Goal: Transaction & Acquisition: Book appointment/travel/reservation

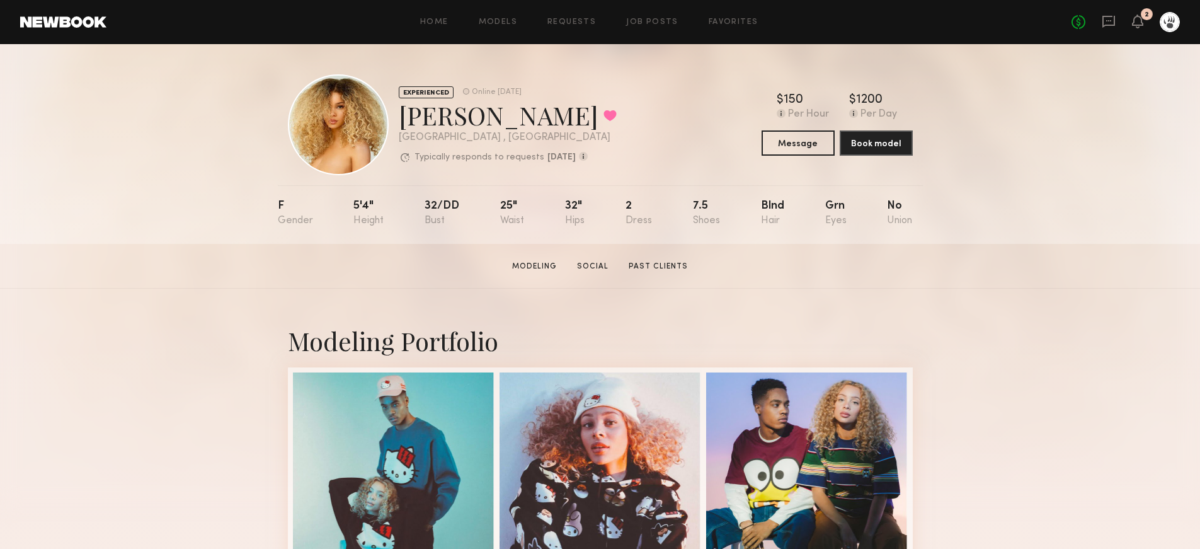
click at [1135, 19] on icon at bounding box center [1138, 20] width 10 height 9
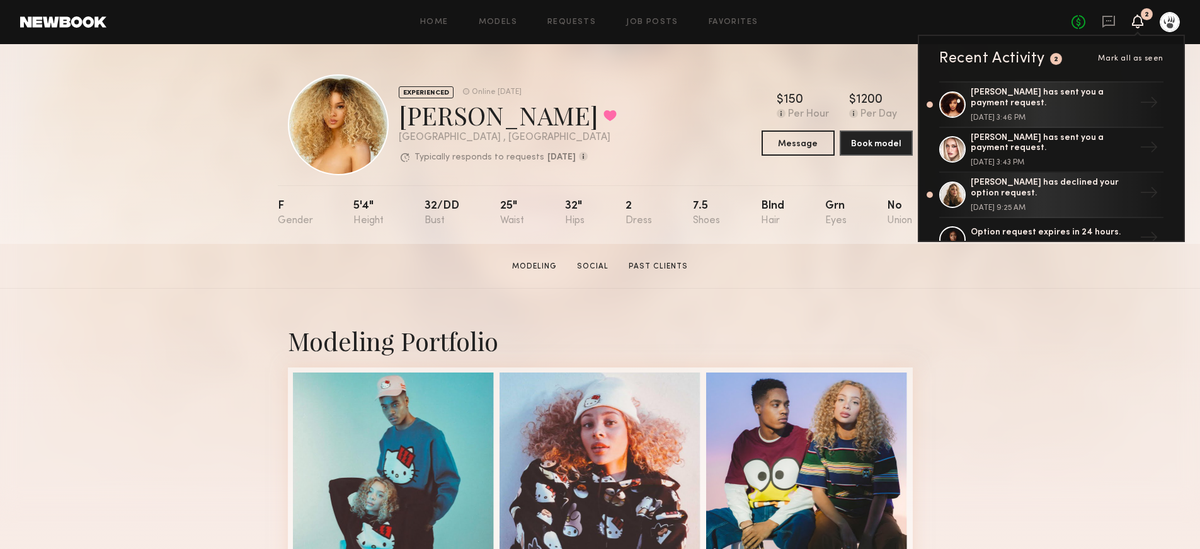
click at [1139, 60] on span "Mark all as seen" at bounding box center [1131, 59] width 66 height 8
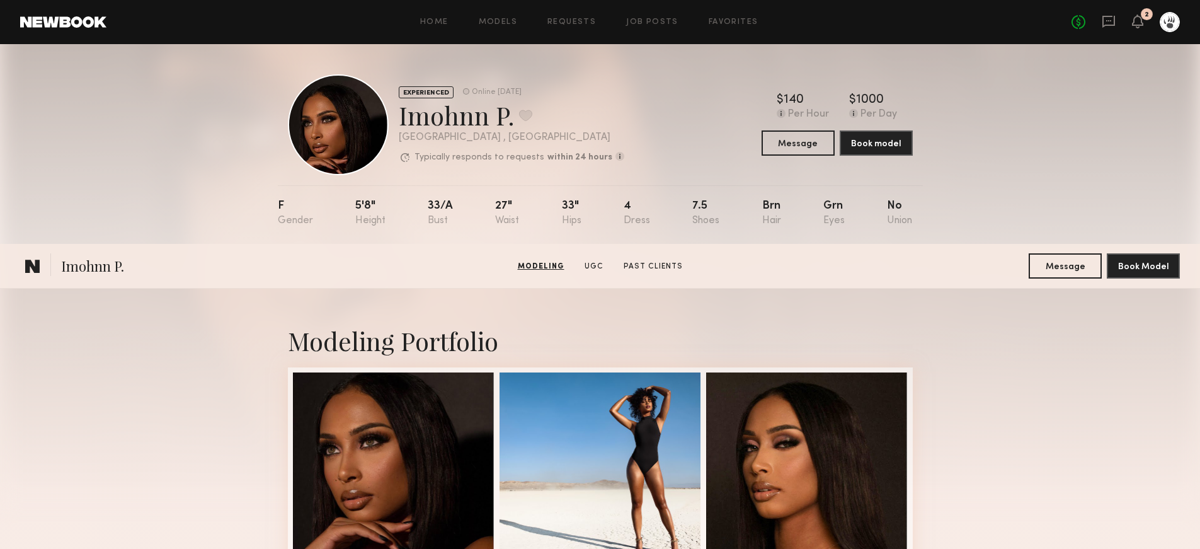
scroll to position [341, 0]
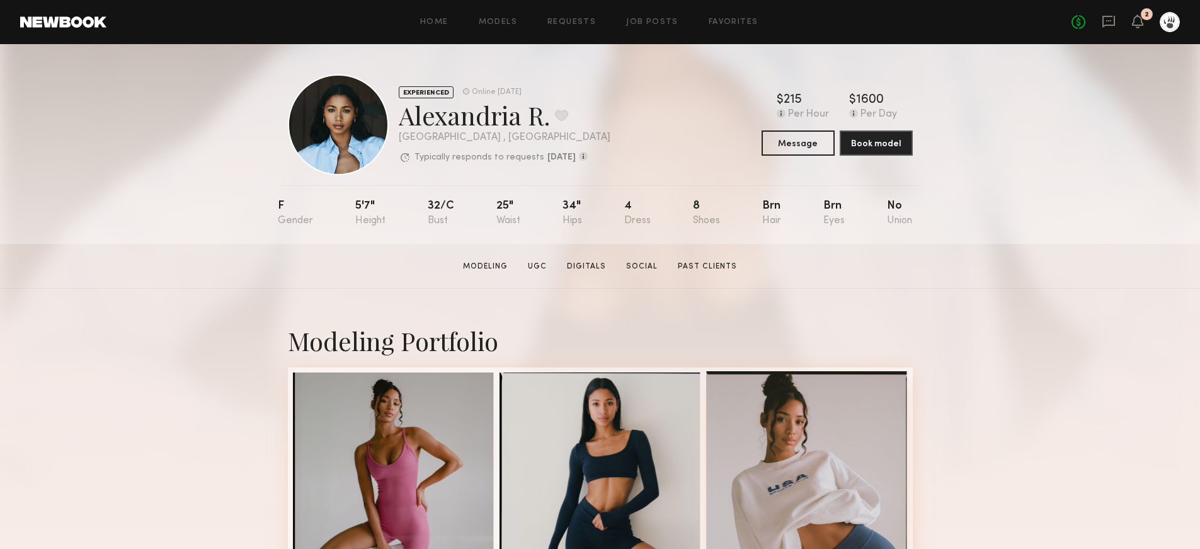
click at [860, 451] on div at bounding box center [807, 472] width 202 height 202
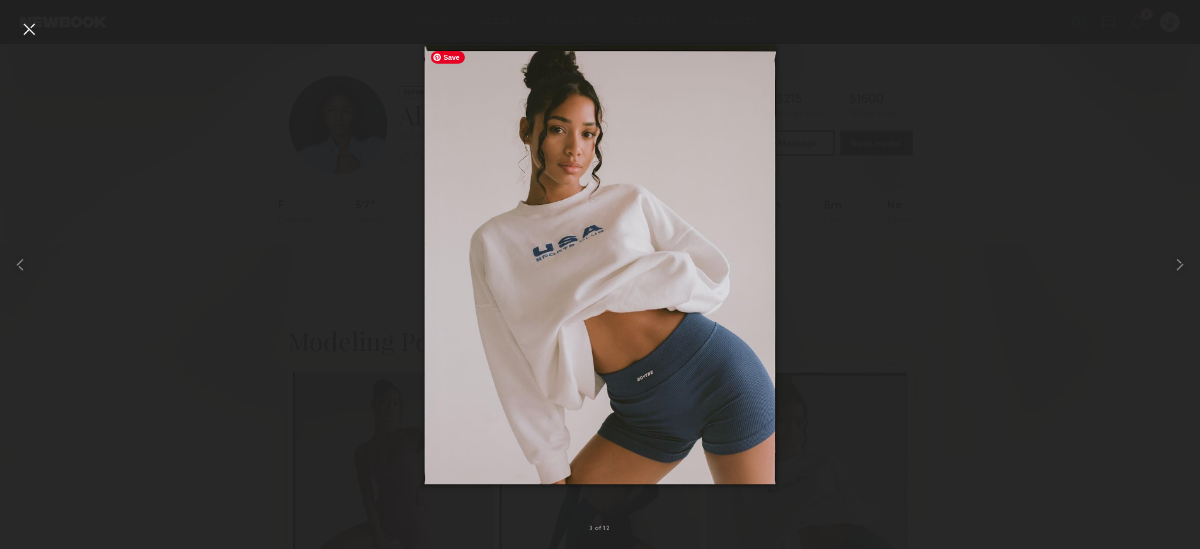
drag, startPoint x: 838, startPoint y: 382, endPoint x: 687, endPoint y: 416, distance: 155.1
click at [839, 381] on div at bounding box center [600, 264] width 1200 height 488
click at [884, 349] on div at bounding box center [600, 264] width 1200 height 488
click at [1086, 217] on div at bounding box center [600, 264] width 1200 height 488
click at [14, 33] on div at bounding box center [24, 264] width 48 height 488
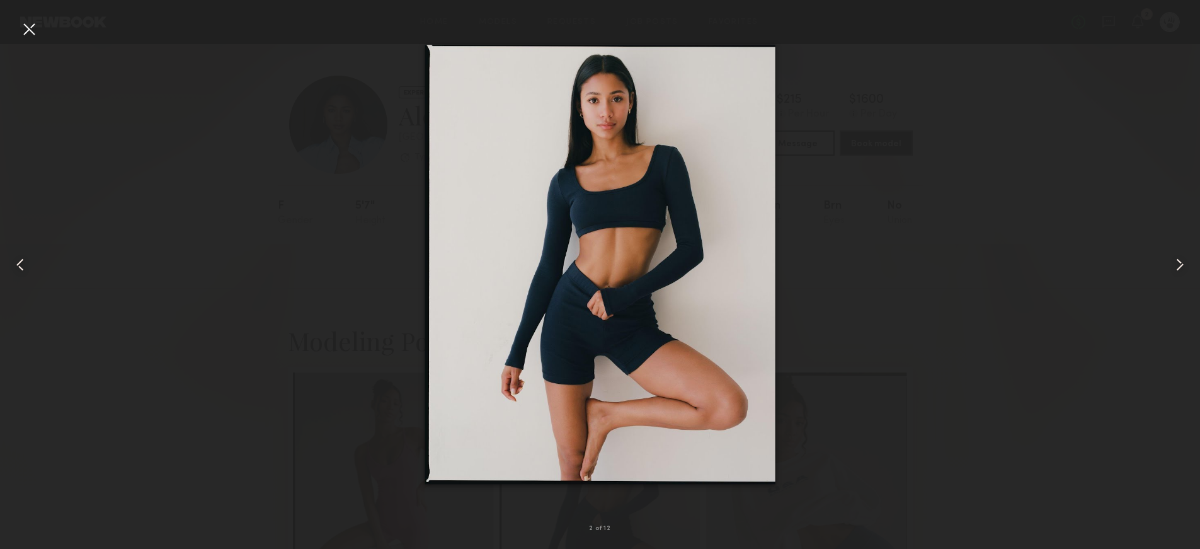
click at [28, 32] on div at bounding box center [29, 29] width 20 height 20
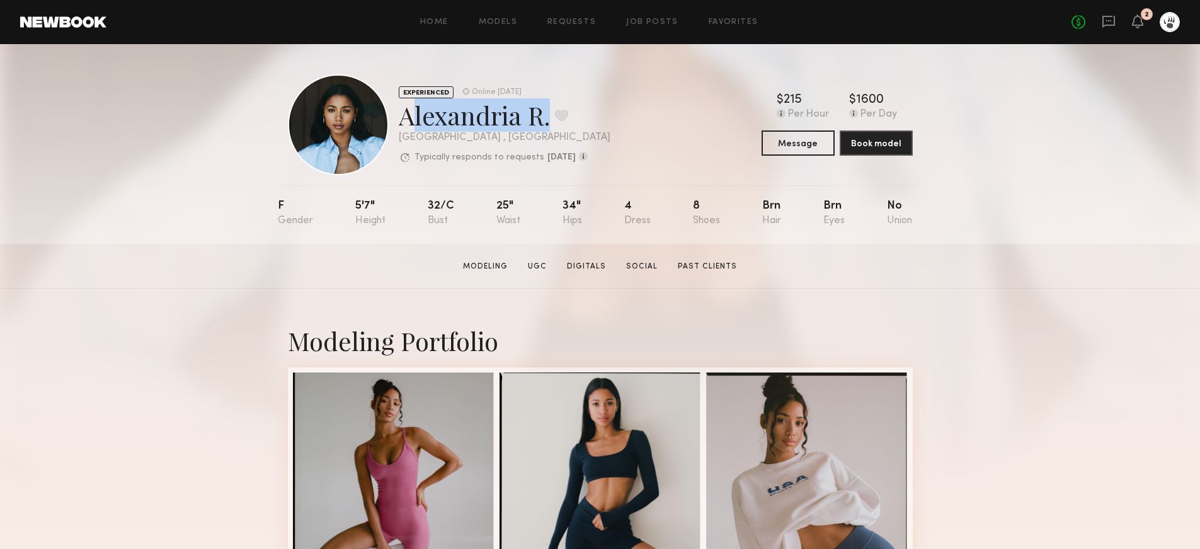
drag, startPoint x: 522, startPoint y: 118, endPoint x: 404, endPoint y: 120, distance: 118.5
click at [404, 120] on div "Alexandria R. Favorite" at bounding box center [505, 114] width 212 height 33
copy div "Alexandria R"
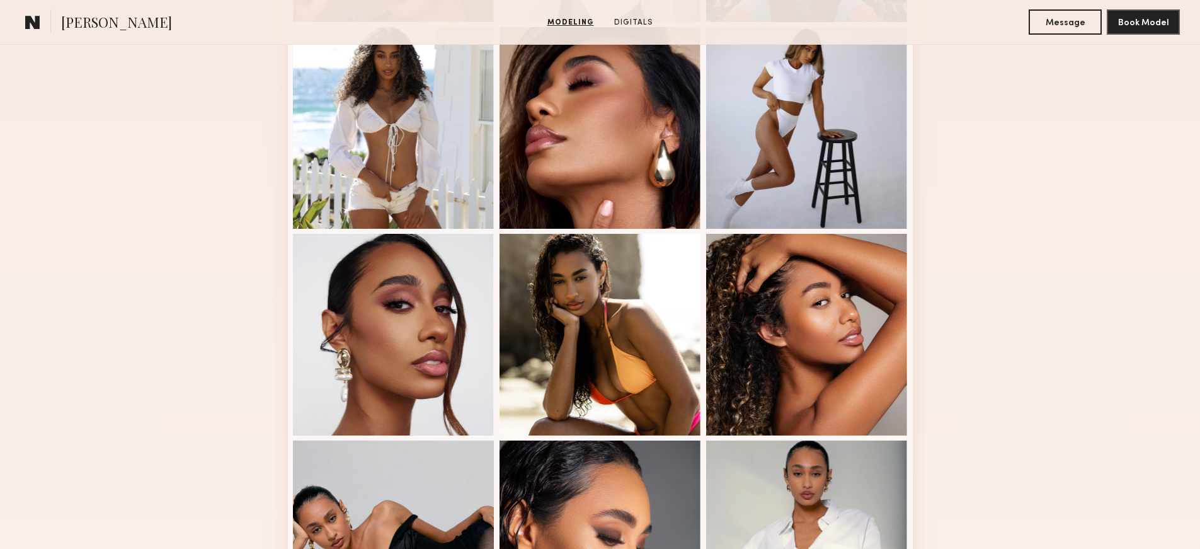
scroll to position [727, 0]
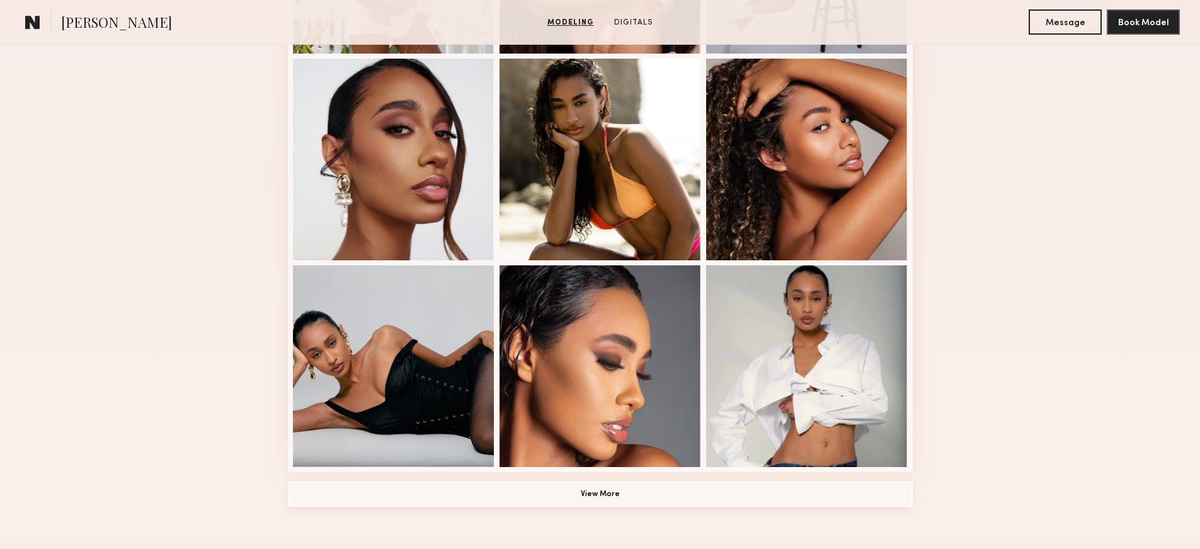
click at [621, 488] on button "View More" at bounding box center [600, 493] width 625 height 25
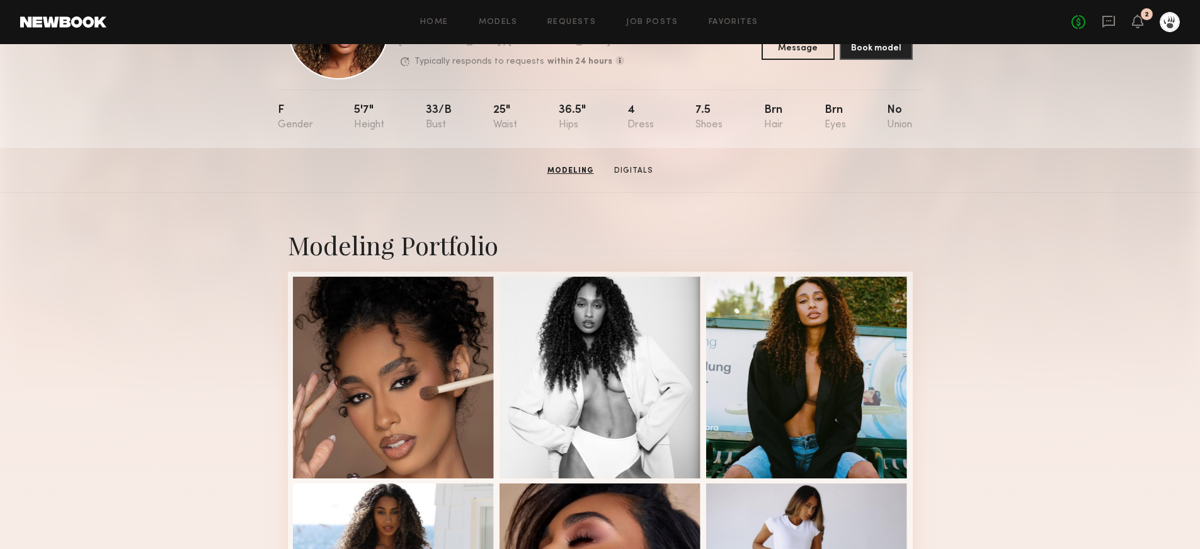
scroll to position [0, 0]
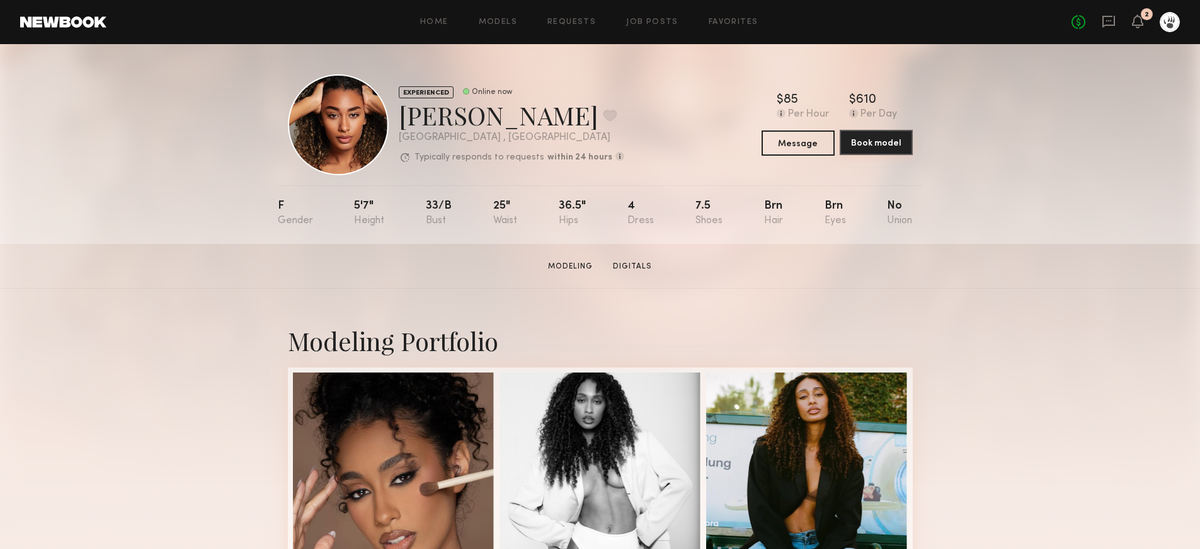
click at [892, 144] on button "Book model" at bounding box center [876, 142] width 73 height 25
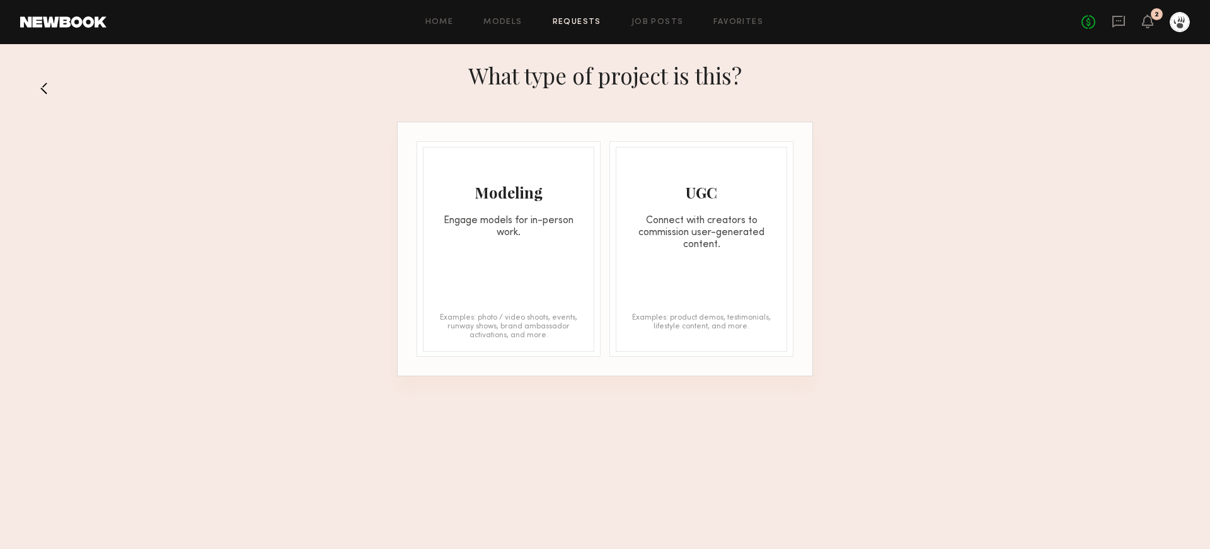
click at [526, 188] on div "Modeling" at bounding box center [508, 192] width 170 height 20
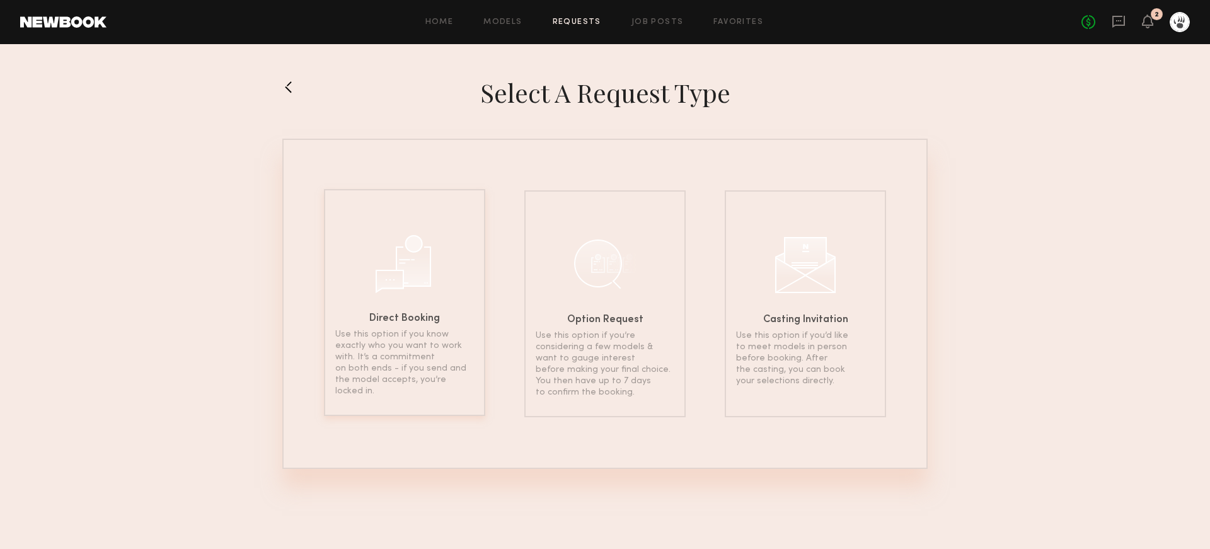
click at [390, 324] on div "Direct Booking Use this option if you know exactly who you want to work with. I…" at bounding box center [404, 302] width 161 height 227
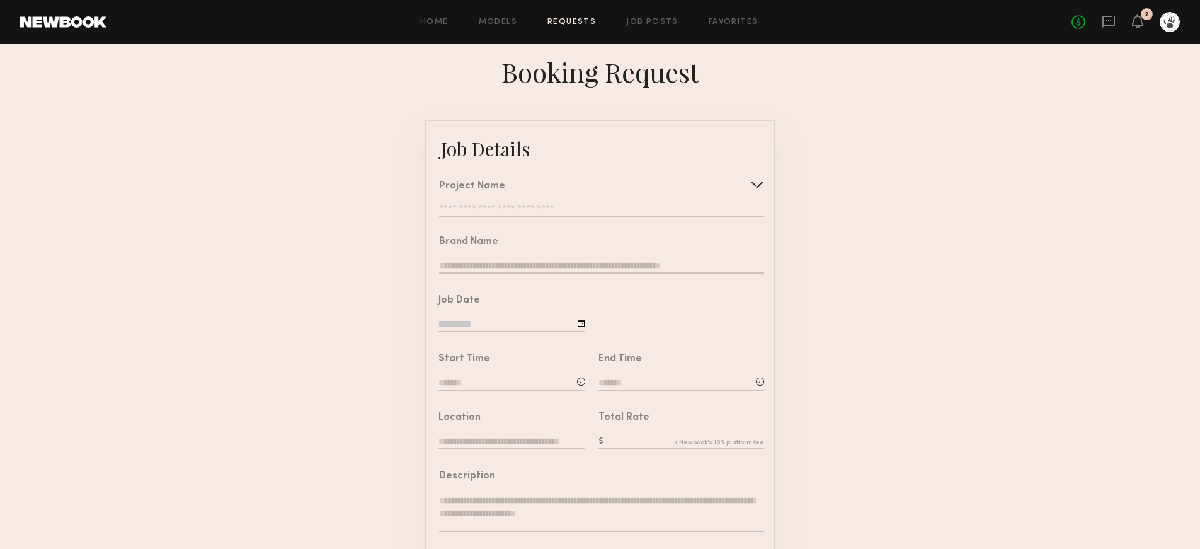
click at [546, 320] on input at bounding box center [512, 325] width 147 height 14
click at [488, 441] on span "14" at bounding box center [488, 445] width 20 height 20
type input "**********"
click at [529, 186] on div "Project Name" at bounding box center [601, 186] width 325 height 10
click at [539, 198] on div "Project Name Create Use recent modeling project Holiday Magic Boots Lifestyle F…" at bounding box center [601, 198] width 325 height 35
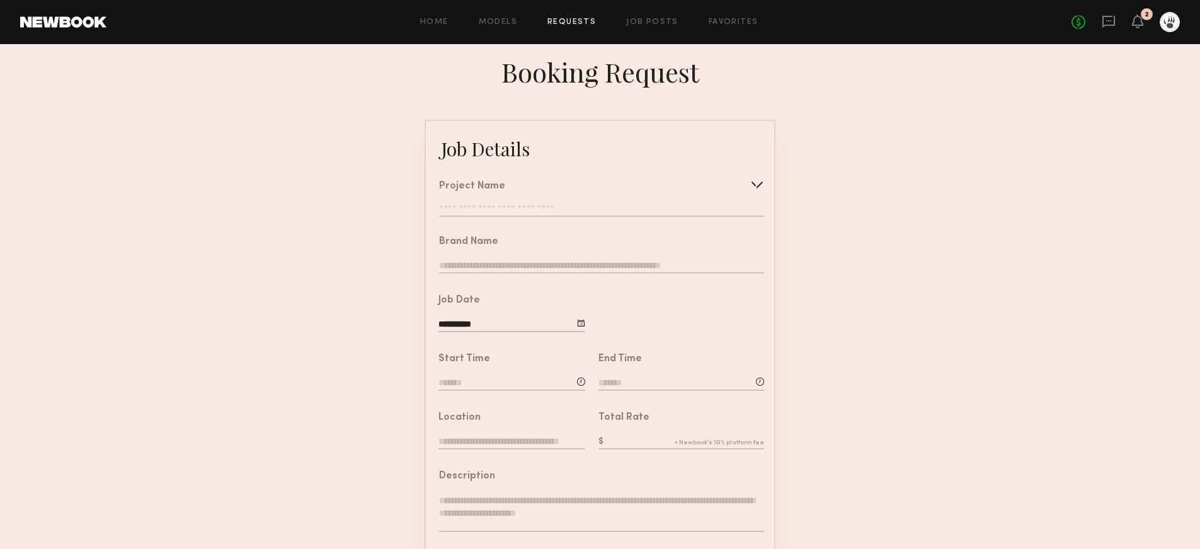
click at [541, 202] on div "Project Name Create Use recent modeling project Holiday Magic Boots Lifestyle F…" at bounding box center [601, 198] width 325 height 35
click at [558, 212] on input "text" at bounding box center [601, 210] width 325 height 13
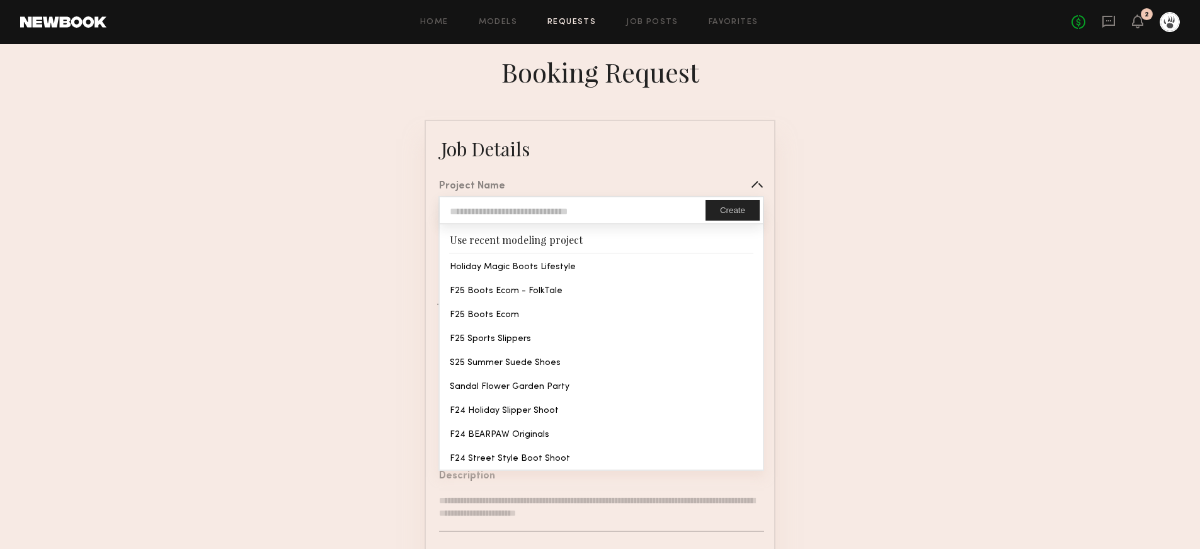
click at [559, 211] on input "text" at bounding box center [573, 210] width 266 height 26
type input "*"
type input "**********"
click at [723, 206] on button "Create" at bounding box center [733, 210] width 54 height 21
type input "**********"
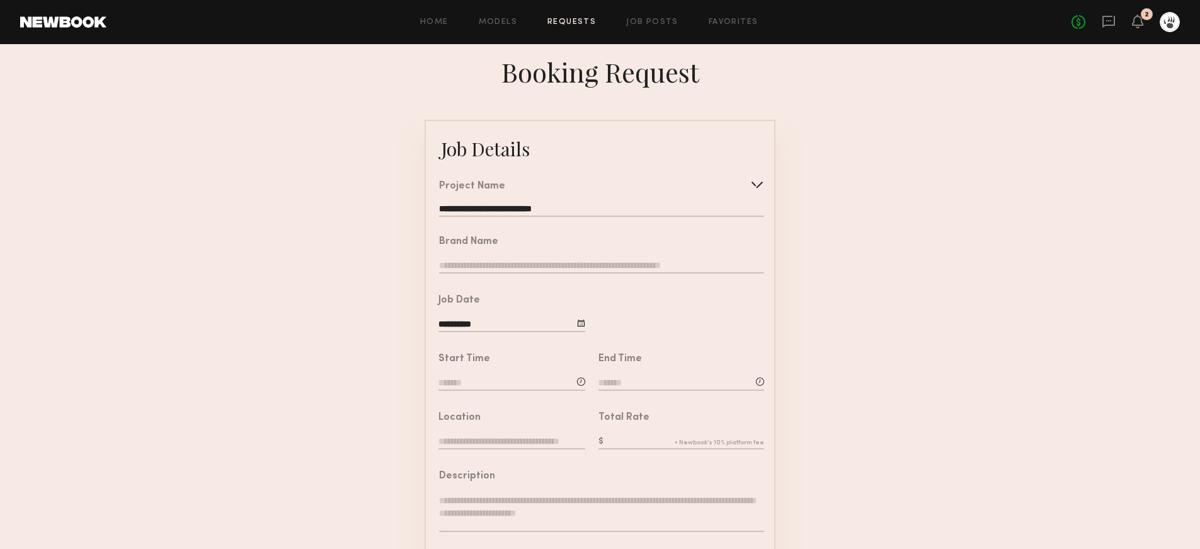
click at [515, 270] on input "text" at bounding box center [601, 267] width 325 height 14
type input "*******"
click at [452, 383] on input at bounding box center [512, 384] width 147 height 14
click at [478, 434] on input "text" at bounding box center [474, 436] width 47 height 23
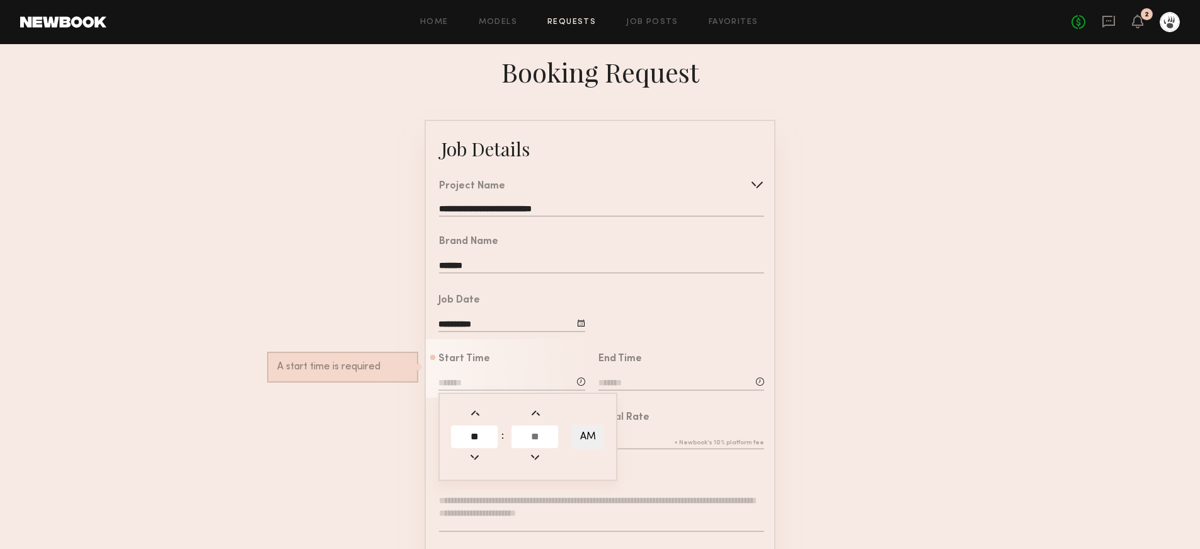
type input "**"
type input "********"
click at [637, 378] on input at bounding box center [682, 384] width 166 height 14
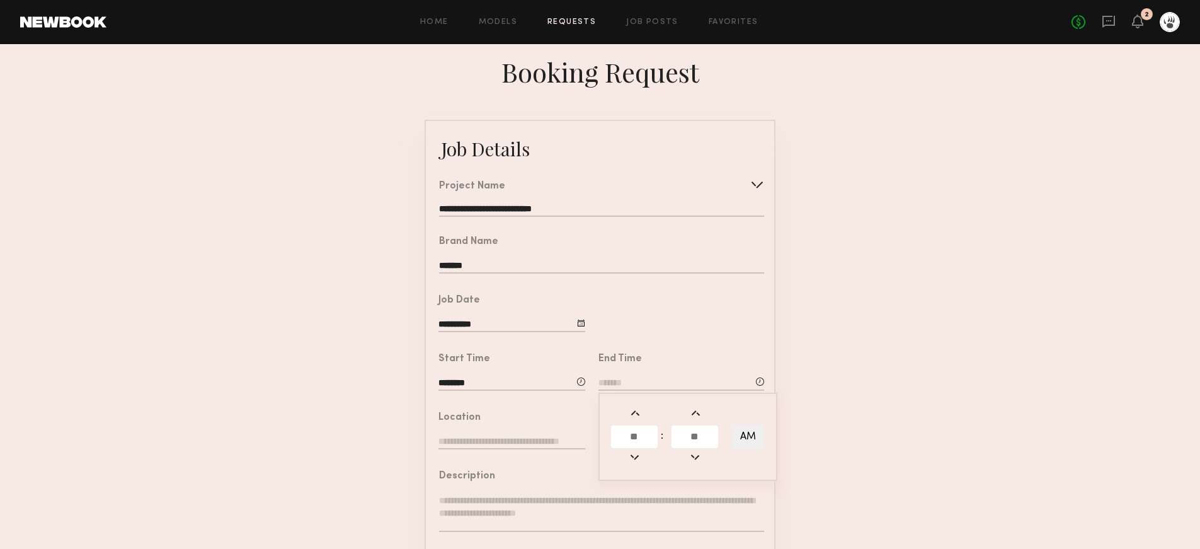
click at [633, 441] on input "text" at bounding box center [634, 436] width 47 height 23
type input "*"
type input "**"
type input "*******"
type input "*"
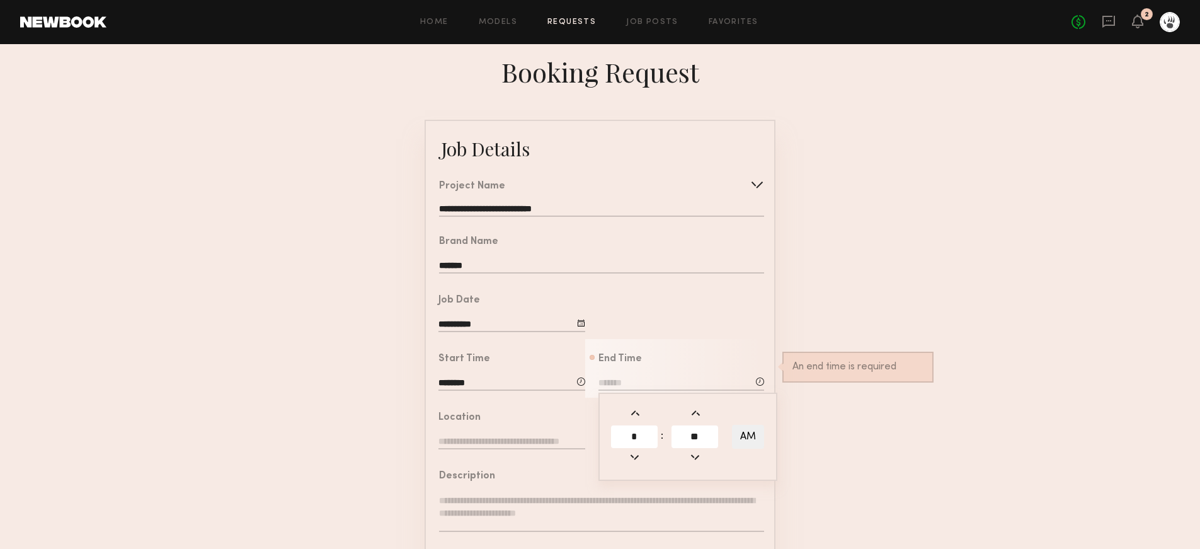
type input "**"
click at [743, 432] on button "AM" at bounding box center [748, 437] width 32 height 24
type input "*******"
click at [445, 446] on input "text" at bounding box center [512, 442] width 147 height 14
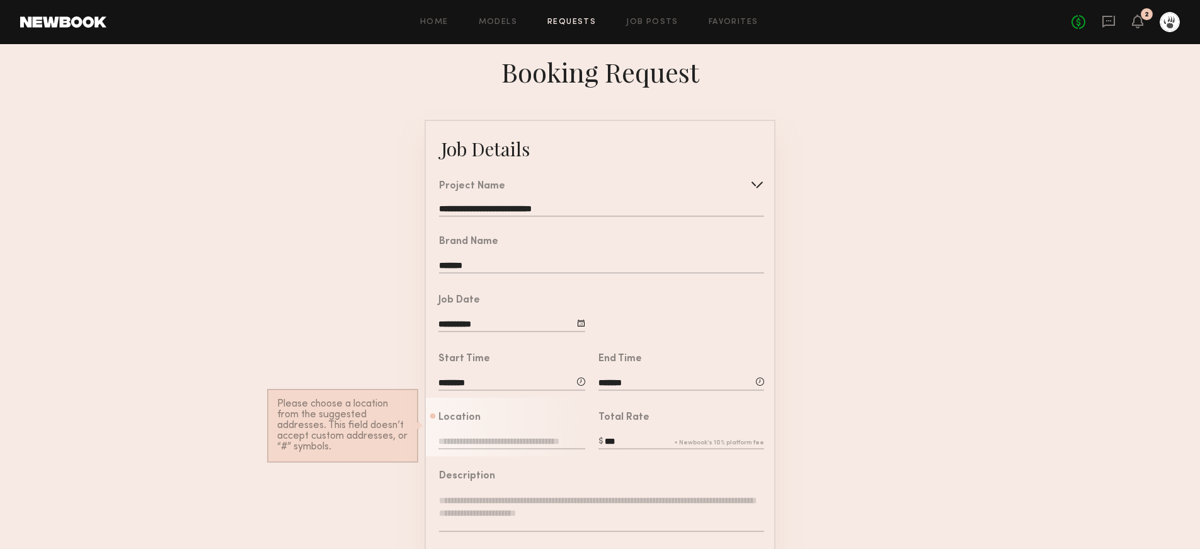
drag, startPoint x: 637, startPoint y: 439, endPoint x: 600, endPoint y: 439, distance: 36.5
click at [600, 439] on label "***" at bounding box center [682, 442] width 166 height 14
type input "***"
click at [561, 439] on input "text" at bounding box center [512, 442] width 147 height 14
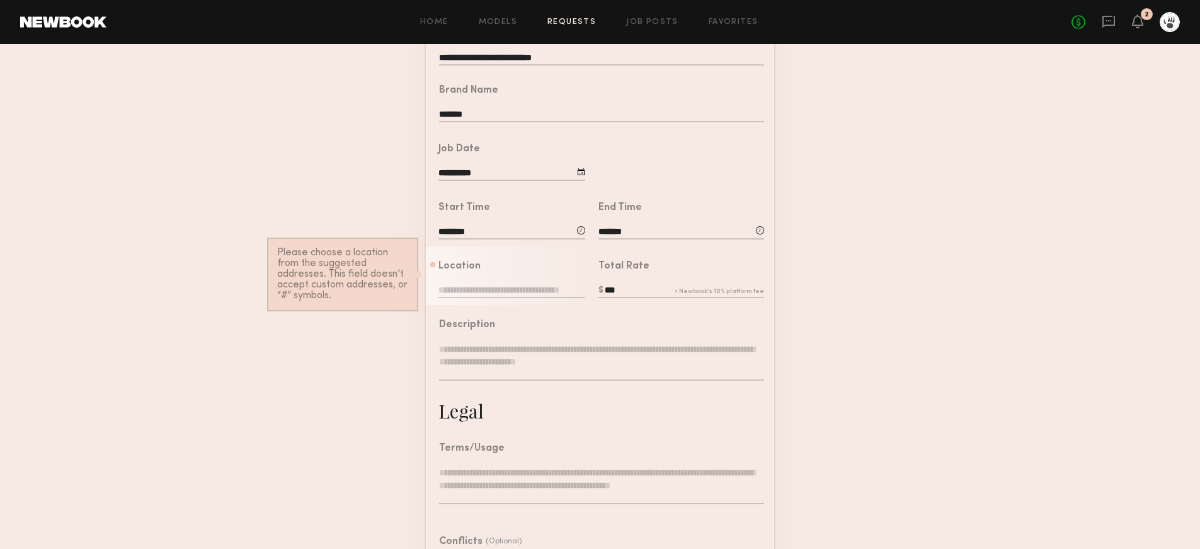
scroll to position [284, 0]
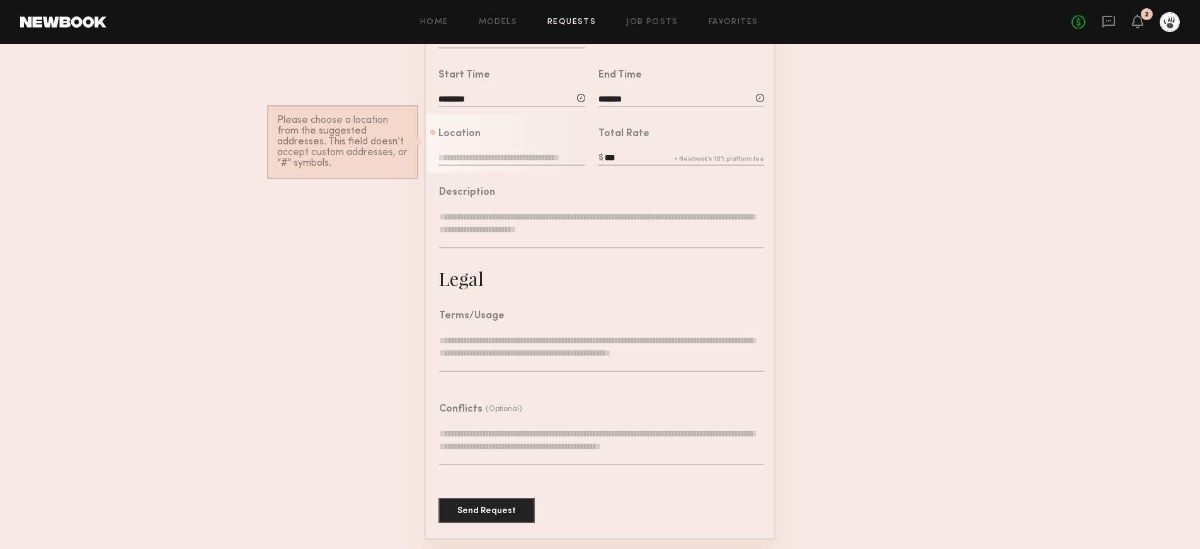
click at [532, 438] on textarea at bounding box center [601, 446] width 325 height 38
click at [518, 348] on textarea "To enrich screen reader interactions, please activate Accessibility in Grammarl…" at bounding box center [601, 353] width 325 height 38
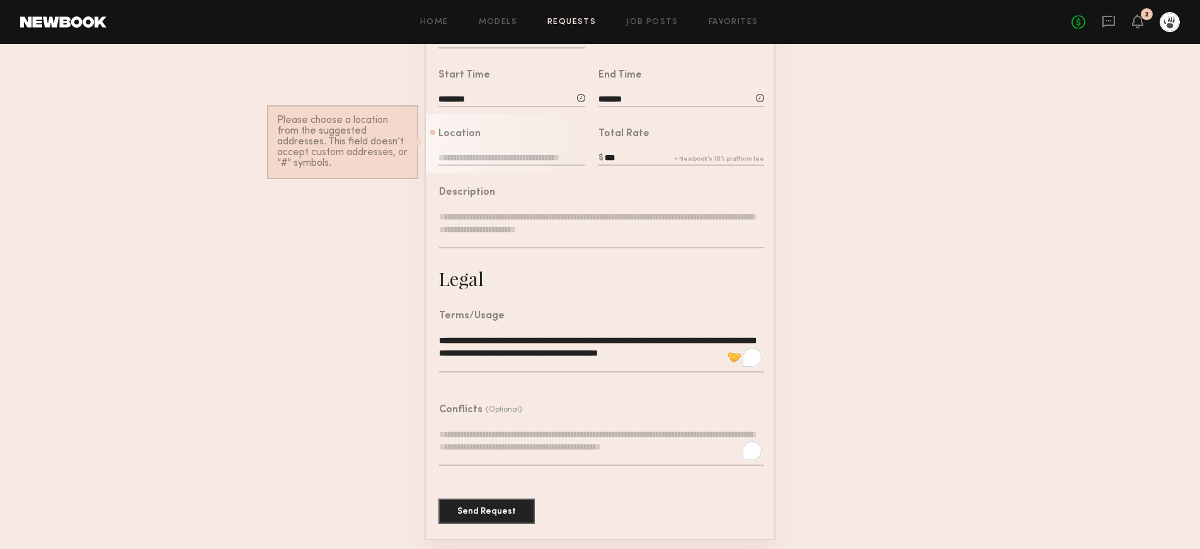
type textarea "**********"
click at [431, 157] on div at bounding box center [432, 148] width 13 height 38
click at [449, 157] on input "text" at bounding box center [512, 159] width 147 height 14
paste input "**********"
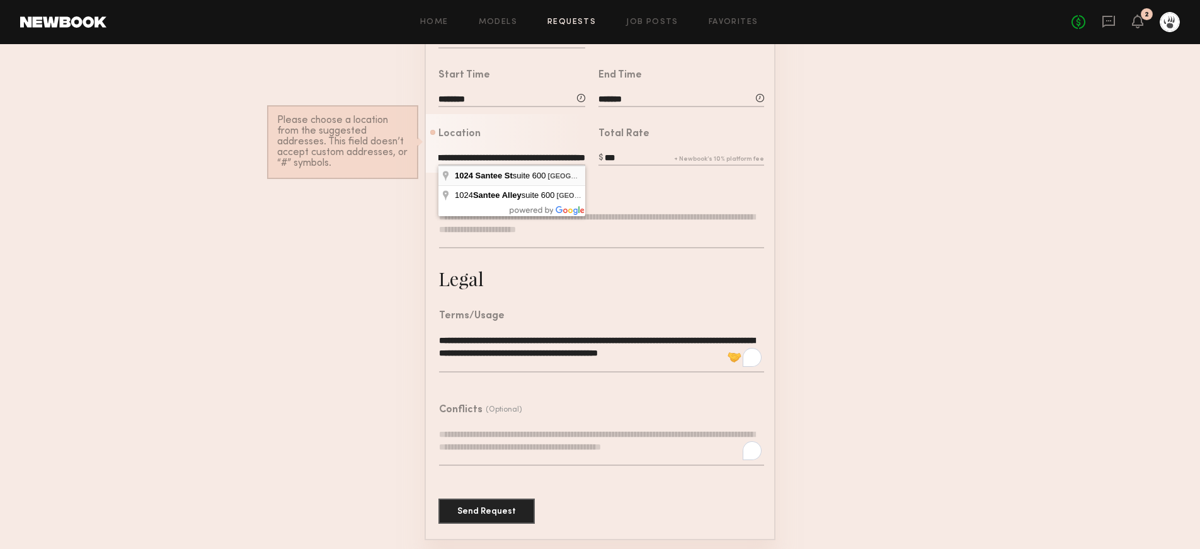
type input "**********"
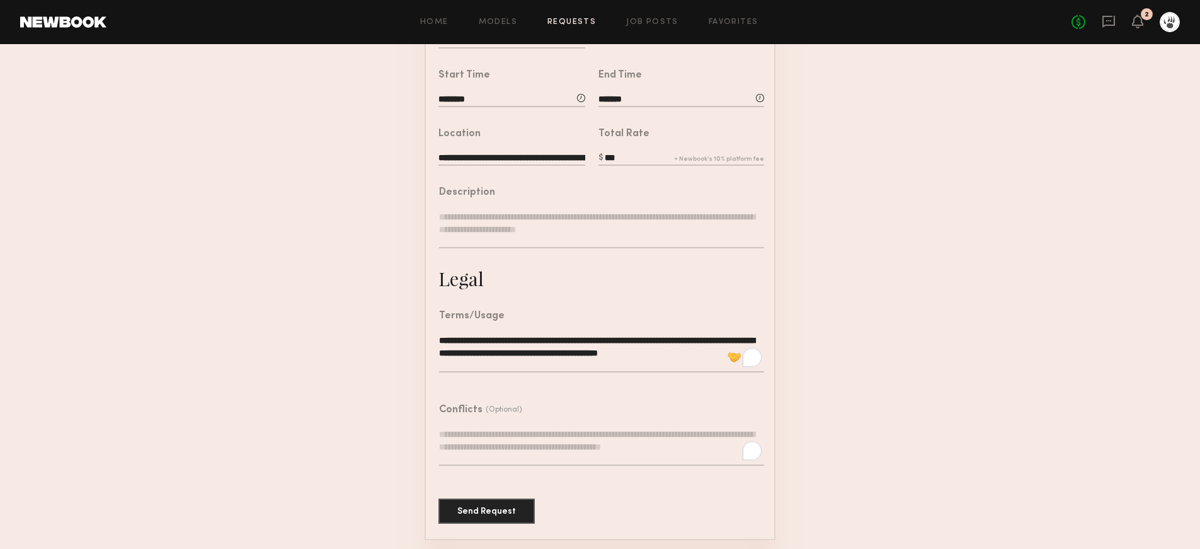
click at [511, 211] on textarea at bounding box center [601, 229] width 325 height 38
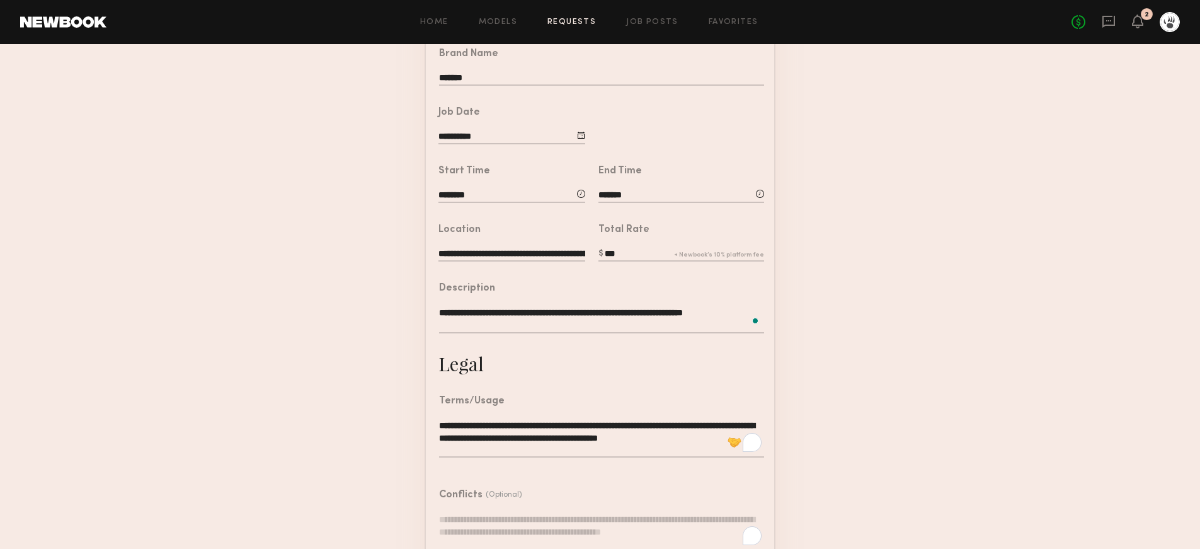
scroll to position [273, 0]
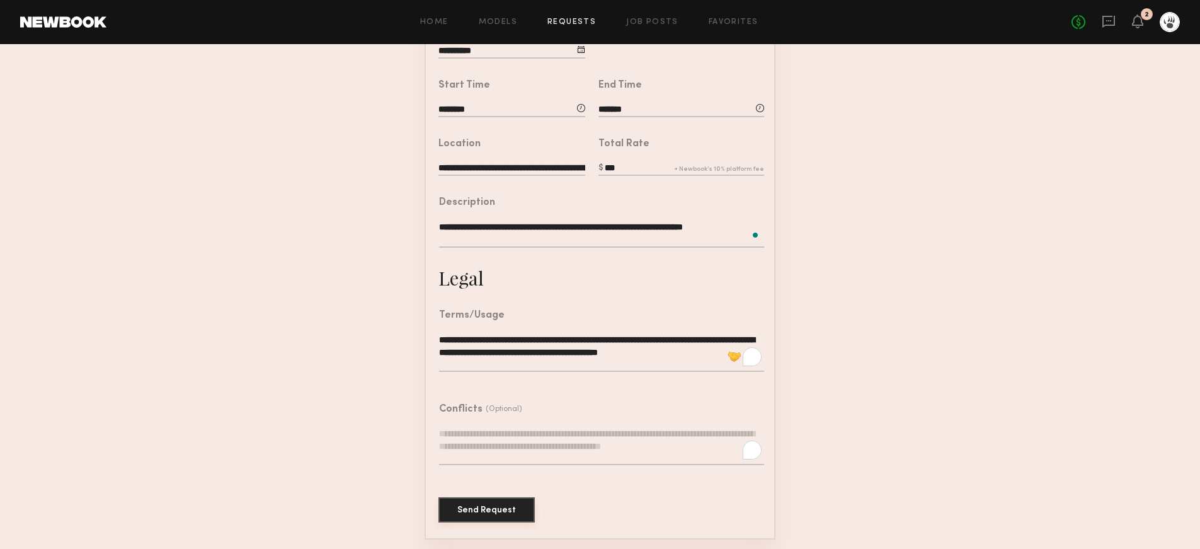
type textarea "**********"
click at [507, 515] on button "Send Request" at bounding box center [487, 509] width 96 height 25
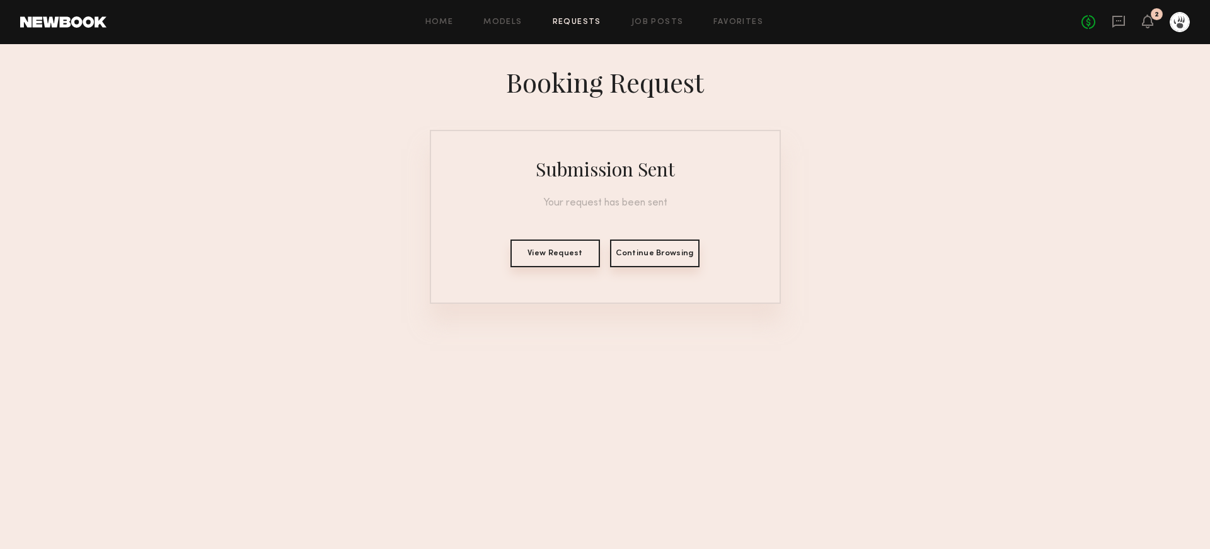
click at [677, 256] on button "Continue Browsing" at bounding box center [654, 253] width 89 height 28
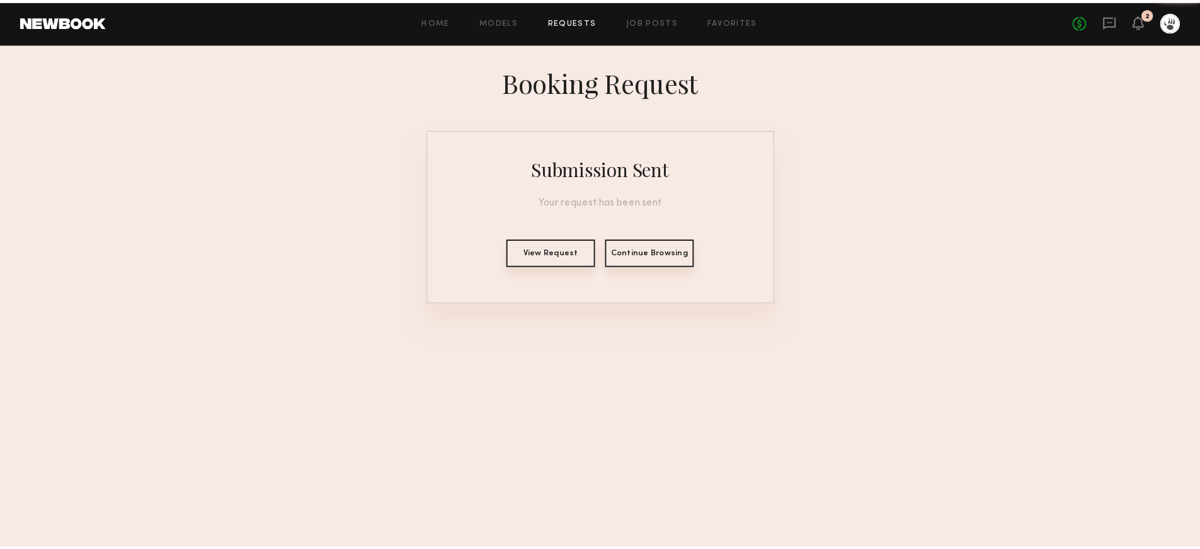
scroll to position [273, 0]
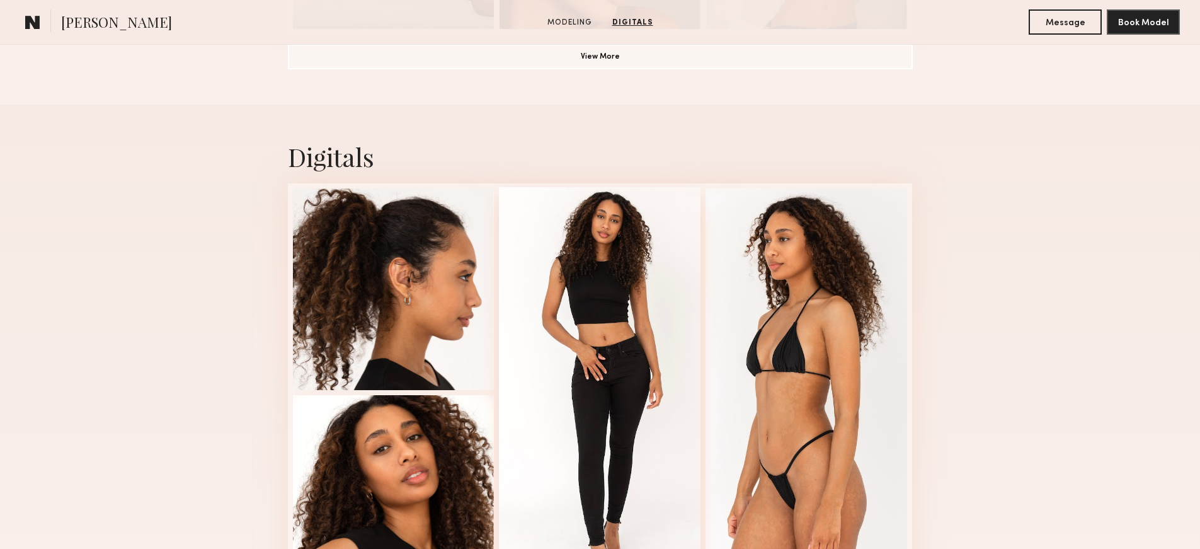
scroll to position [1180, 0]
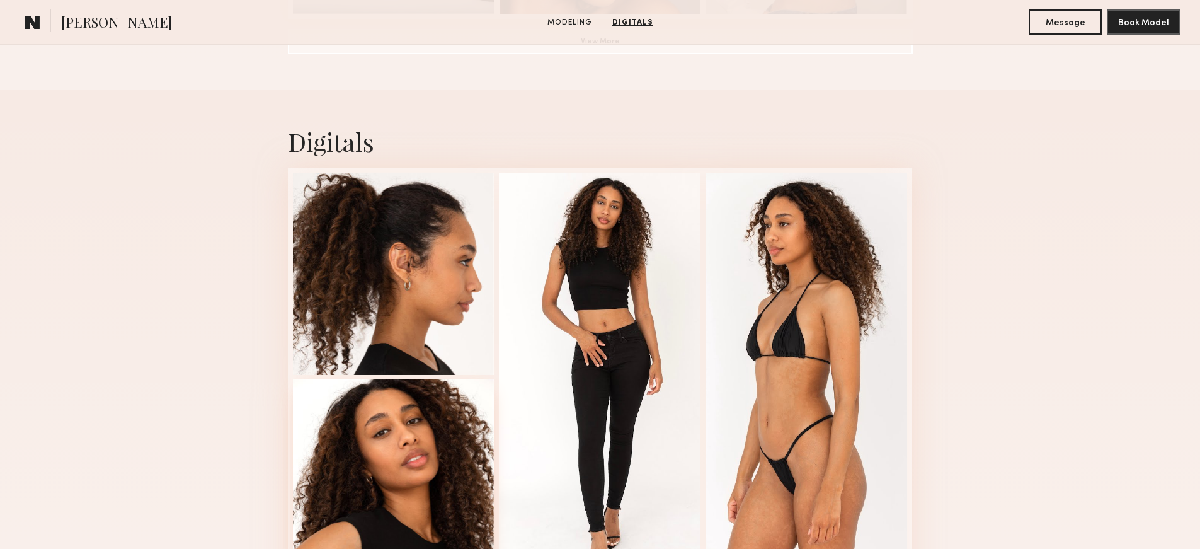
click at [424, 476] on div at bounding box center [394, 480] width 202 height 202
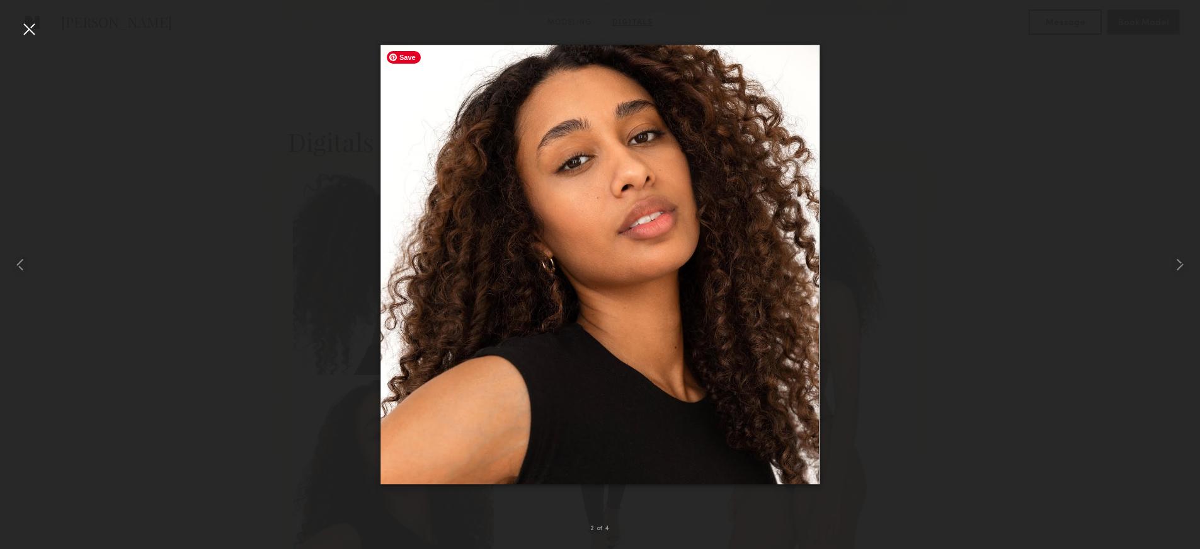
click at [1019, 229] on div at bounding box center [600, 264] width 1200 height 488
click at [32, 38] on div at bounding box center [29, 29] width 20 height 20
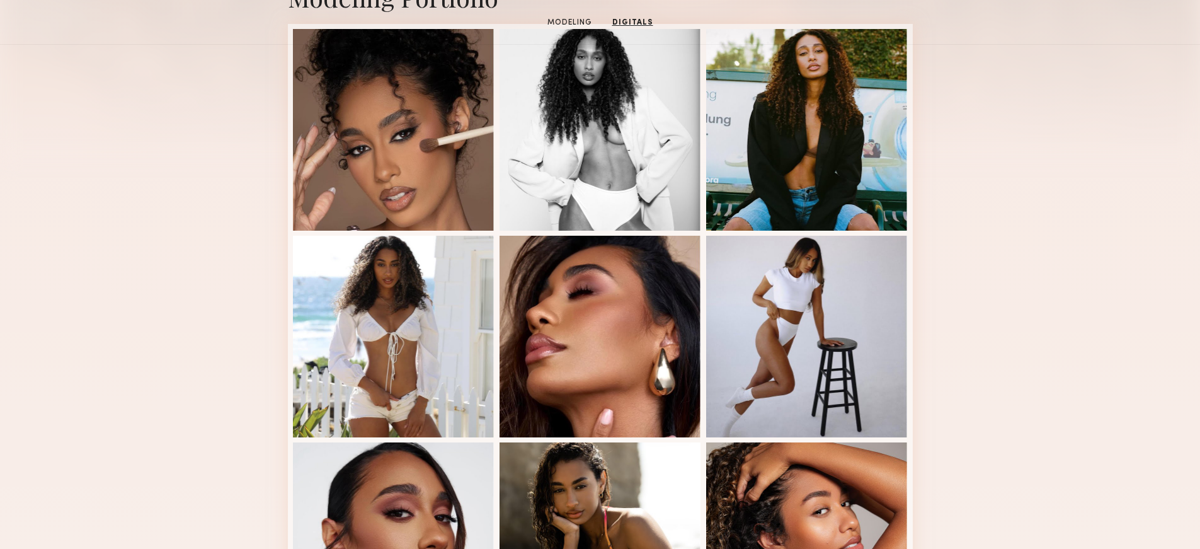
scroll to position [0, 0]
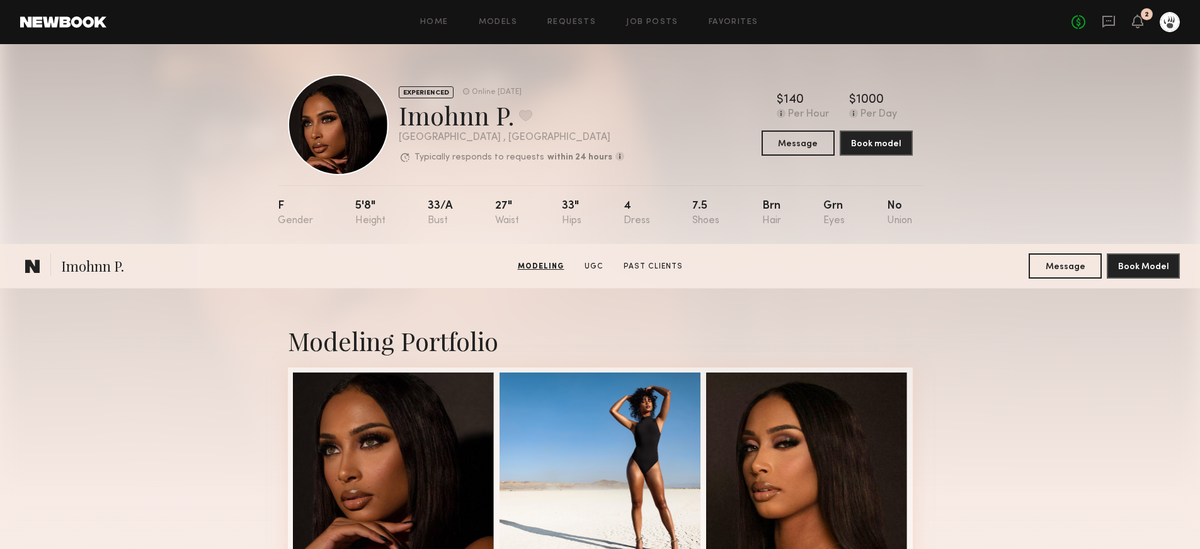
scroll to position [341, 0]
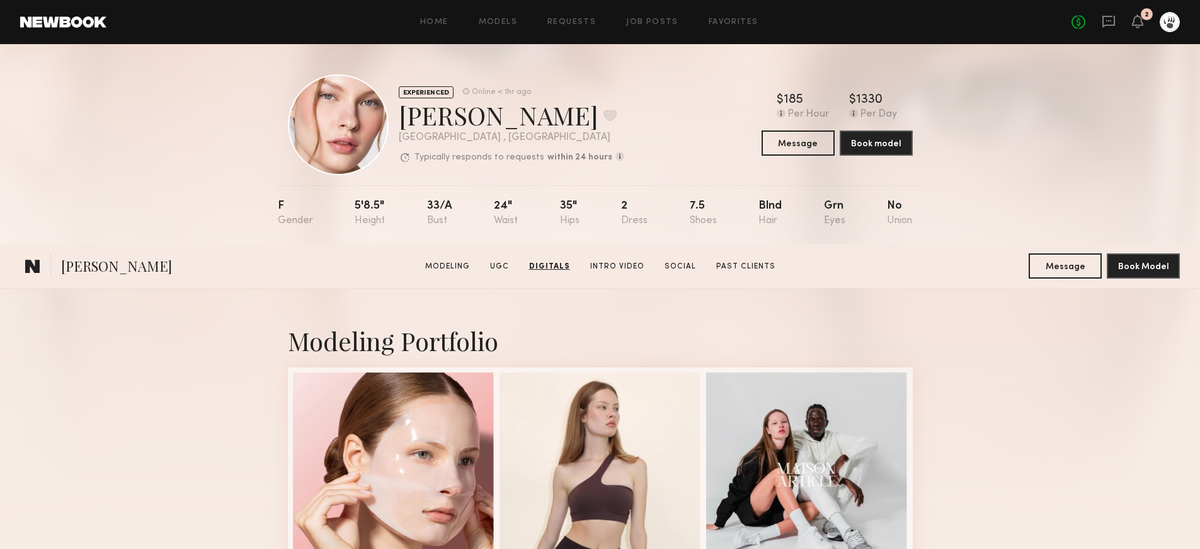
scroll to position [2930, 0]
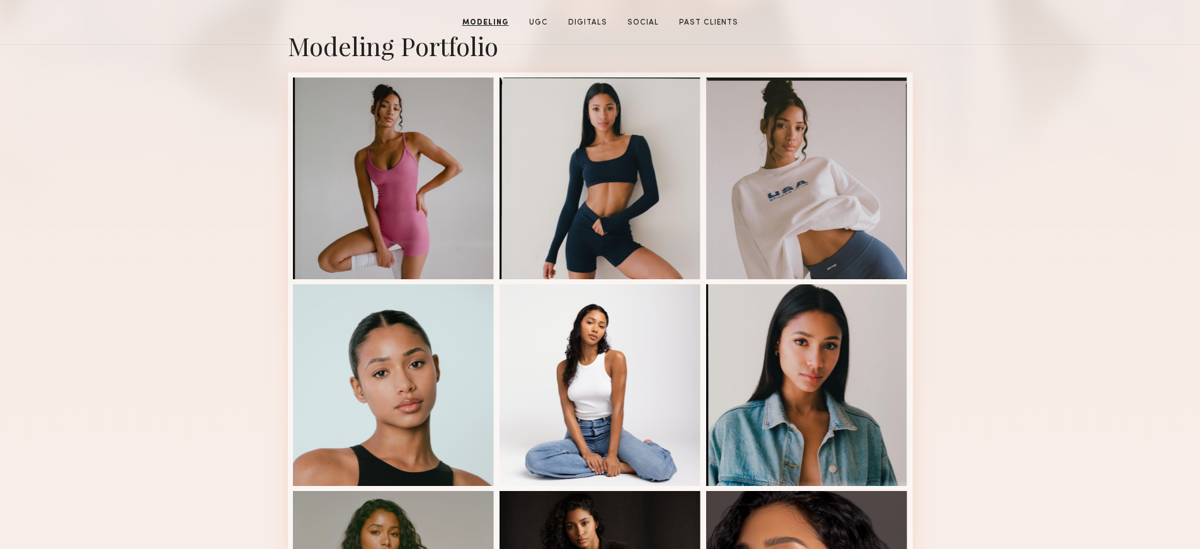
scroll to position [29, 0]
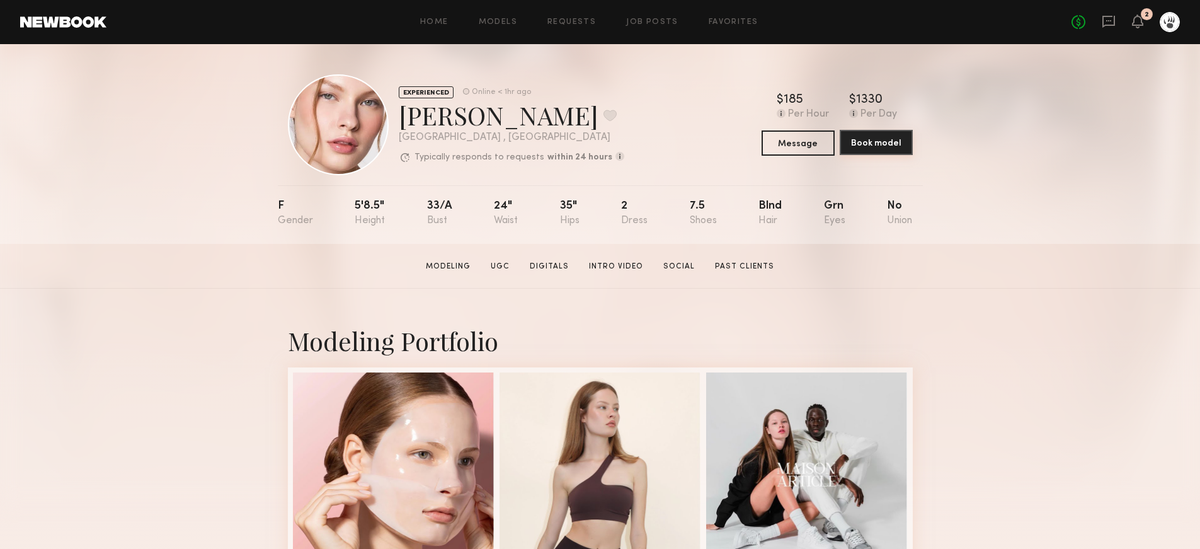
click at [887, 139] on button "Book model" at bounding box center [876, 142] width 73 height 25
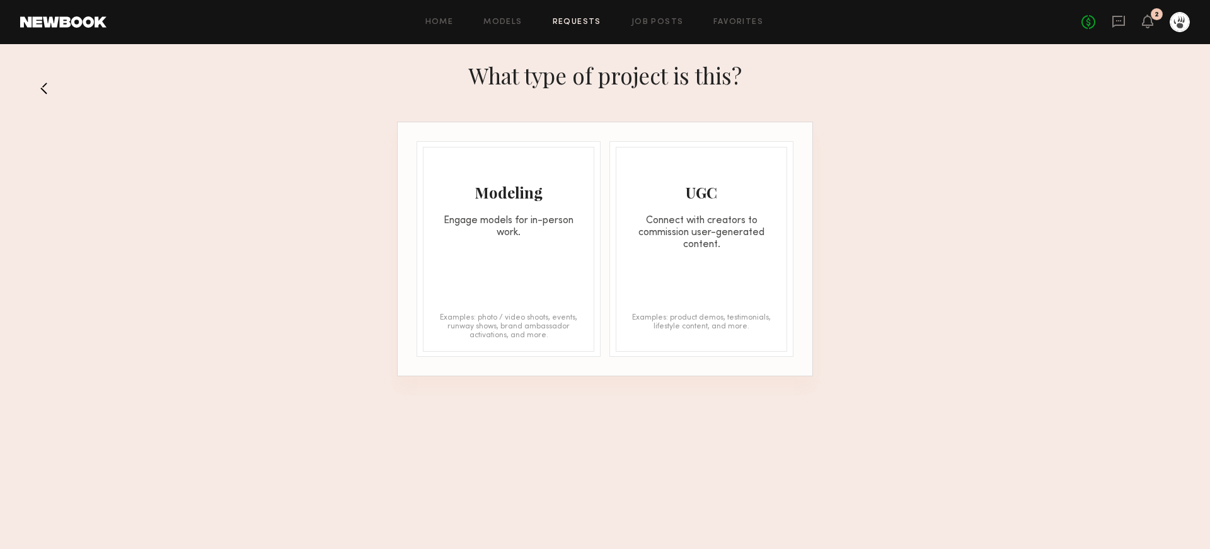
click at [488, 204] on div "Modeling Engage models for in-person work." at bounding box center [508, 192] width 170 height 91
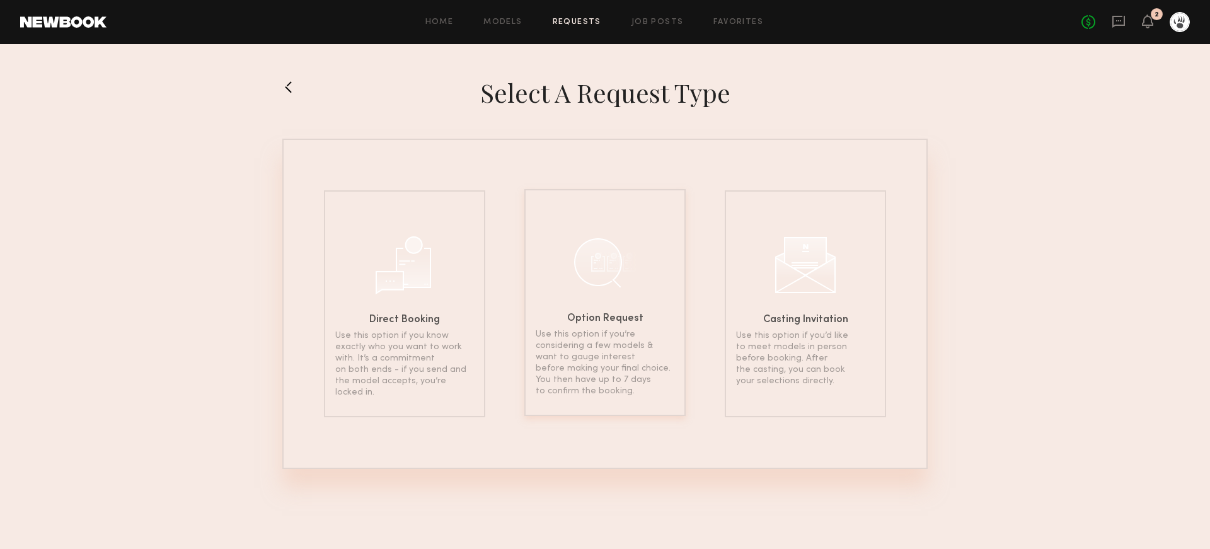
click at [594, 292] on div at bounding box center [604, 262] width 63 height 63
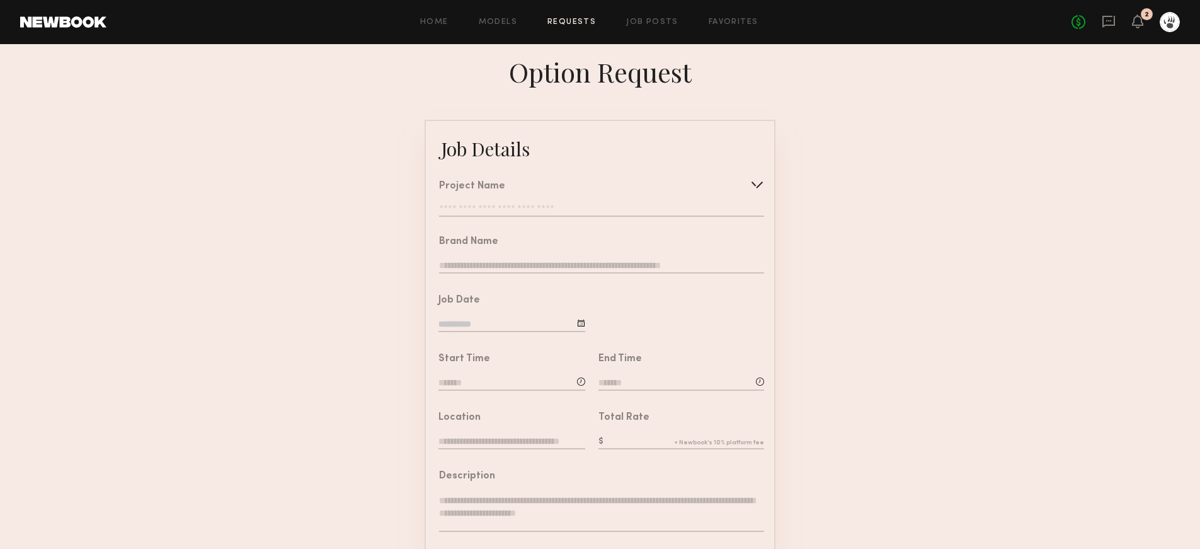
click at [522, 209] on input "text" at bounding box center [601, 210] width 325 height 13
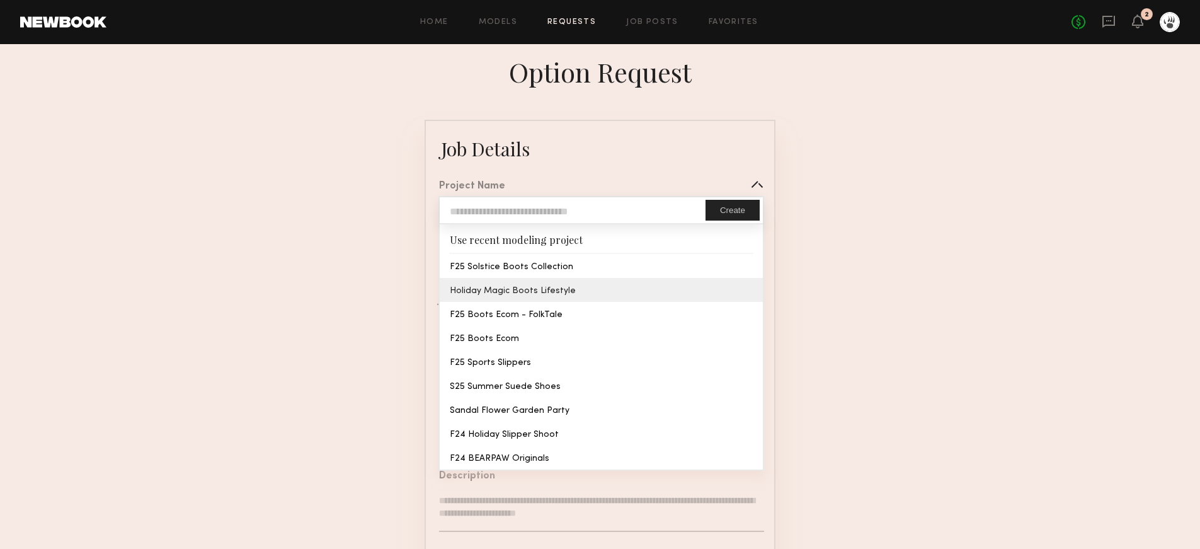
type input "**********"
type input "*******"
type input "**********"
type textarea "**********"
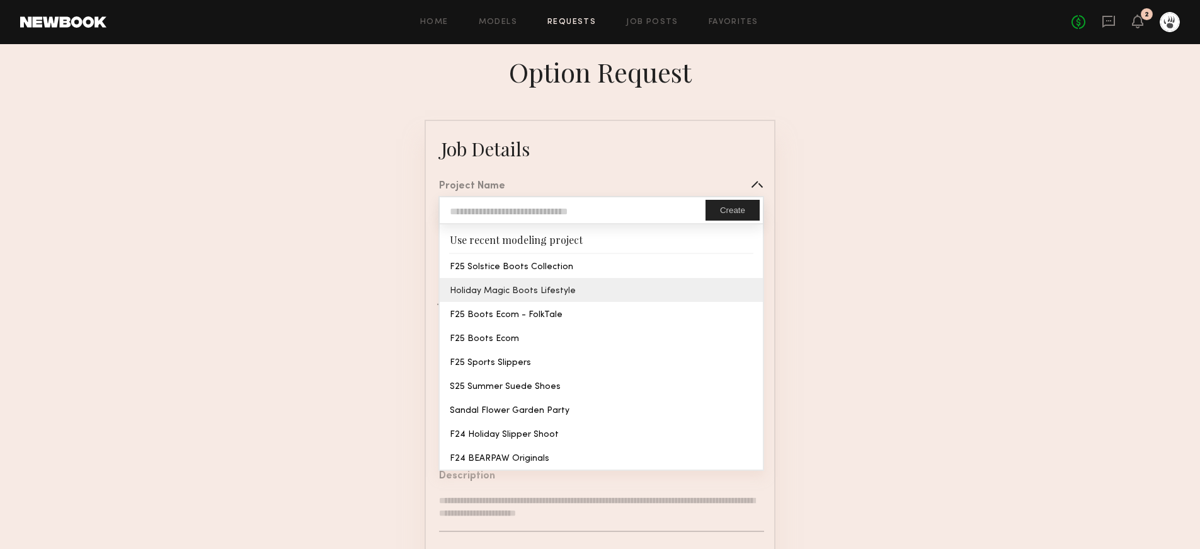
type textarea "**********"
click at [523, 293] on common-border "**********" at bounding box center [600, 471] width 351 height 703
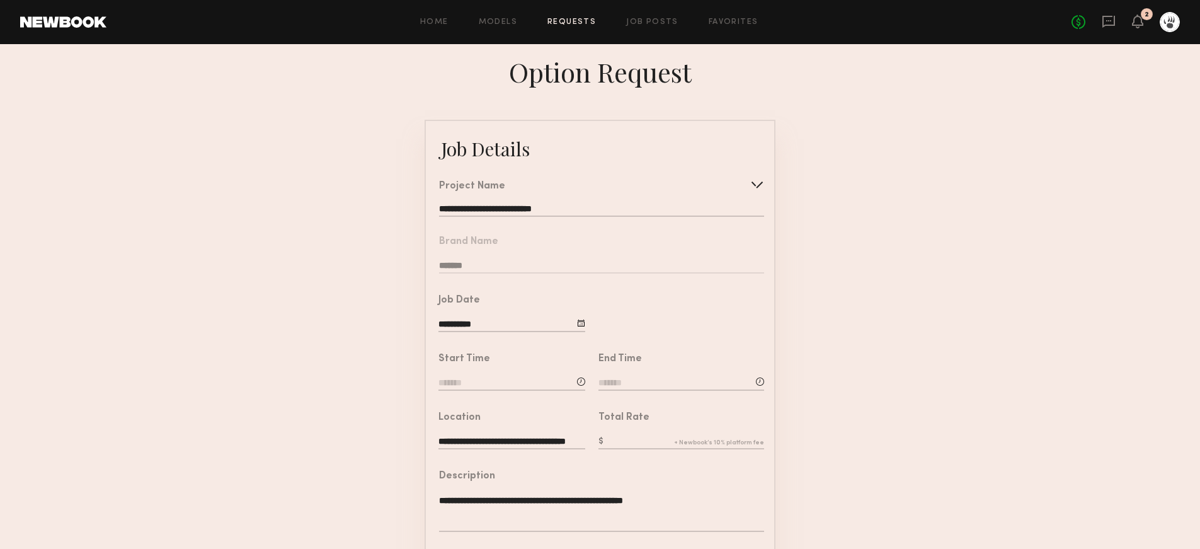
click at [453, 382] on input at bounding box center [512, 384] width 147 height 14
click at [479, 432] on input "text" at bounding box center [474, 436] width 47 height 23
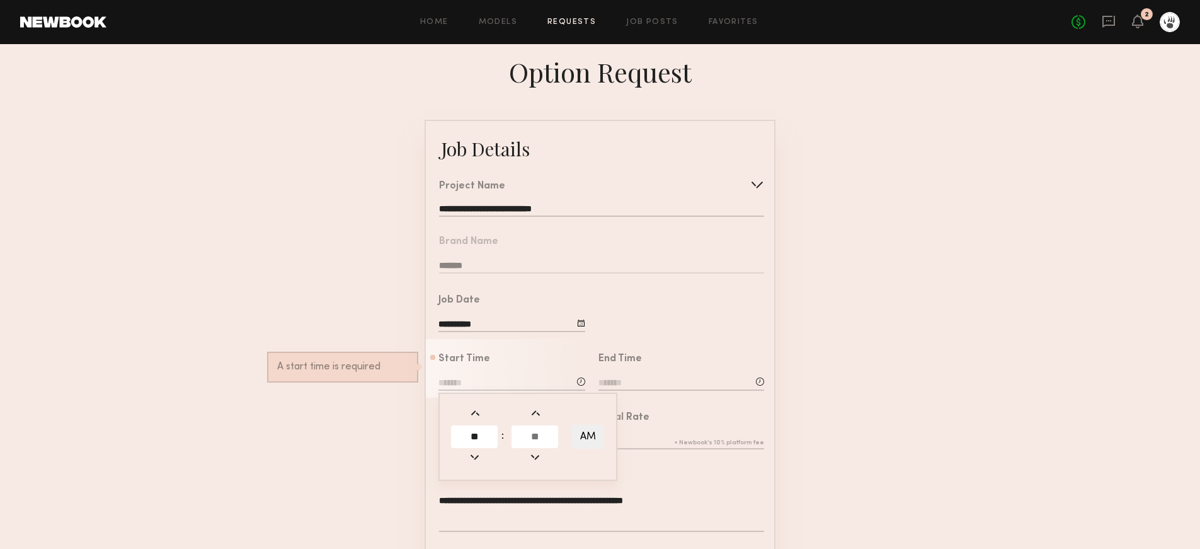
type input "**"
type input "********"
drag, startPoint x: 641, startPoint y: 387, endPoint x: 630, endPoint y: 381, distance: 12.4
click at [641, 386] on input at bounding box center [682, 384] width 166 height 14
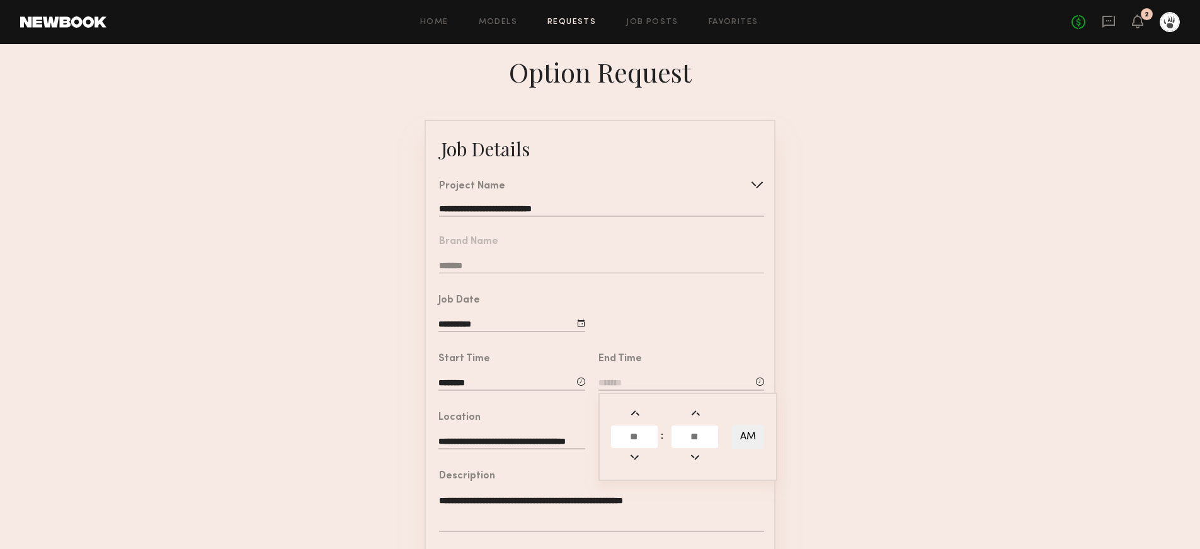
click at [627, 381] on input at bounding box center [682, 384] width 166 height 14
click at [619, 388] on input at bounding box center [682, 384] width 166 height 14
click at [628, 431] on input "text" at bounding box center [634, 436] width 47 height 23
type input "*"
type input "**"
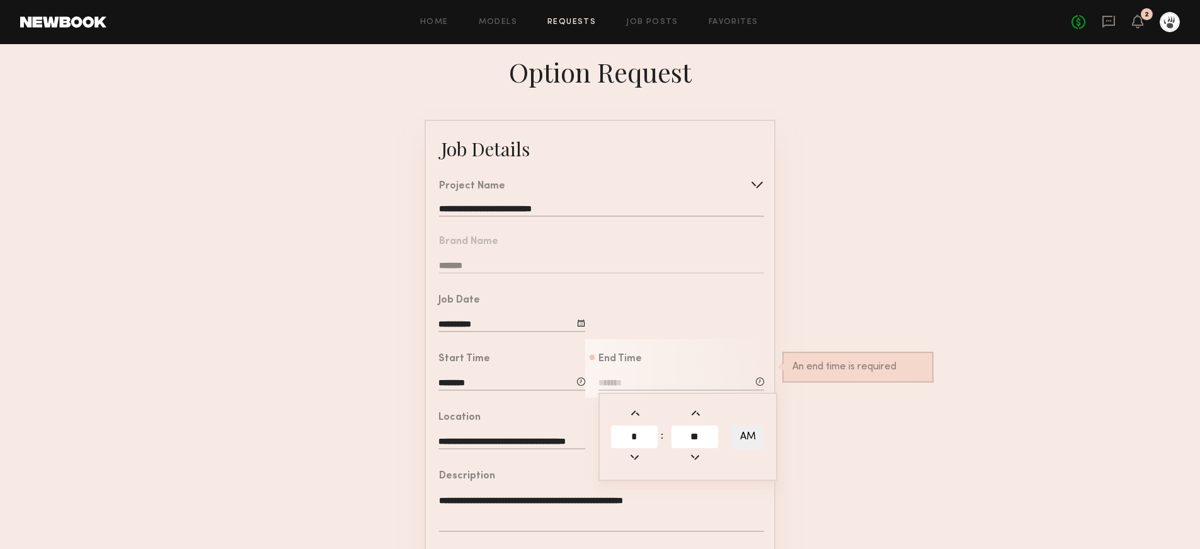
type input "*******"
type input "**"
click at [756, 432] on button "AM" at bounding box center [748, 437] width 32 height 24
type input "*******"
click at [858, 406] on form "**********" at bounding box center [600, 471] width 1200 height 703
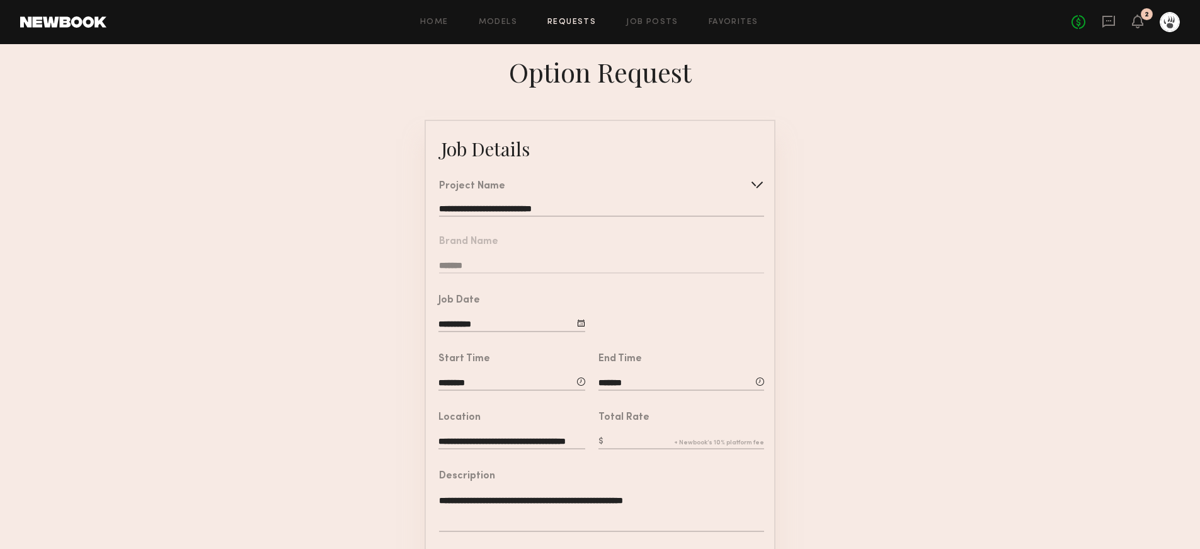
click at [635, 440] on input "text" at bounding box center [682, 442] width 166 height 14
type input "***"
click at [806, 449] on form "**********" at bounding box center [600, 471] width 1200 height 703
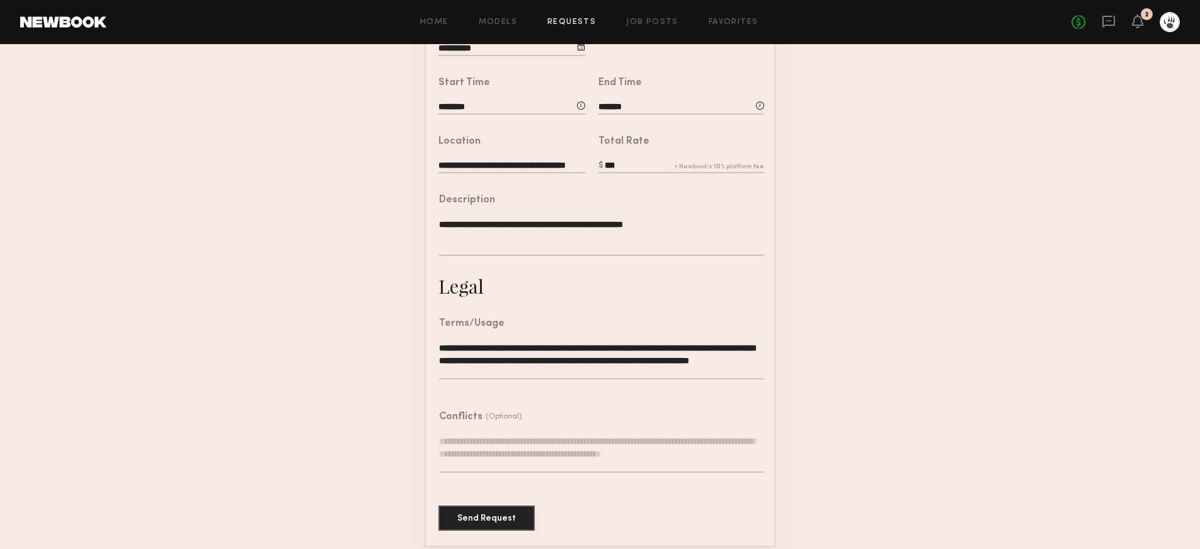
scroll to position [284, 0]
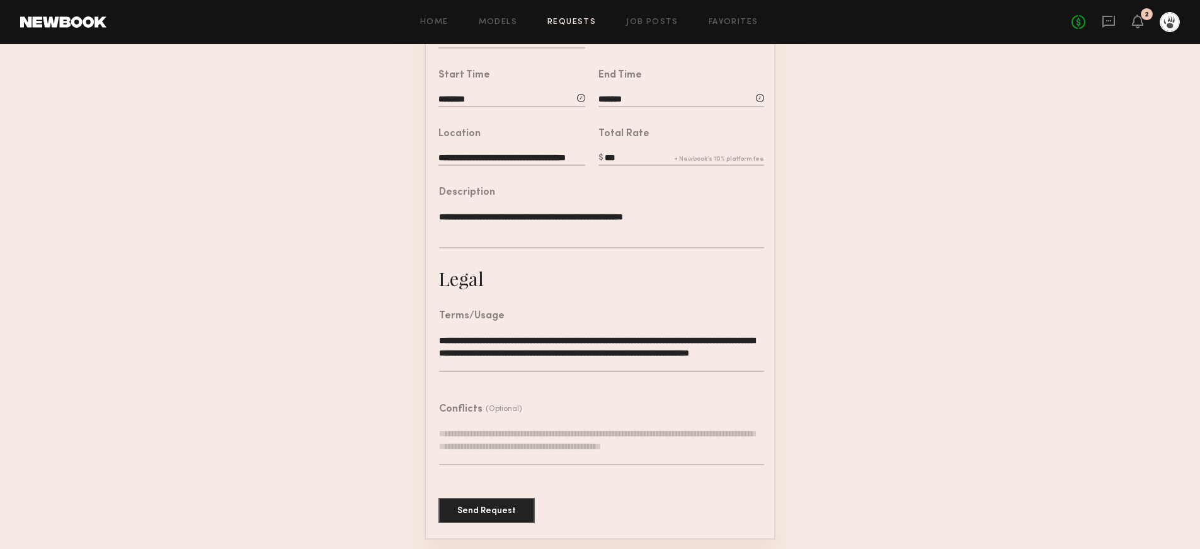
click at [696, 217] on textarea "**********" at bounding box center [601, 229] width 325 height 38
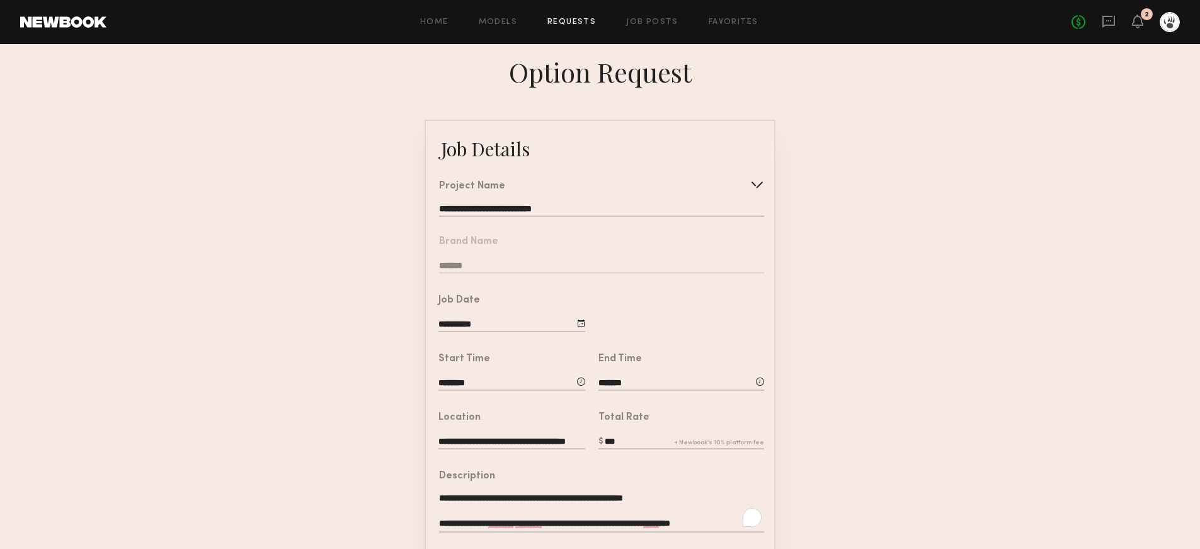
scroll to position [284, 0]
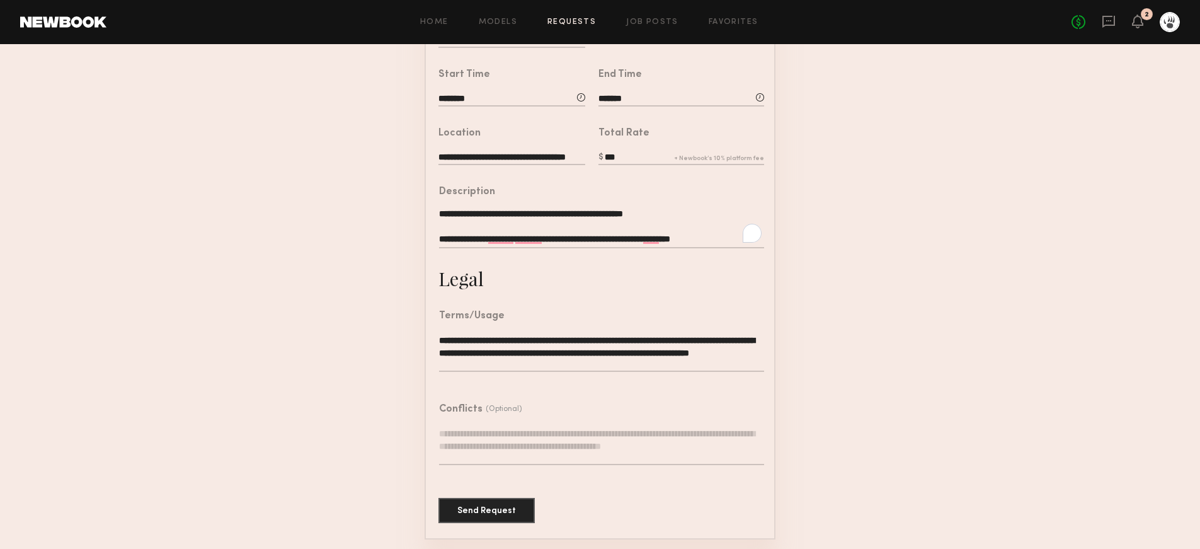
click at [616, 237] on textarea "**********" at bounding box center [601, 229] width 325 height 38
type textarea "**********"
click at [459, 503] on button "Send Request" at bounding box center [487, 509] width 96 height 25
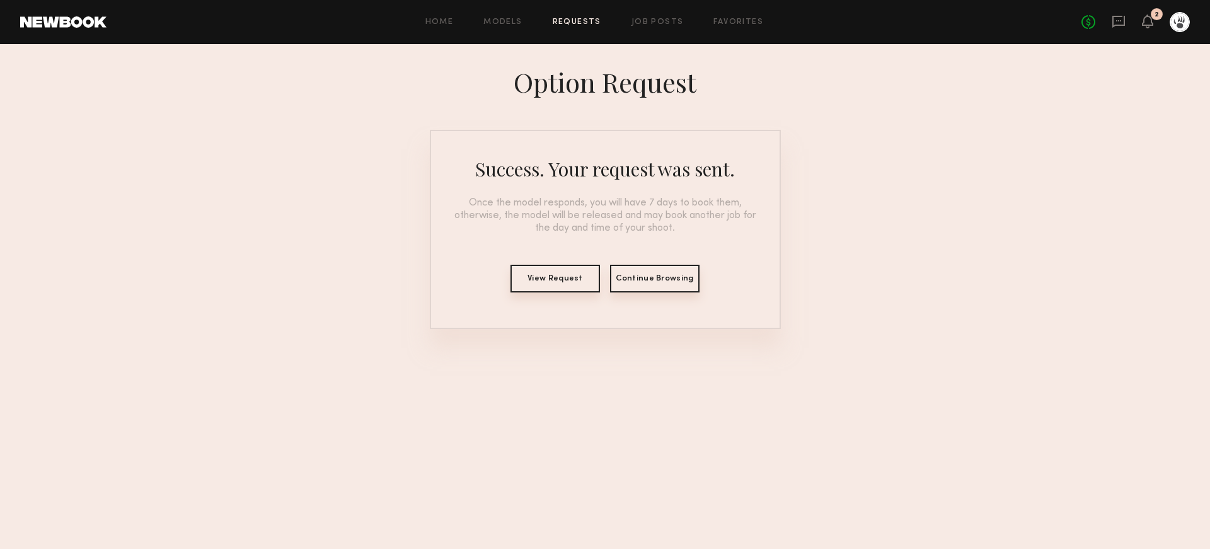
click at [601, 272] on div "View Request Continue Browsing" at bounding box center [605, 284] width 318 height 38
click at [557, 279] on button "View Request" at bounding box center [554, 279] width 89 height 28
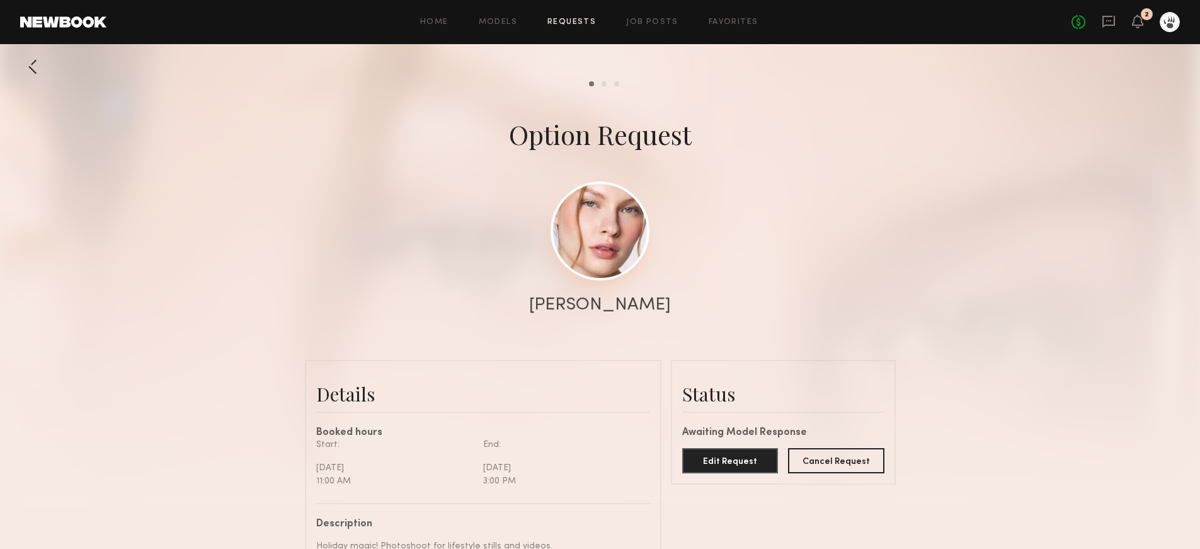
click at [600, 207] on link at bounding box center [600, 230] width 99 height 99
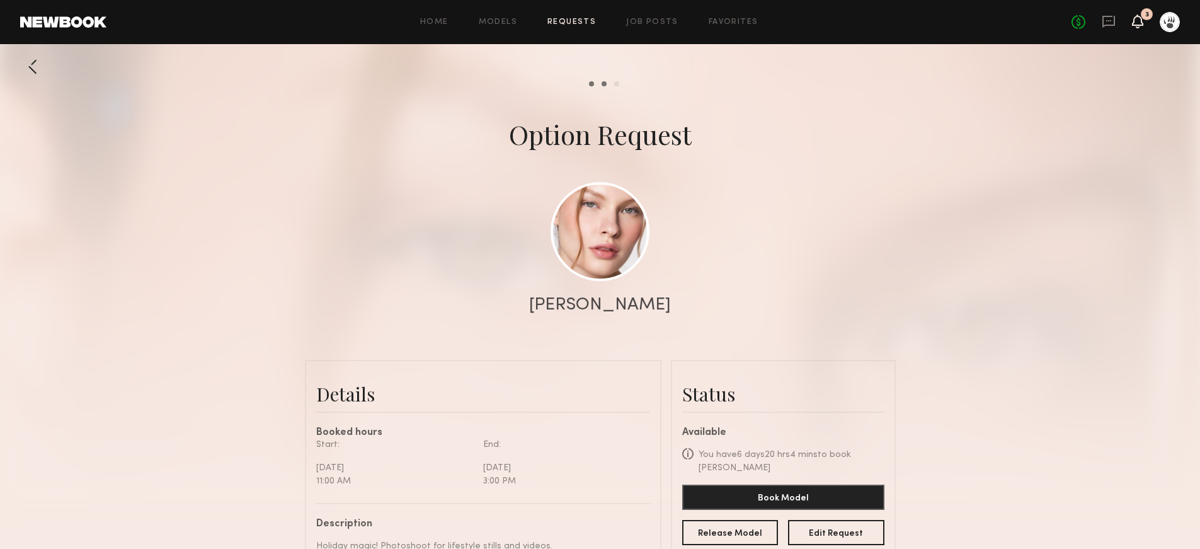
click at [1135, 28] on icon at bounding box center [1137, 21] width 11 height 14
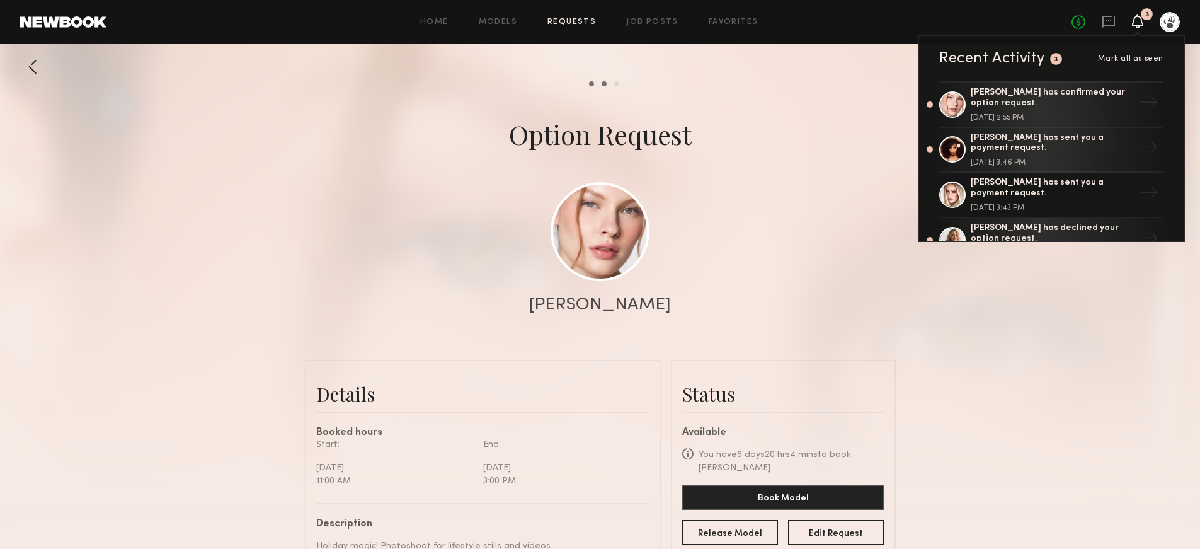
click at [1130, 60] on span "Mark all as seen" at bounding box center [1131, 59] width 66 height 8
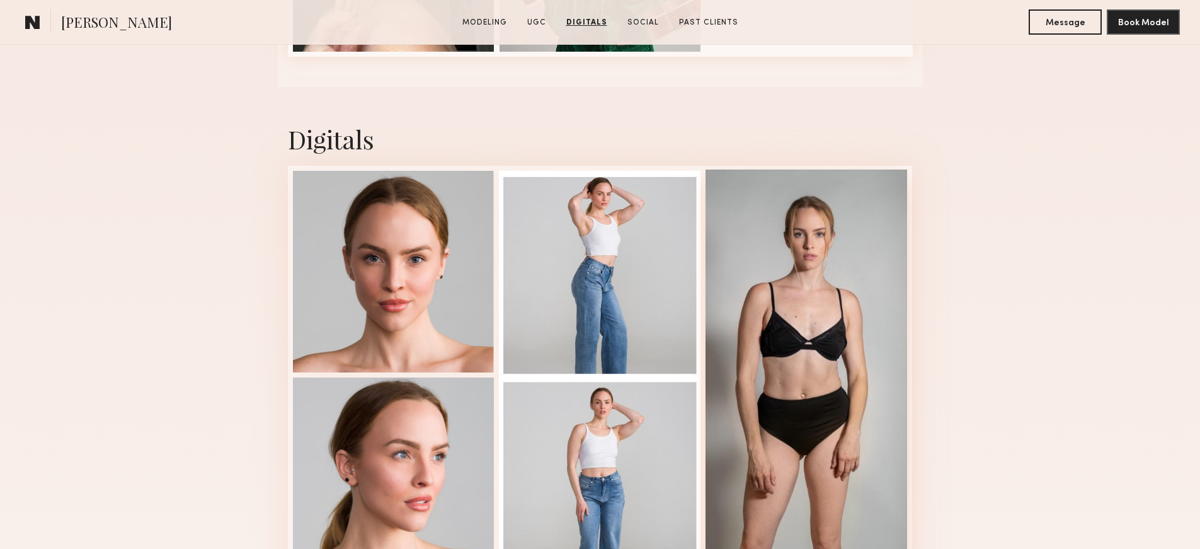
scroll to position [1802, 0]
click at [430, 329] on div at bounding box center [394, 270] width 202 height 202
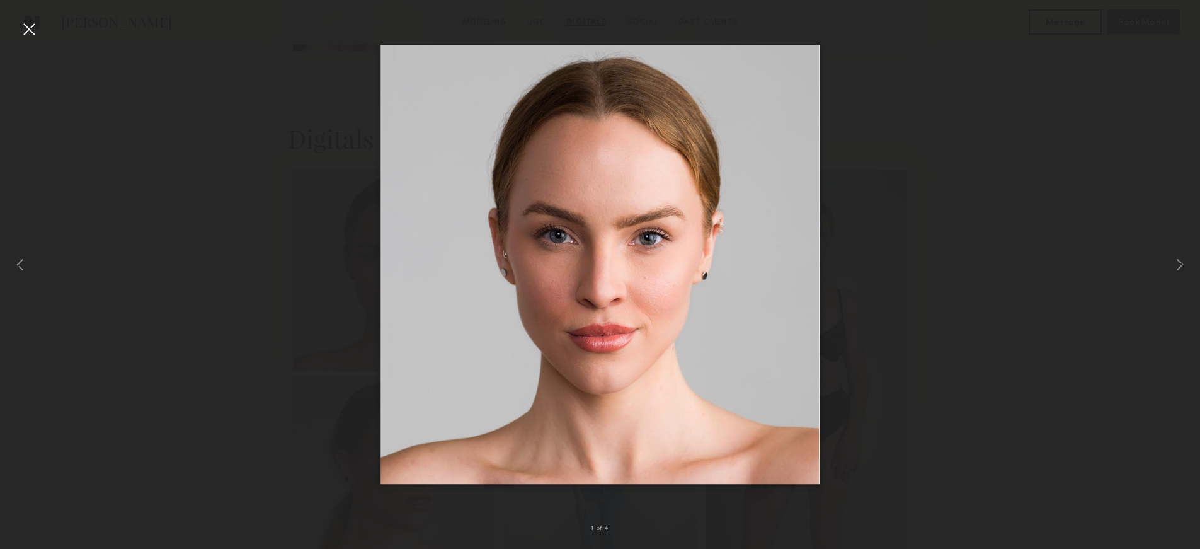
click at [922, 254] on div at bounding box center [600, 264] width 1200 height 488
click at [918, 263] on div at bounding box center [600, 264] width 1200 height 488
click at [35, 32] on div at bounding box center [29, 29] width 20 height 20
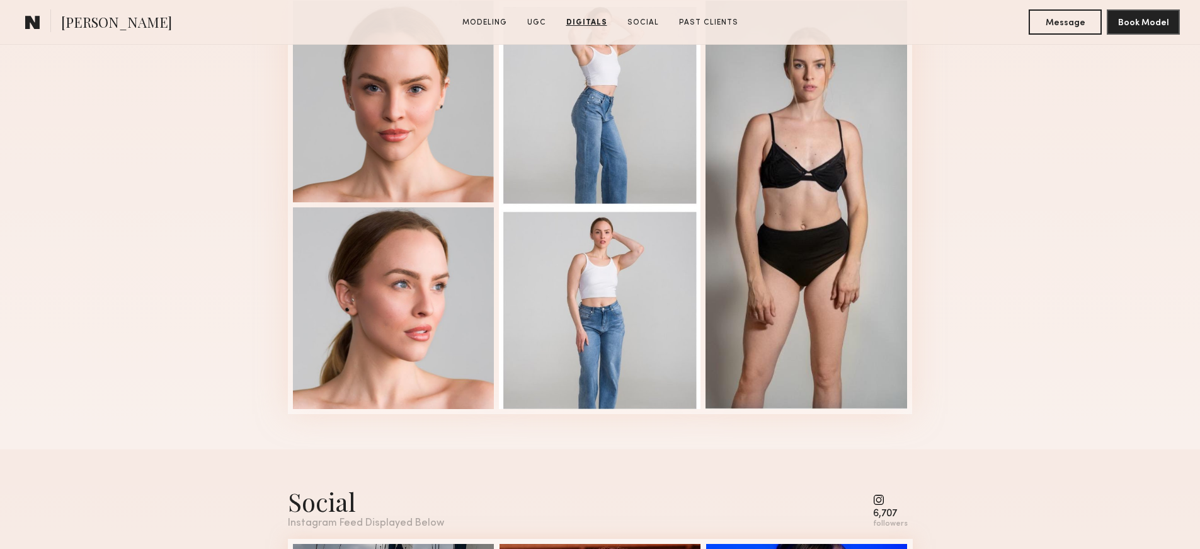
scroll to position [1798, 0]
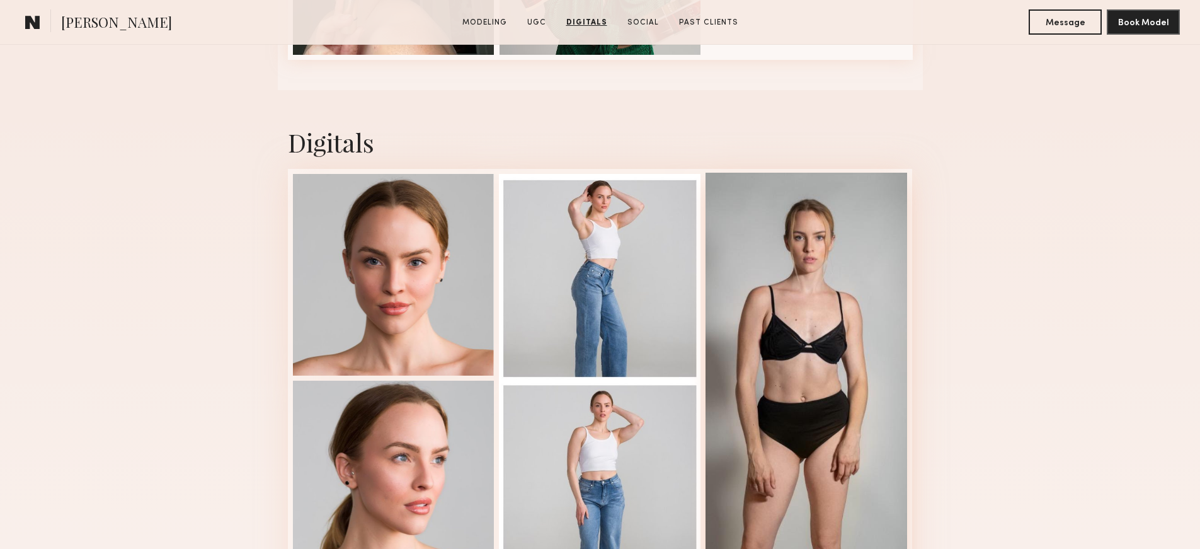
click at [801, 448] on div at bounding box center [807, 377] width 202 height 408
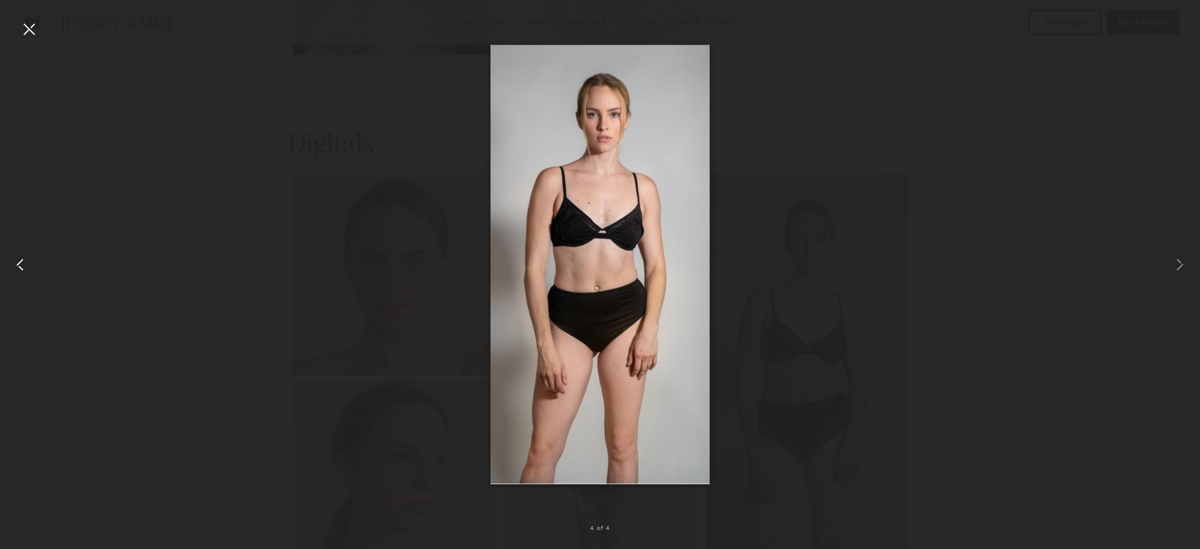
click at [23, 259] on common-icon at bounding box center [20, 265] width 20 height 20
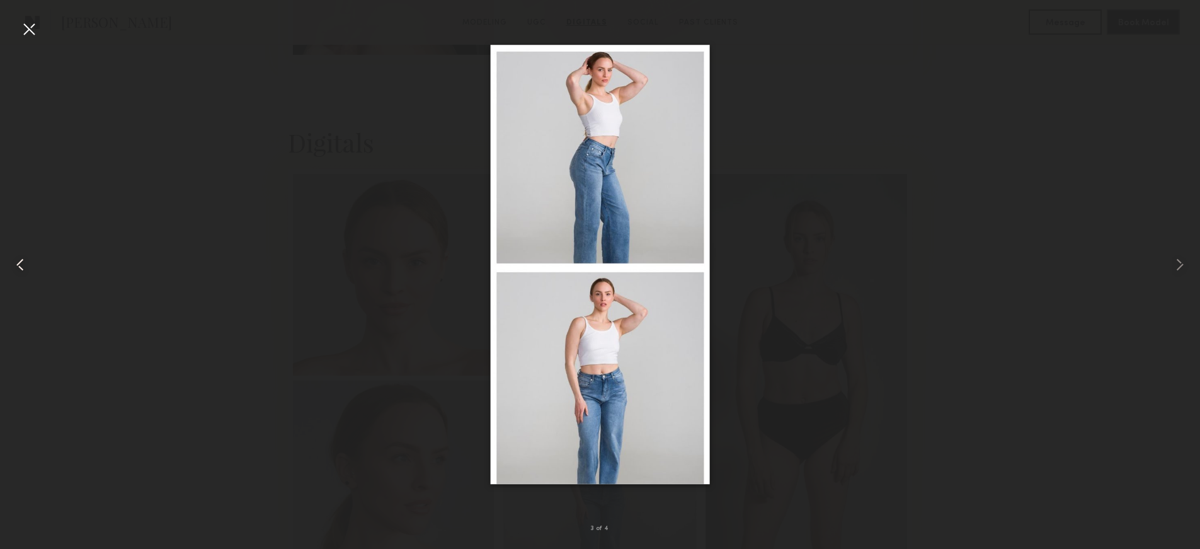
click at [23, 259] on common-icon at bounding box center [20, 265] width 20 height 20
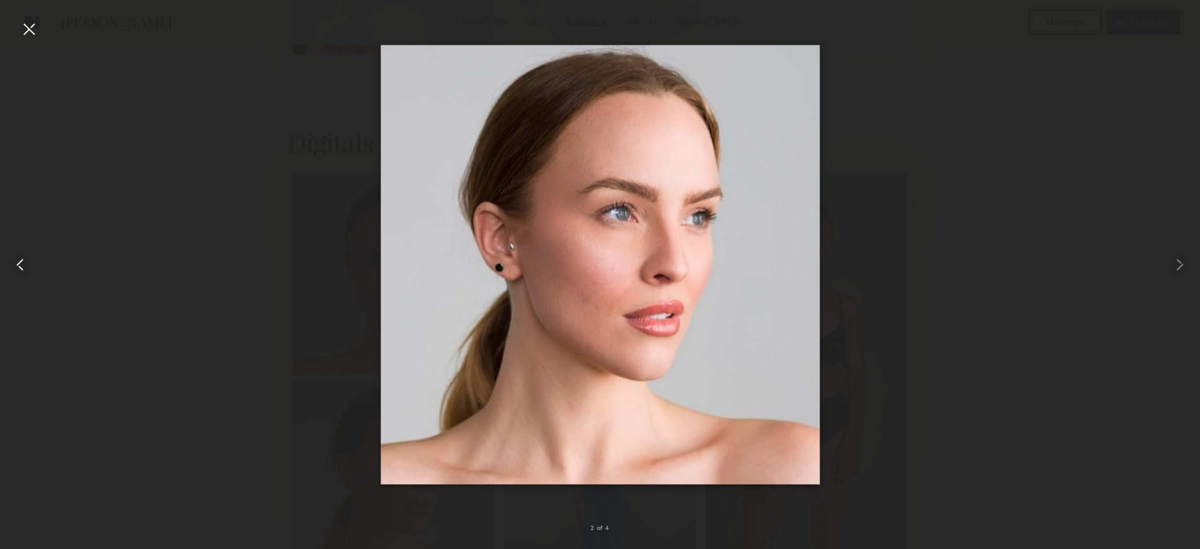
click at [23, 259] on common-icon at bounding box center [20, 265] width 20 height 20
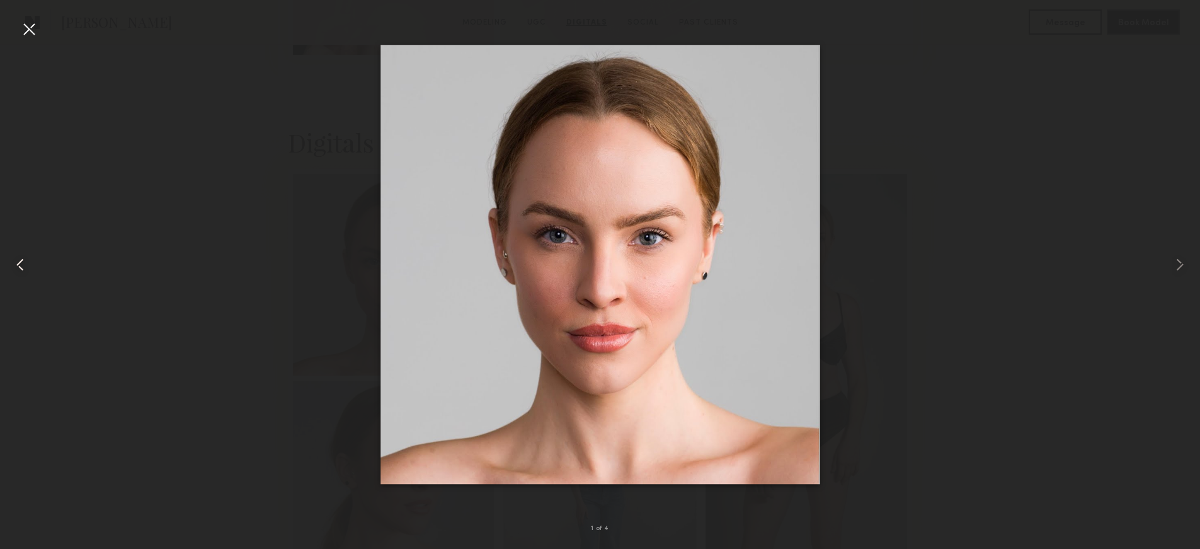
click at [23, 259] on common-icon at bounding box center [20, 265] width 20 height 20
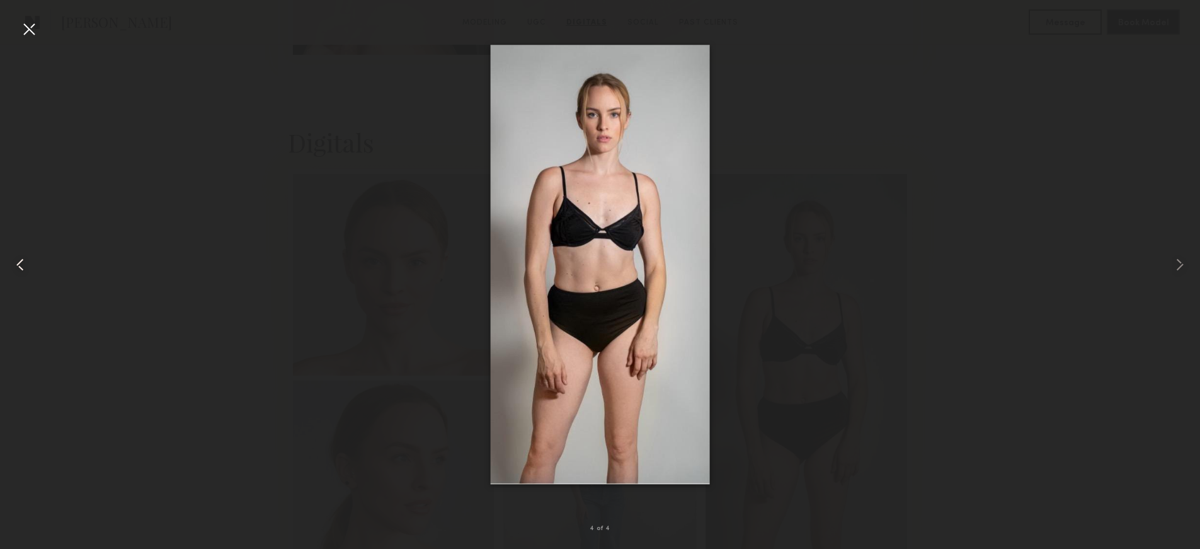
click at [23, 259] on common-icon at bounding box center [20, 265] width 20 height 20
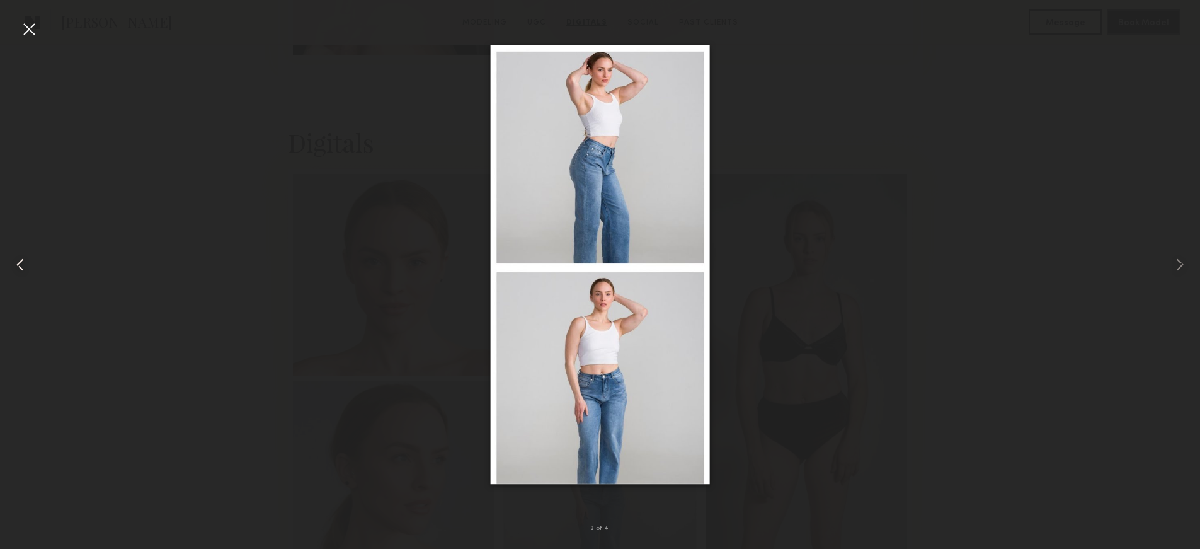
click at [23, 259] on common-icon at bounding box center [20, 265] width 20 height 20
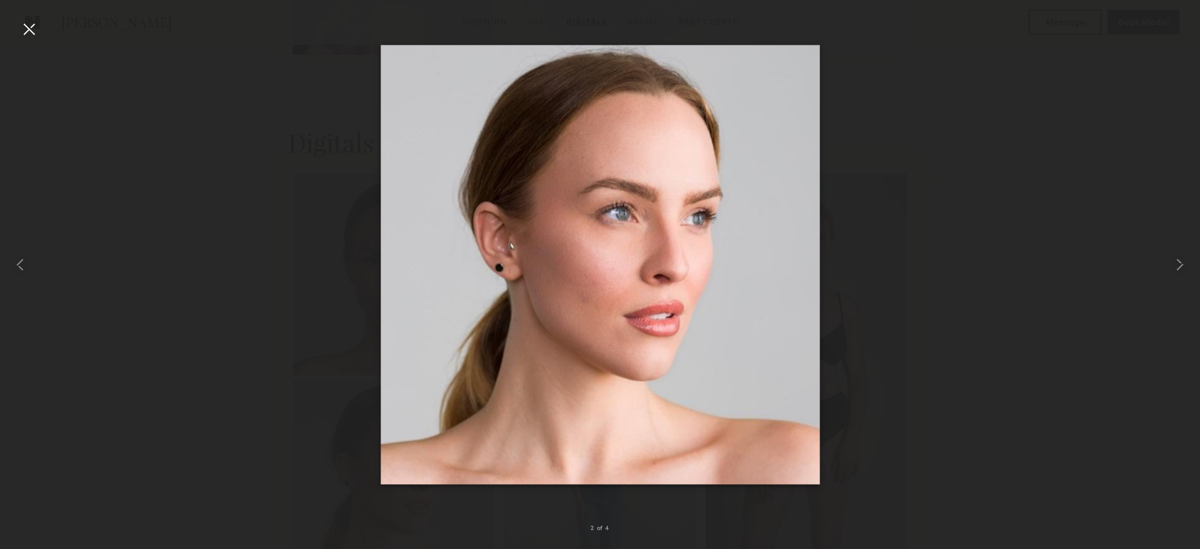
click at [1018, 232] on div at bounding box center [600, 264] width 1200 height 488
click at [38, 26] on div at bounding box center [29, 29] width 20 height 20
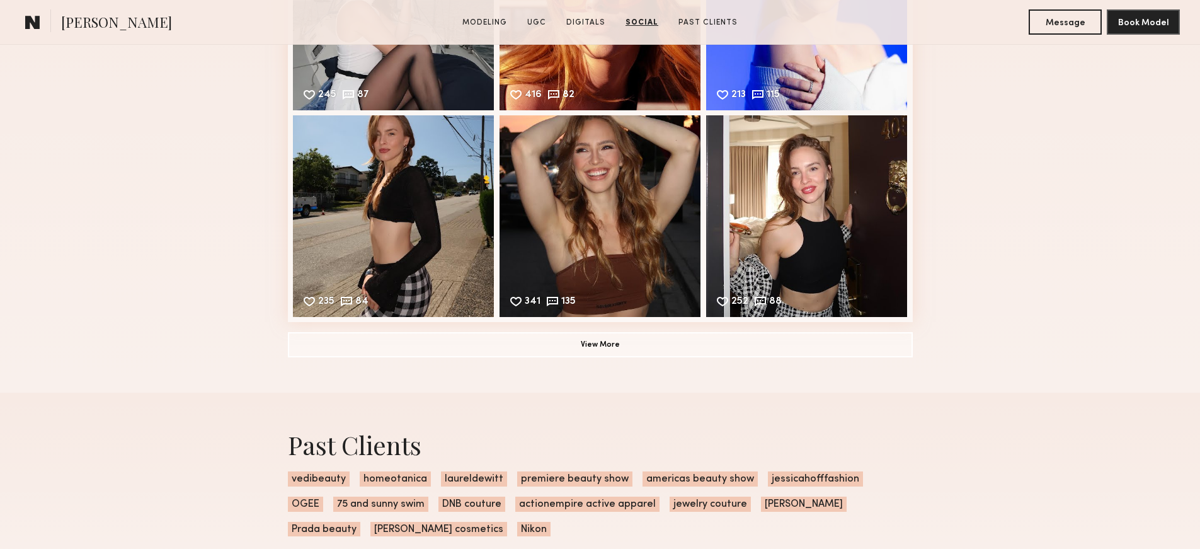
scroll to position [2728, 0]
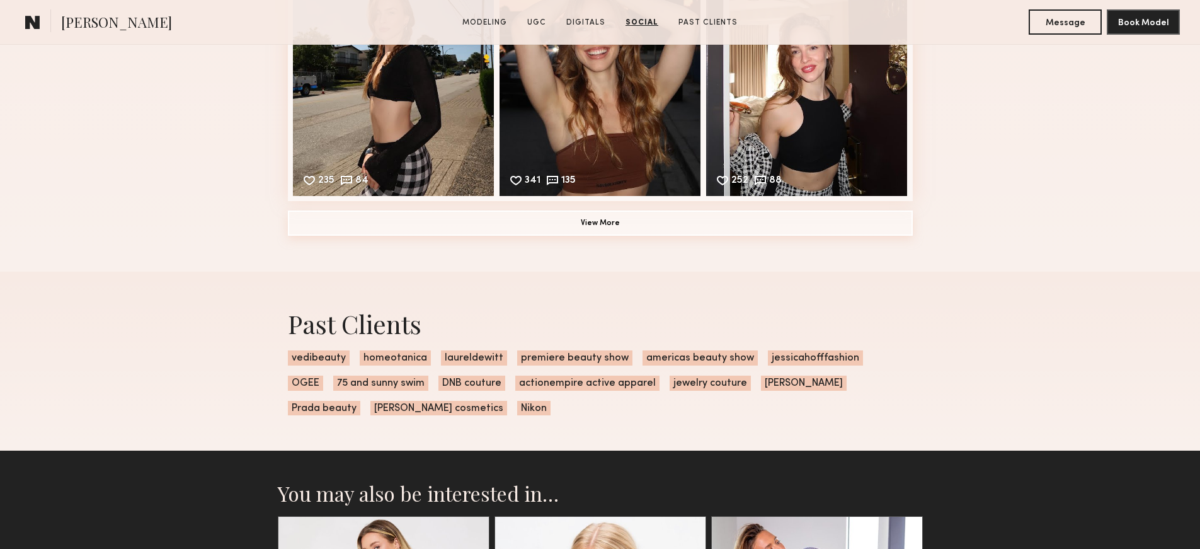
click at [640, 224] on button "View More" at bounding box center [600, 222] width 625 height 25
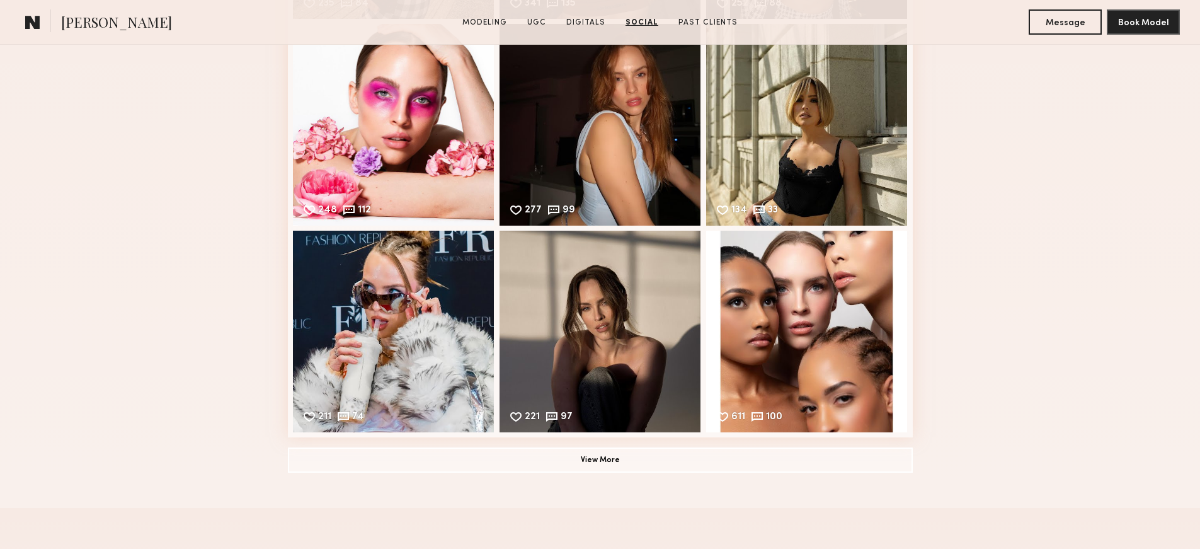
scroll to position [2467, 0]
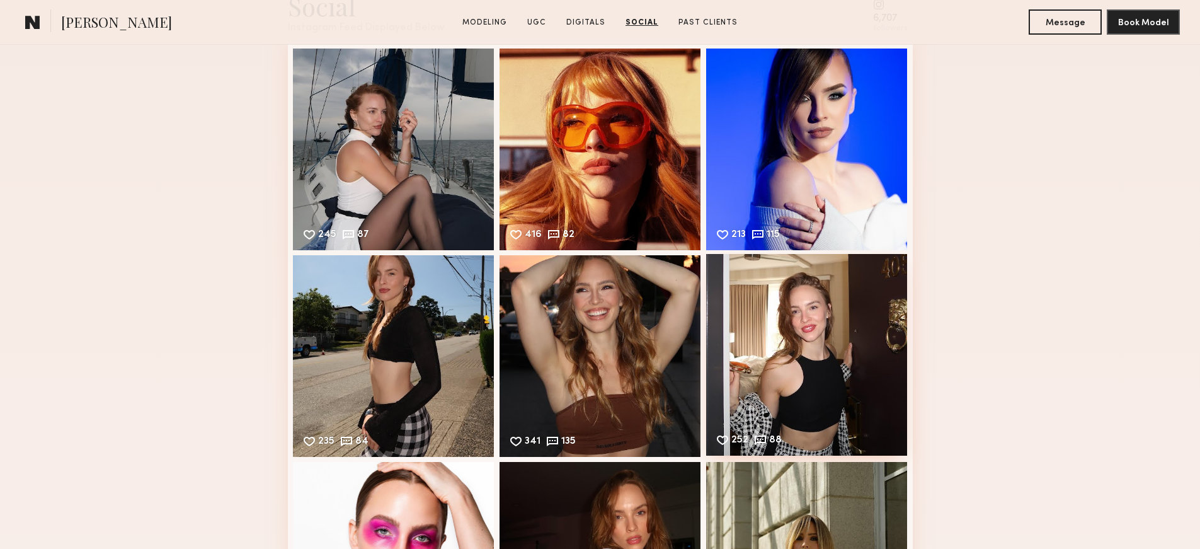
click at [794, 314] on div "252 88 Likes & comments displayed to show model’s engagement" at bounding box center [807, 355] width 202 height 202
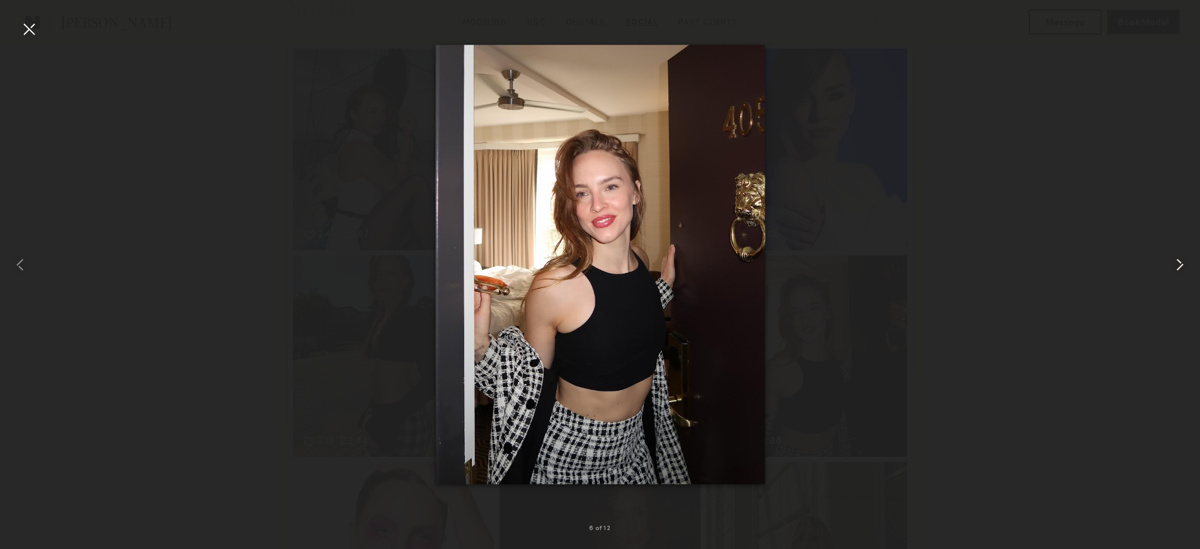
click at [1198, 271] on div at bounding box center [1176, 264] width 48 height 488
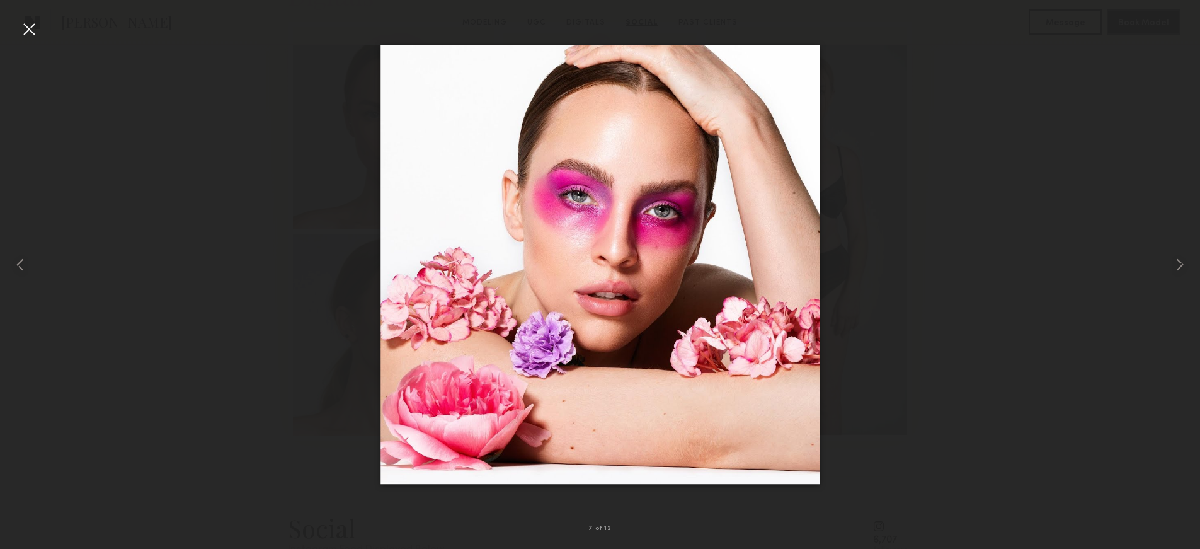
scroll to position [1943, 0]
click at [1187, 260] on common-icon at bounding box center [1180, 265] width 20 height 20
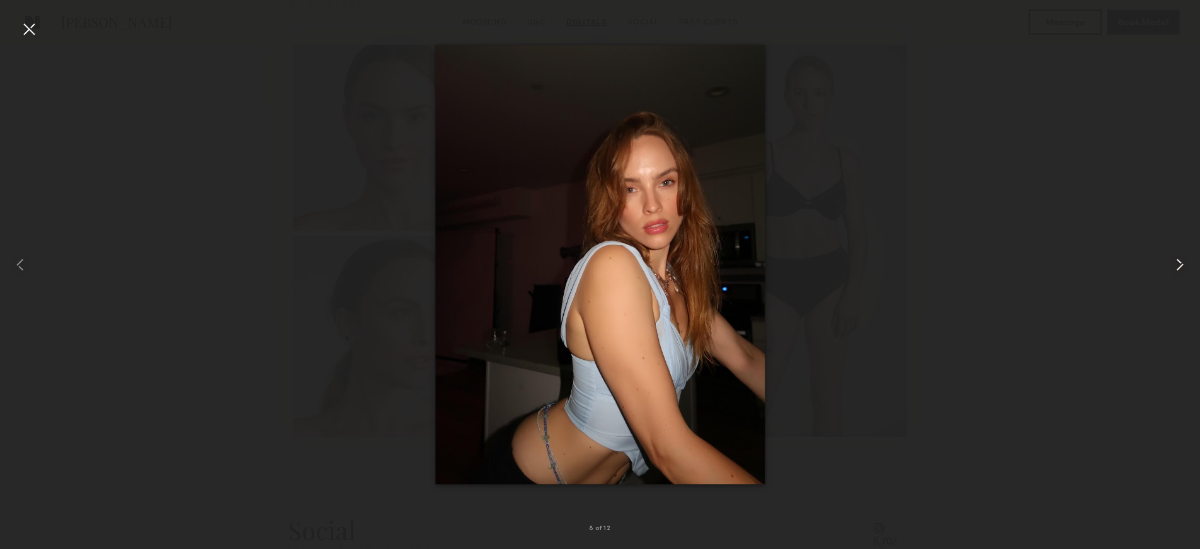
click at [1182, 265] on common-icon at bounding box center [1180, 265] width 20 height 20
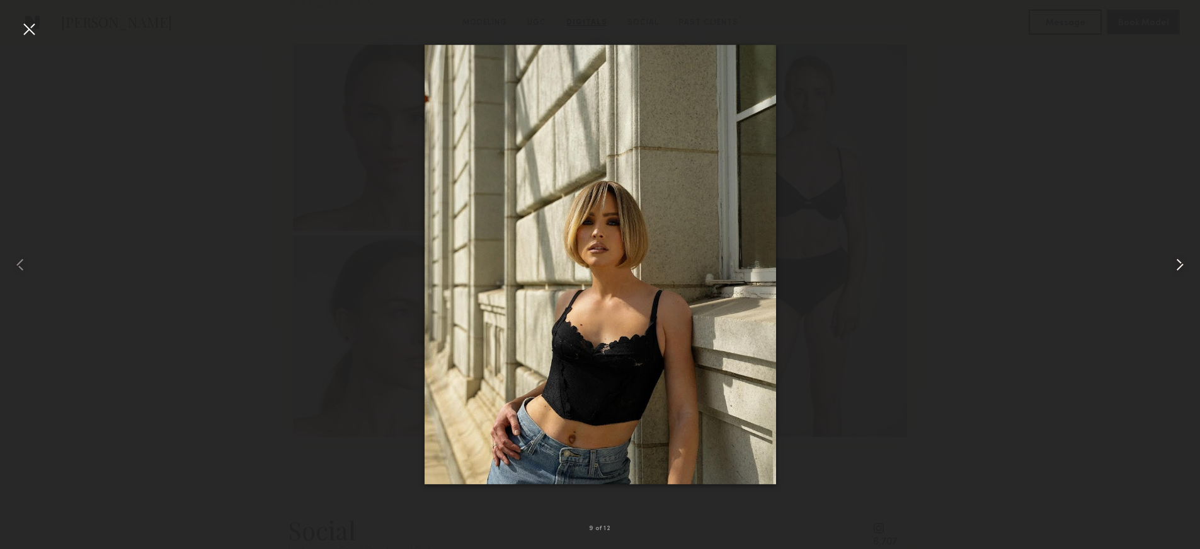
click at [1182, 265] on common-icon at bounding box center [1180, 265] width 20 height 20
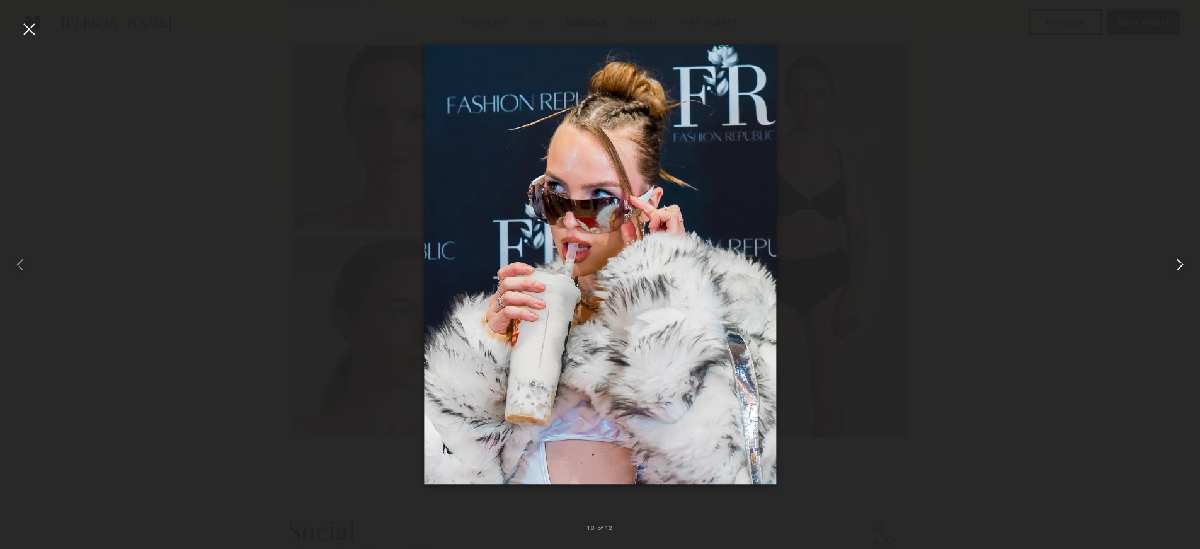
click at [1182, 265] on common-icon at bounding box center [1180, 265] width 20 height 20
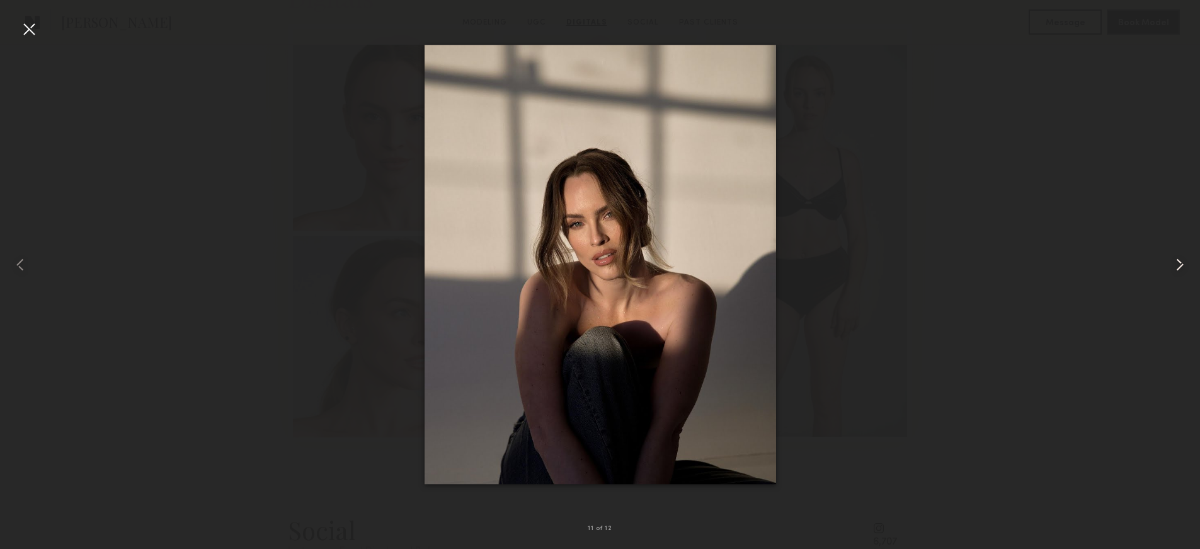
click at [1182, 265] on common-icon at bounding box center [1180, 265] width 20 height 20
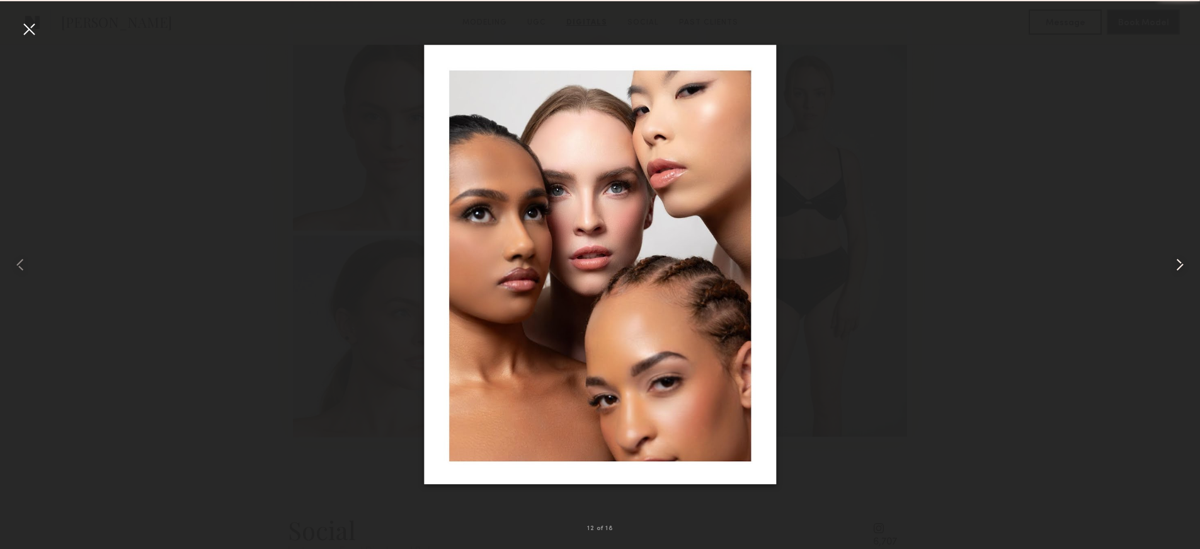
click at [1182, 265] on common-icon at bounding box center [1180, 265] width 20 height 20
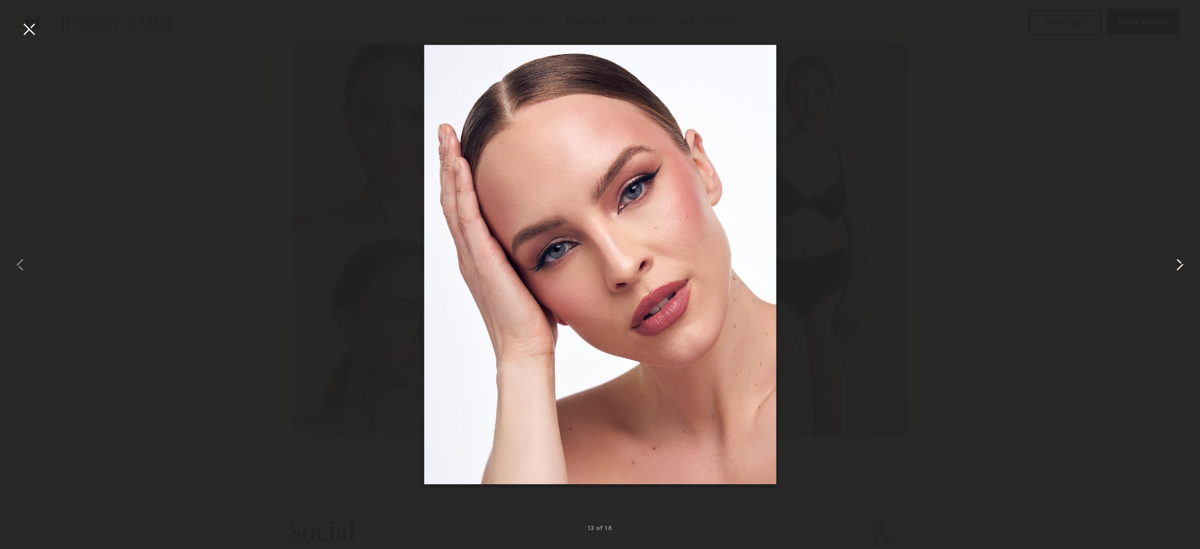
click at [1182, 265] on common-icon at bounding box center [1180, 265] width 20 height 20
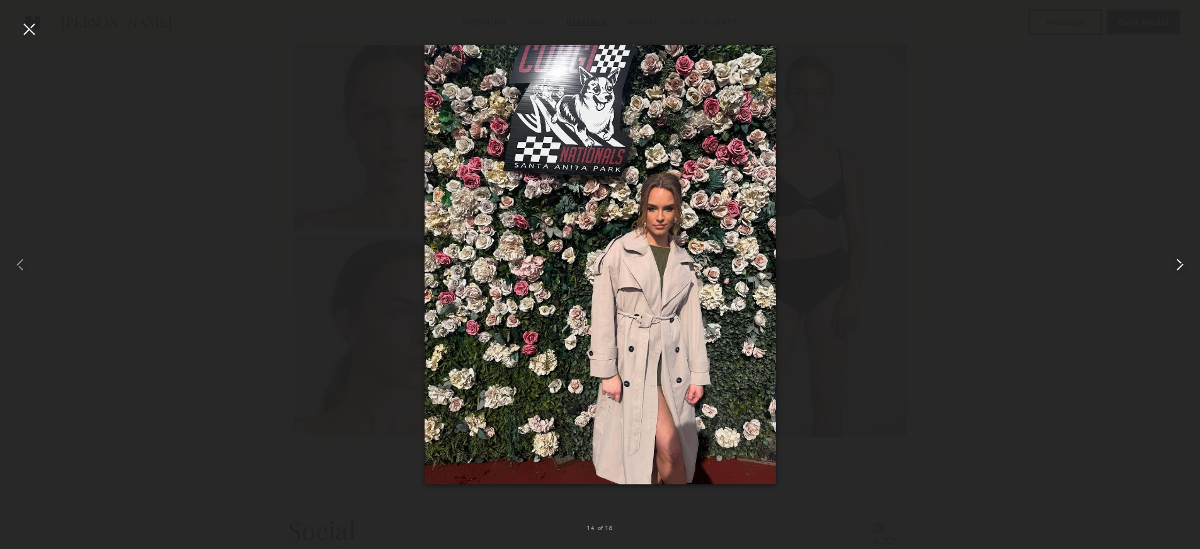
click at [1182, 265] on common-icon at bounding box center [1180, 265] width 20 height 20
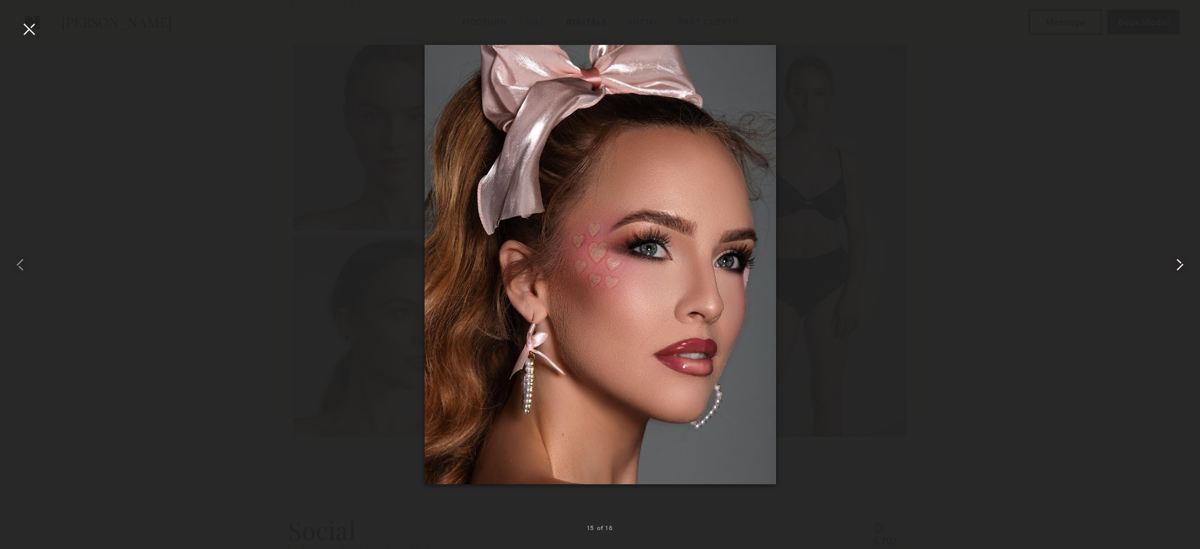
click at [1182, 265] on common-icon at bounding box center [1180, 265] width 20 height 20
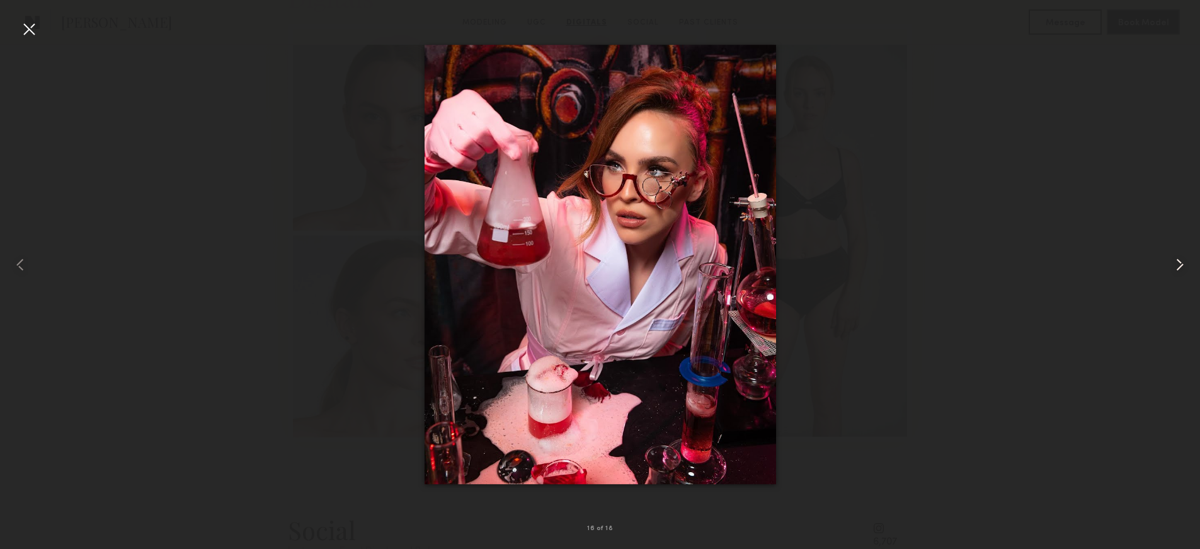
click at [1182, 265] on common-icon at bounding box center [1180, 265] width 20 height 20
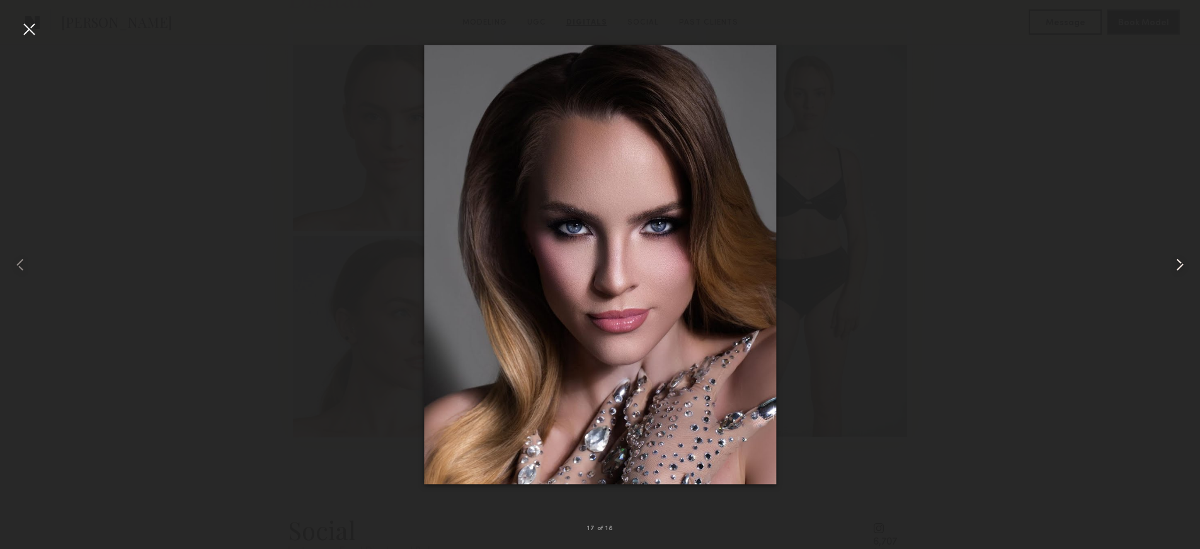
click at [1182, 265] on common-icon at bounding box center [1180, 265] width 20 height 20
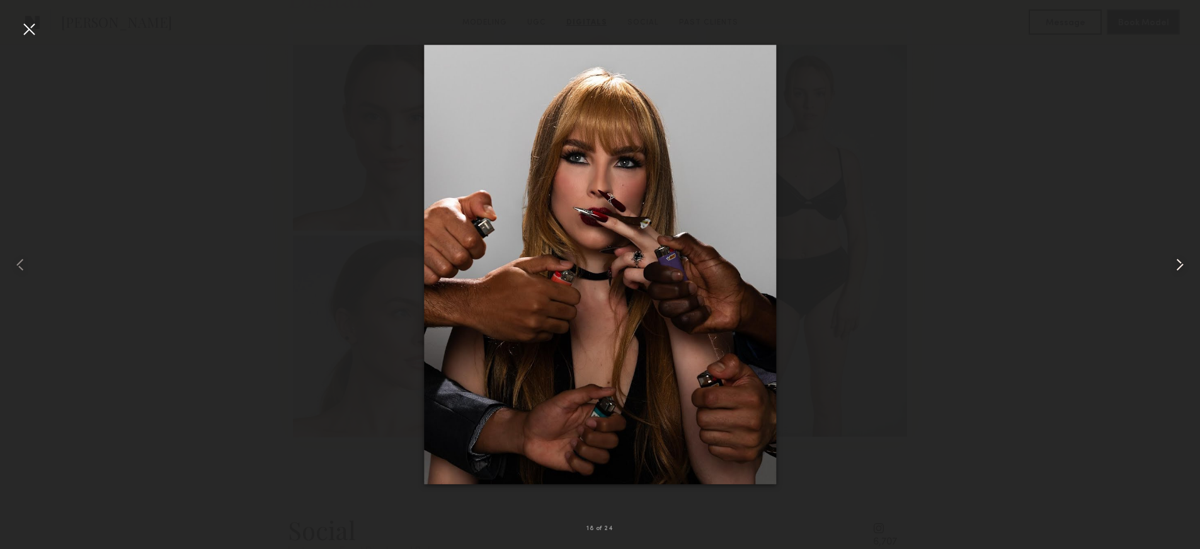
click at [1182, 265] on common-icon at bounding box center [1180, 265] width 20 height 20
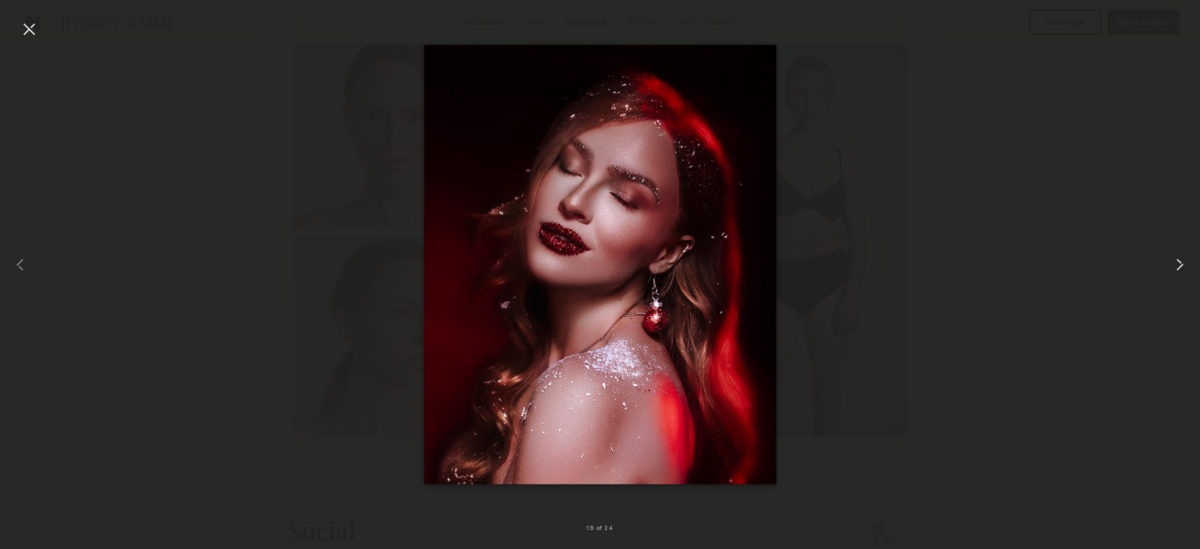
click at [1182, 265] on common-icon at bounding box center [1180, 265] width 20 height 20
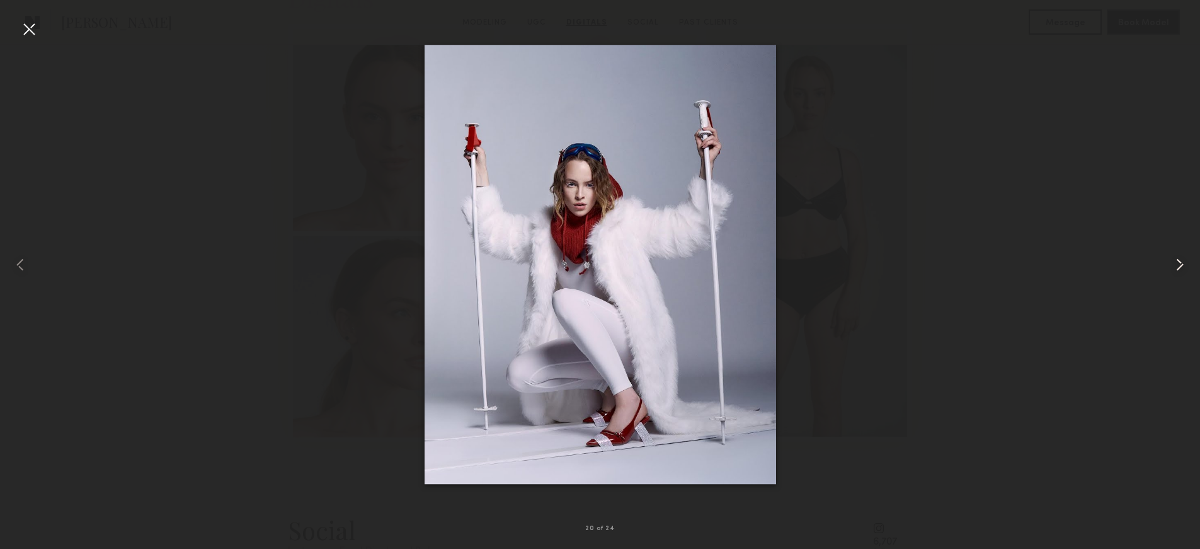
click at [1182, 265] on common-icon at bounding box center [1180, 265] width 20 height 20
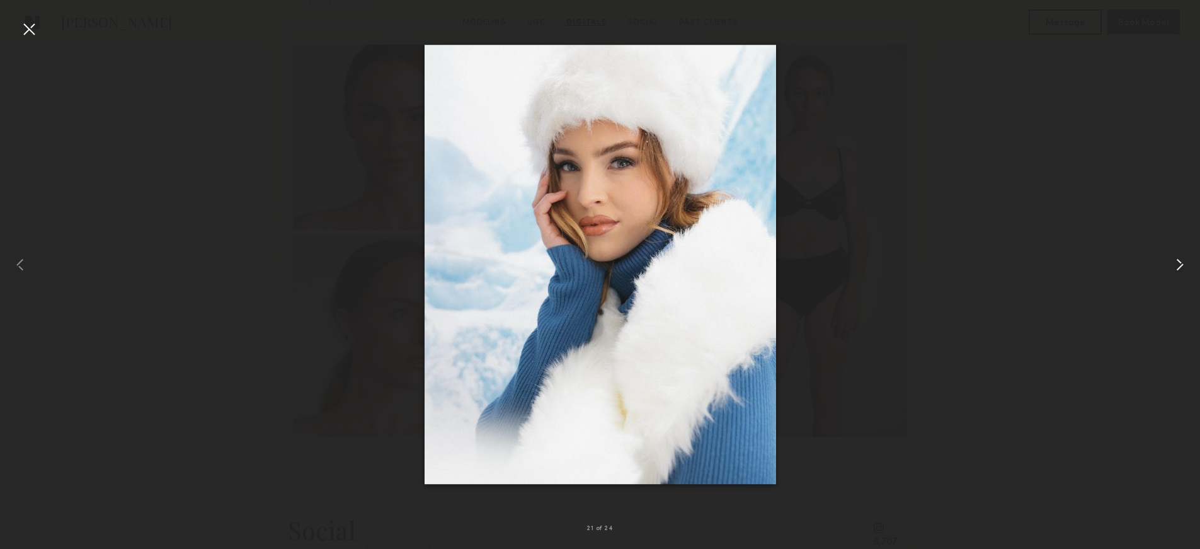
click at [1182, 265] on common-icon at bounding box center [1180, 265] width 20 height 20
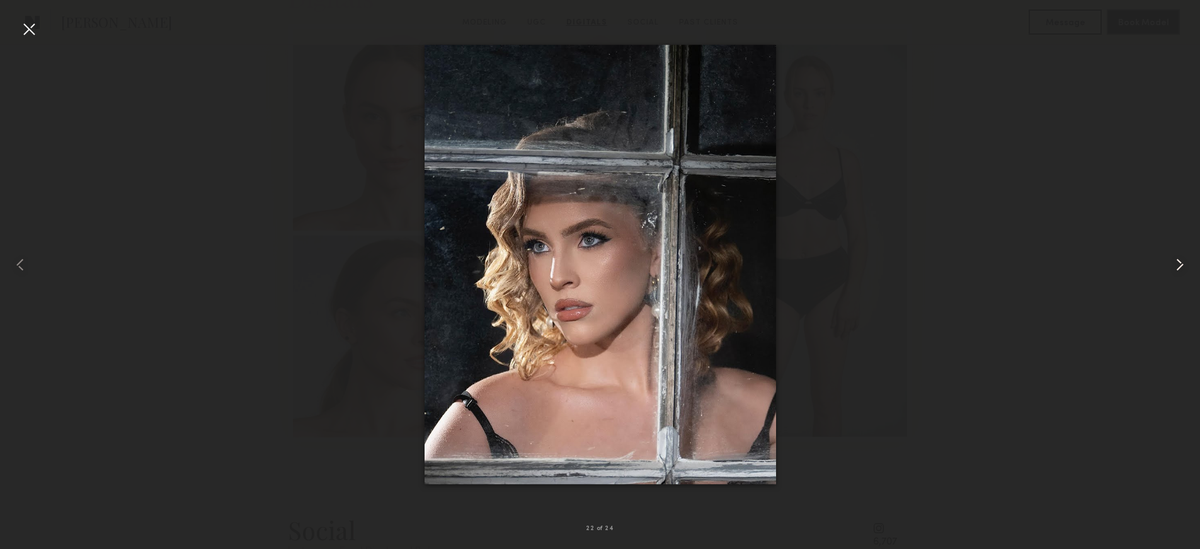
click at [1182, 265] on common-icon at bounding box center [1180, 265] width 20 height 20
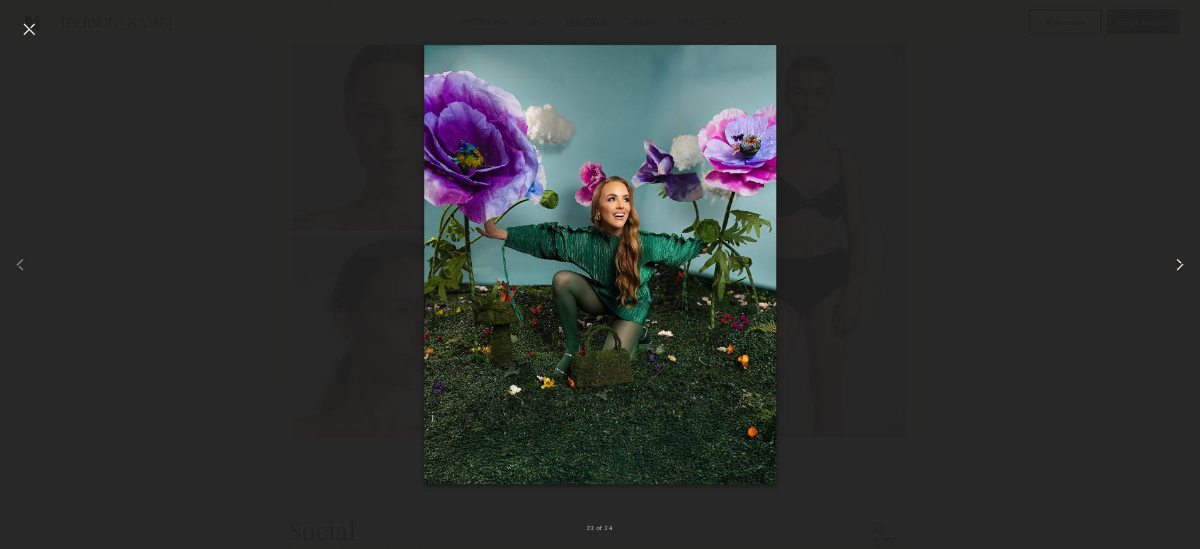
click at [1182, 265] on common-icon at bounding box center [1180, 265] width 20 height 20
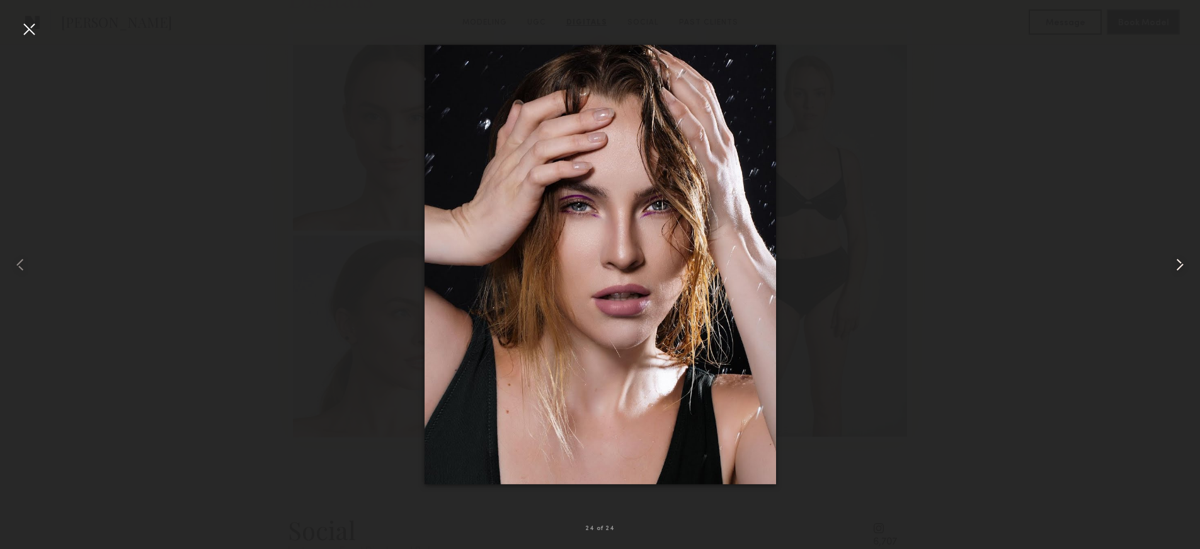
click at [1182, 265] on common-icon at bounding box center [1180, 265] width 20 height 20
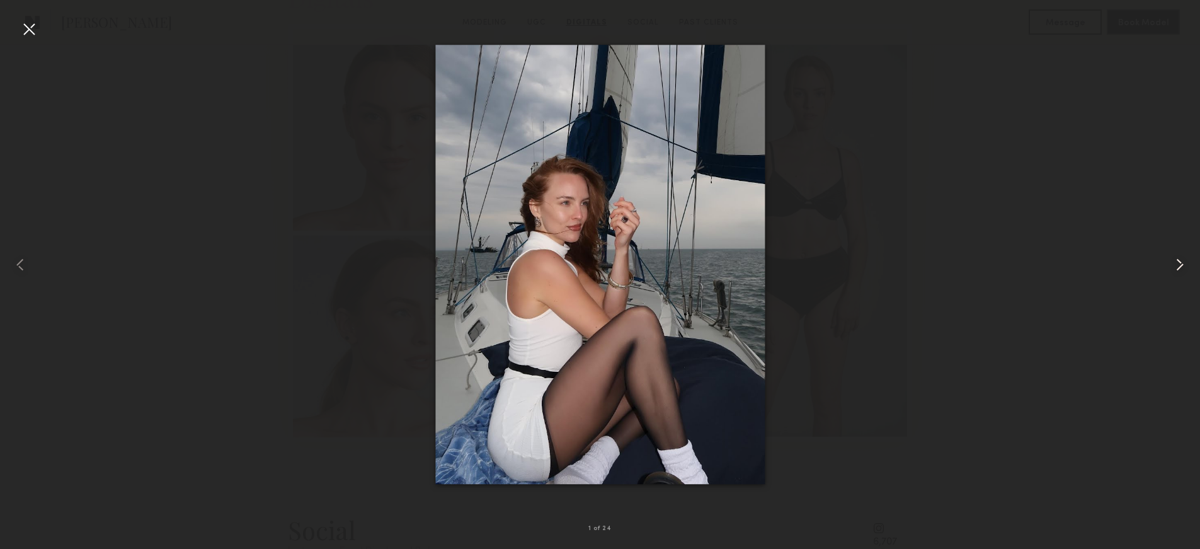
click at [1182, 265] on common-icon at bounding box center [1180, 265] width 20 height 20
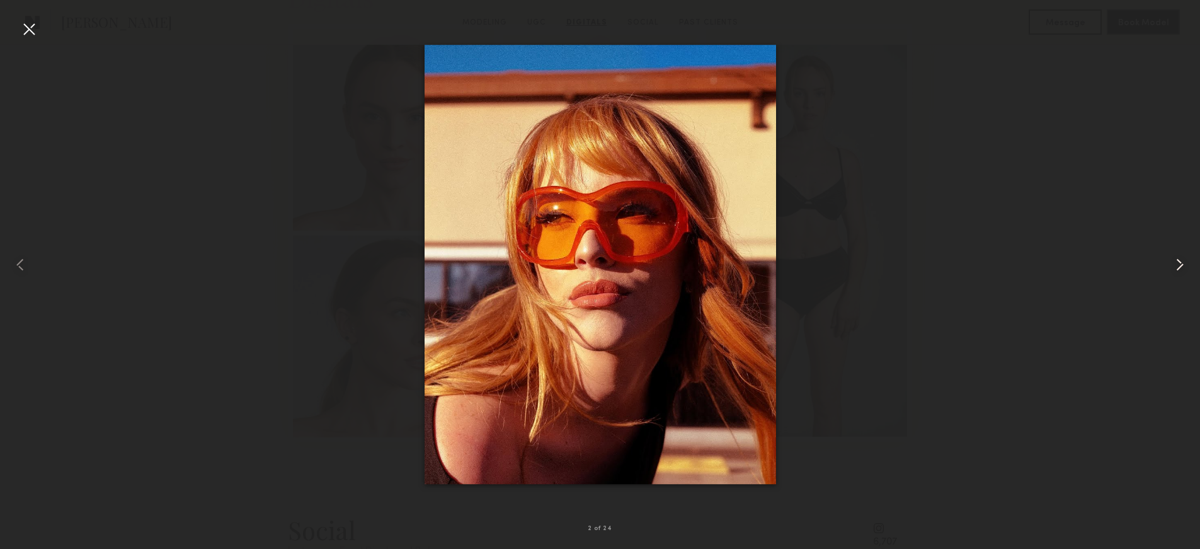
click at [1182, 265] on common-icon at bounding box center [1180, 265] width 20 height 20
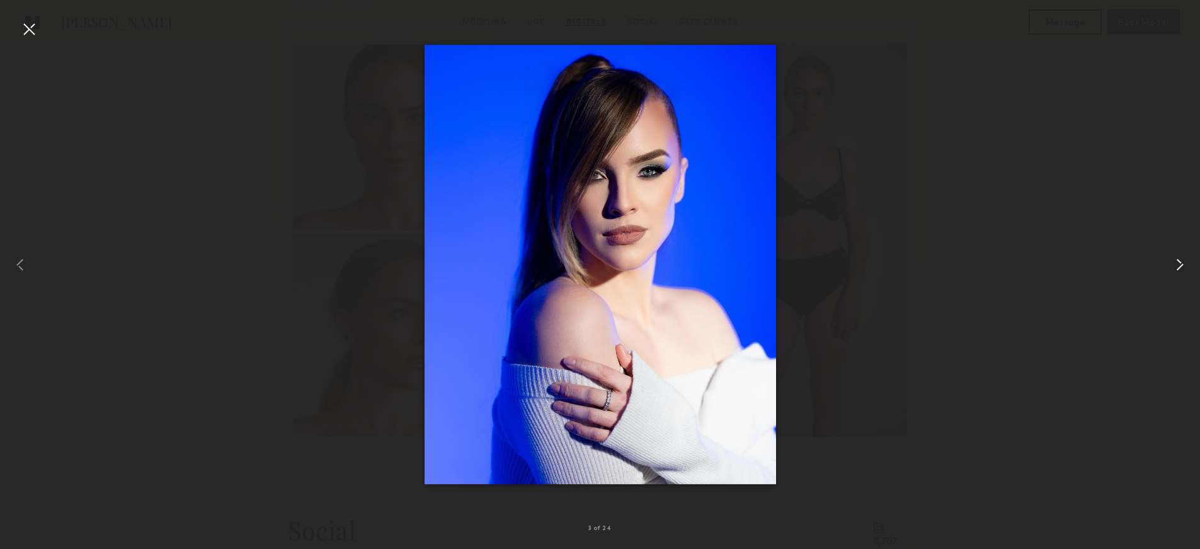
click at [1182, 265] on common-icon at bounding box center [1180, 265] width 20 height 20
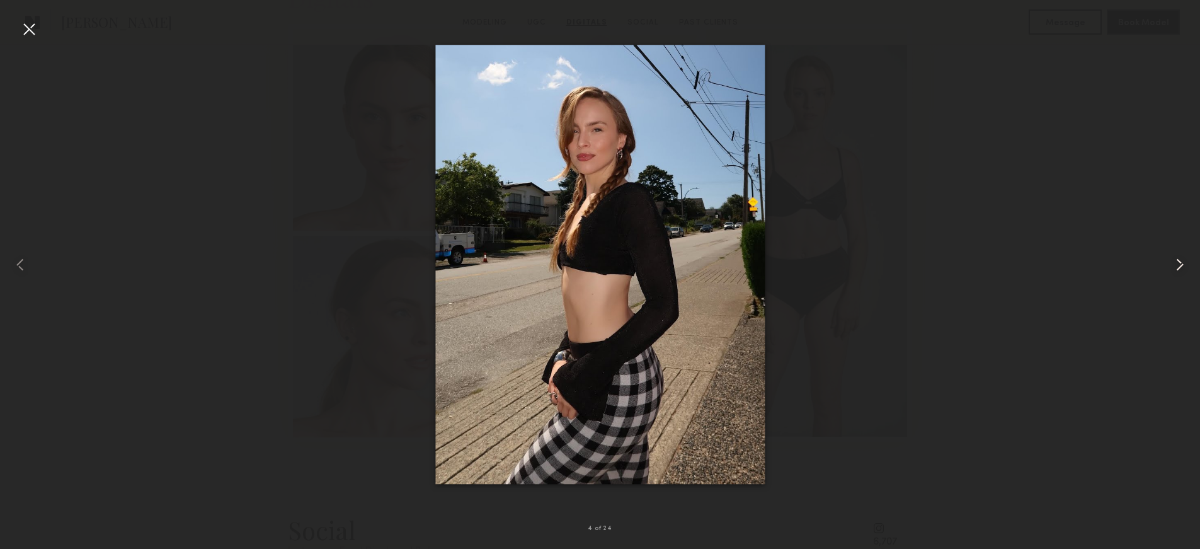
click at [1182, 265] on common-icon at bounding box center [1180, 265] width 20 height 20
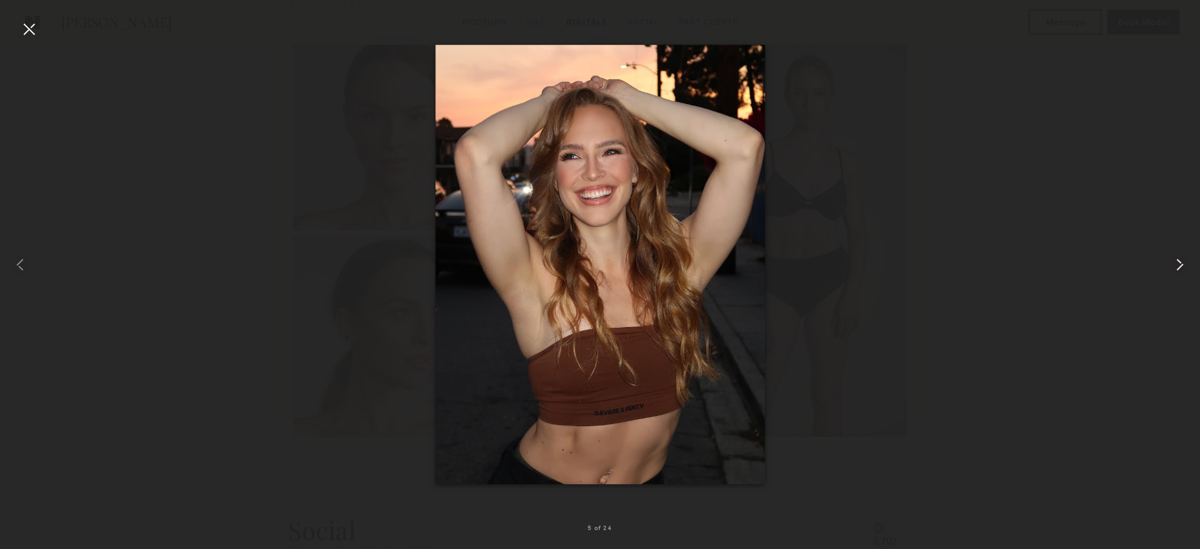
click at [1182, 265] on common-icon at bounding box center [1180, 265] width 20 height 20
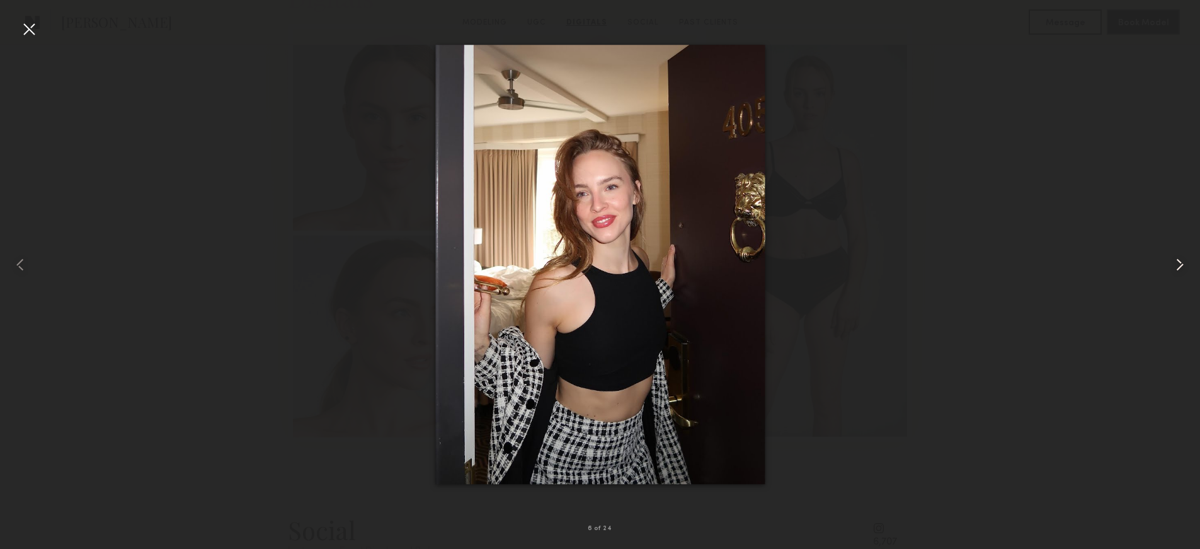
click at [1182, 265] on common-icon at bounding box center [1180, 265] width 20 height 20
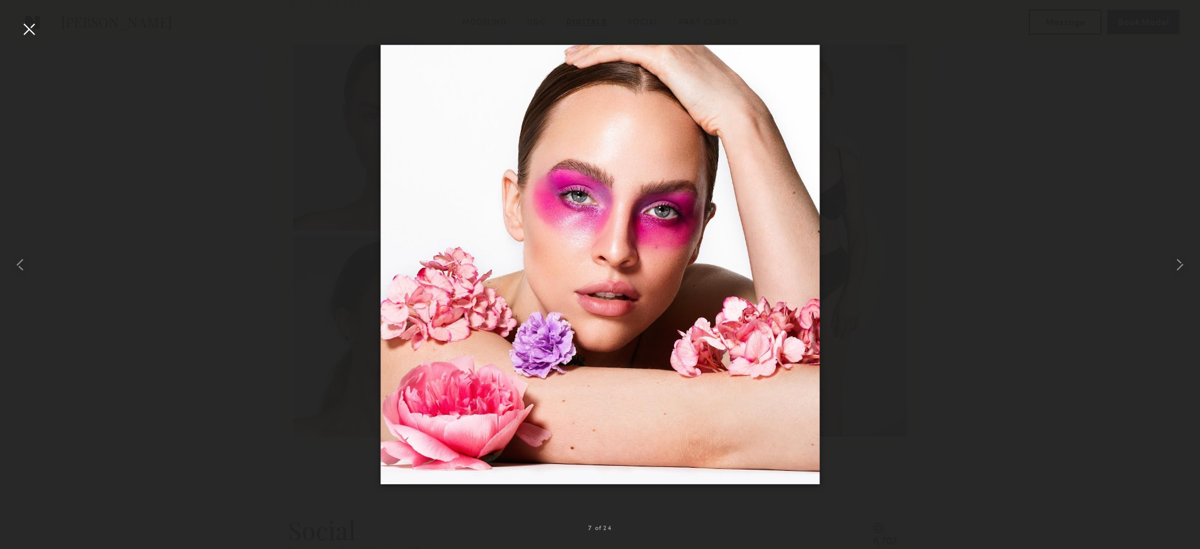
click at [1011, 260] on div at bounding box center [600, 264] width 1200 height 488
click at [22, 28] on div at bounding box center [29, 29] width 20 height 20
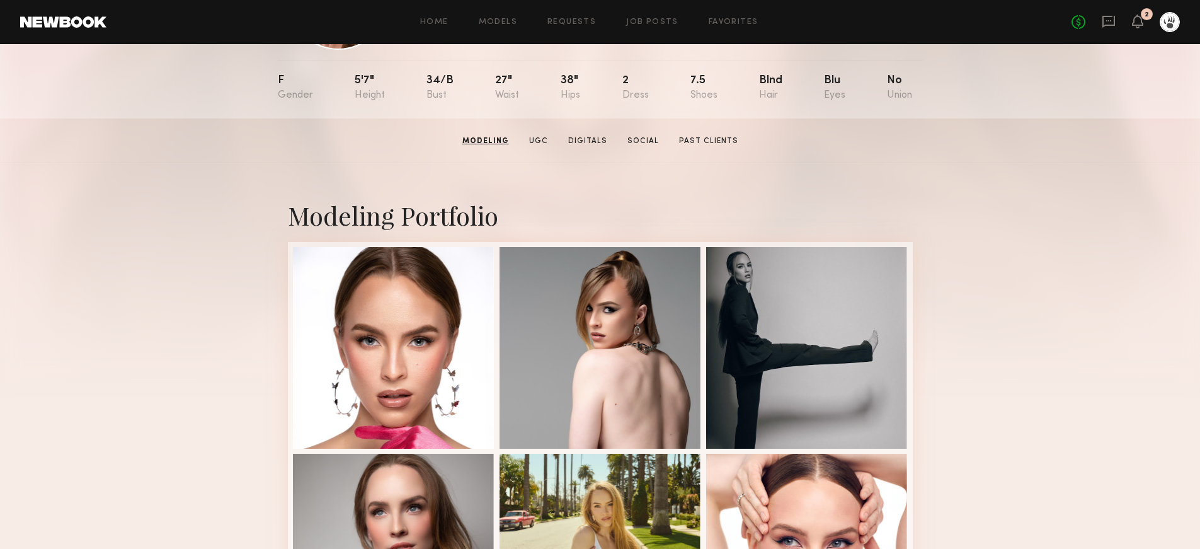
scroll to position [0, 0]
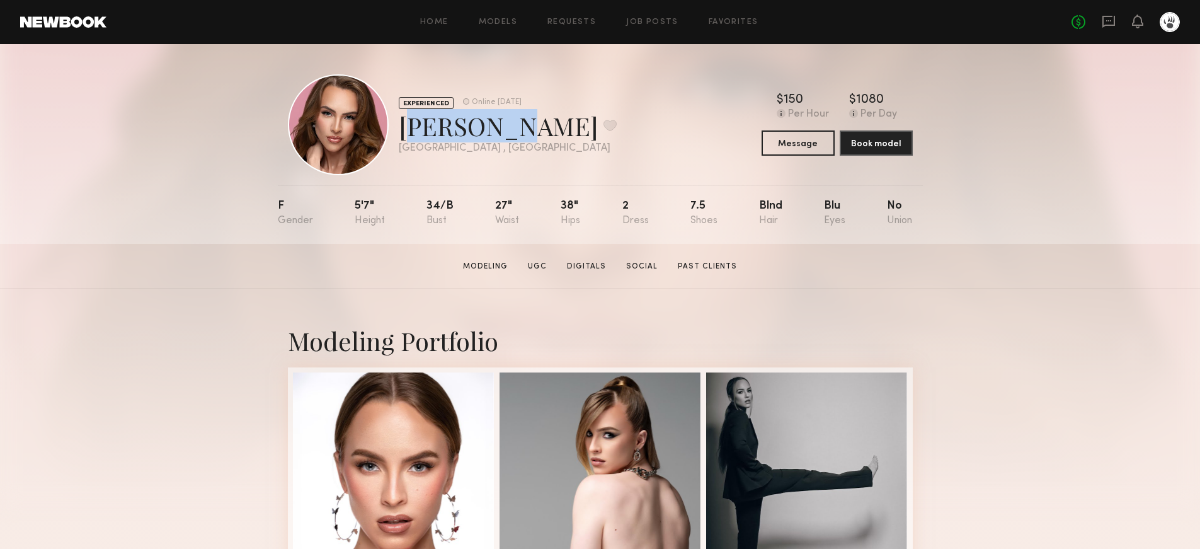
drag, startPoint x: 514, startPoint y: 129, endPoint x: 403, endPoint y: 132, distance: 111.6
click at [401, 132] on div "Kamryn H. Favorite" at bounding box center [508, 125] width 218 height 33
copy div "Kamryn H"
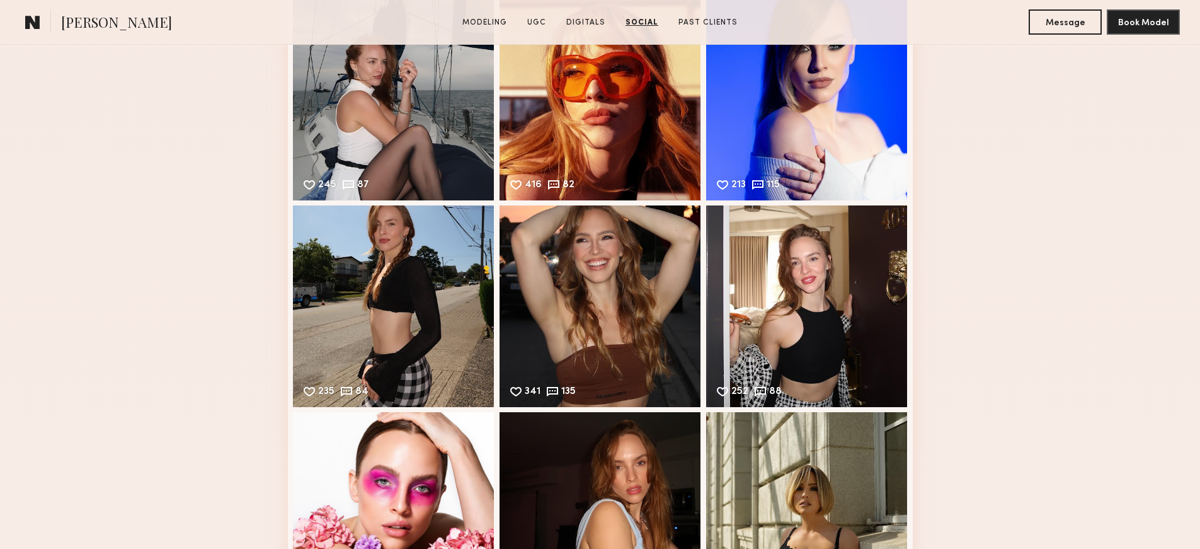
scroll to position [2338, 0]
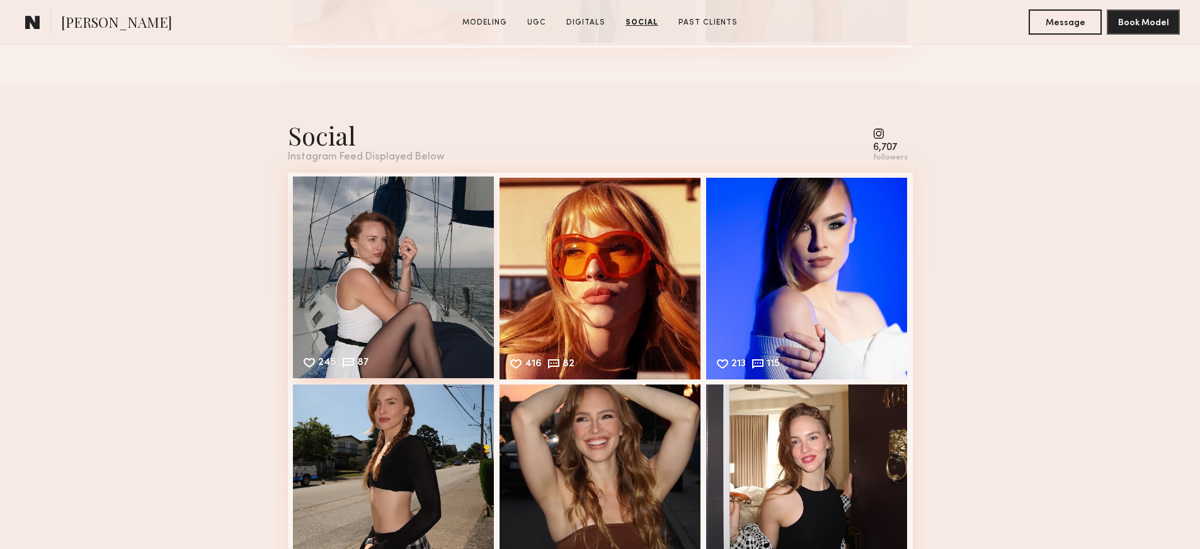
click at [411, 299] on div "245 87 Likes & comments displayed to show model’s engagement" at bounding box center [394, 277] width 202 height 202
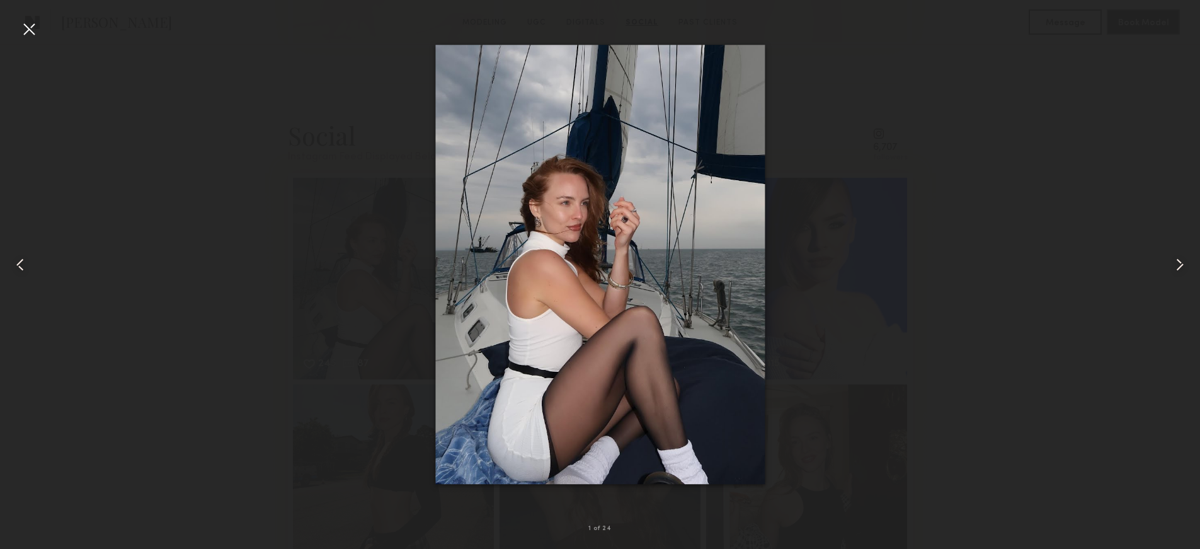
click at [1179, 265] on common-icon at bounding box center [1180, 265] width 20 height 20
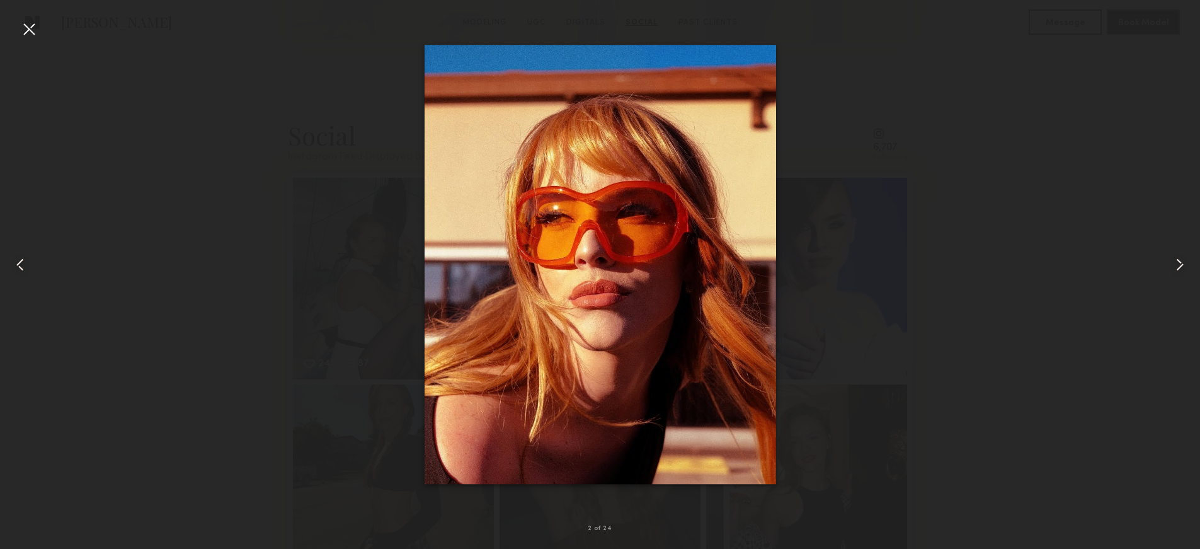
click at [1179, 265] on common-icon at bounding box center [1180, 265] width 20 height 20
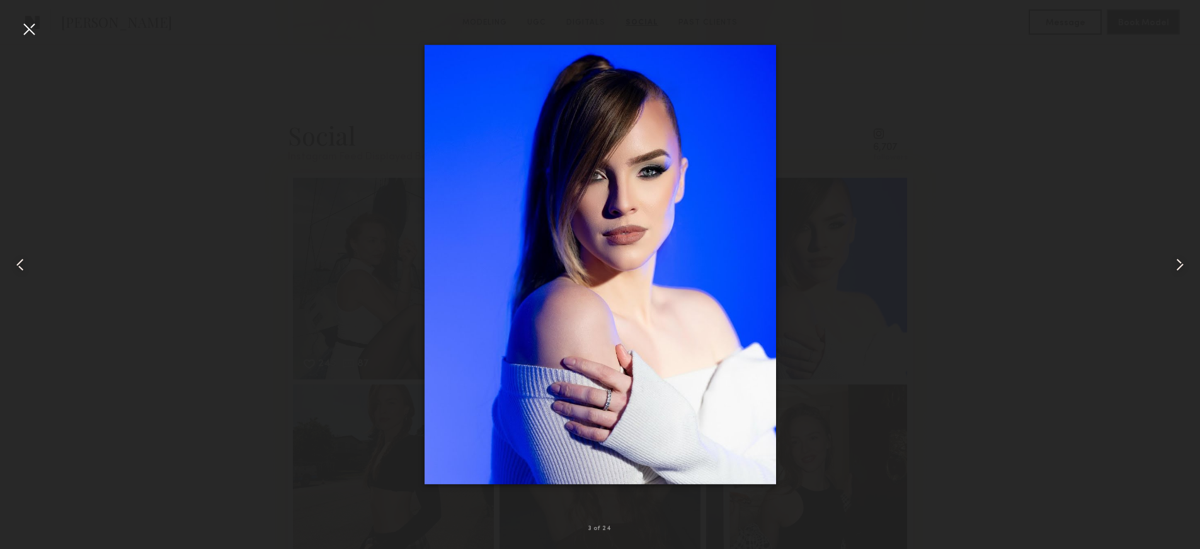
click at [1179, 265] on common-icon at bounding box center [1180, 265] width 20 height 20
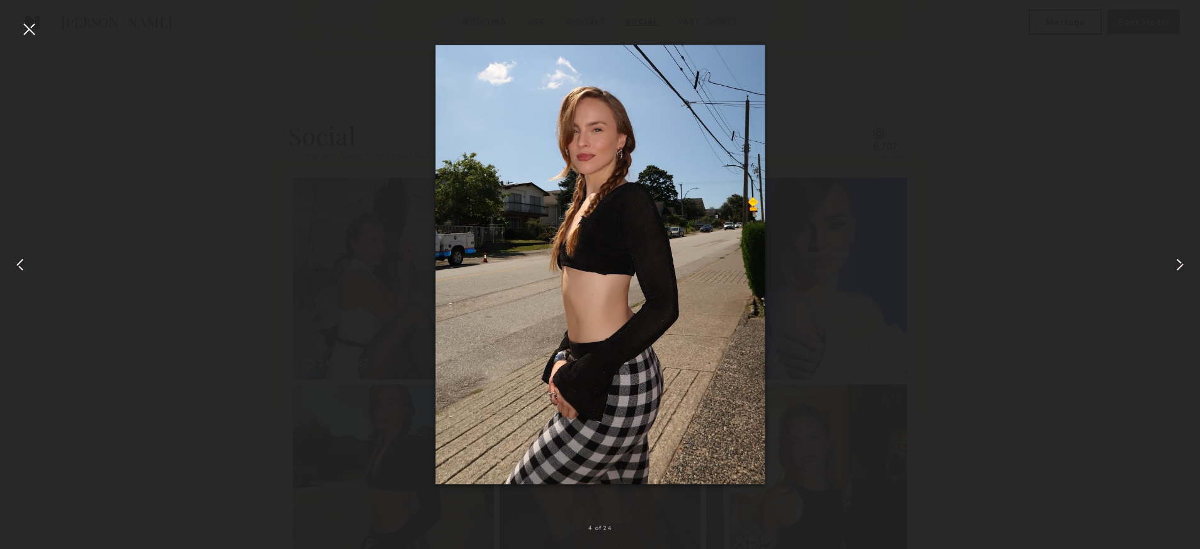
drag, startPoint x: 944, startPoint y: 206, endPoint x: 614, endPoint y: 110, distance: 343.8
click at [934, 200] on div at bounding box center [600, 264] width 1200 height 488
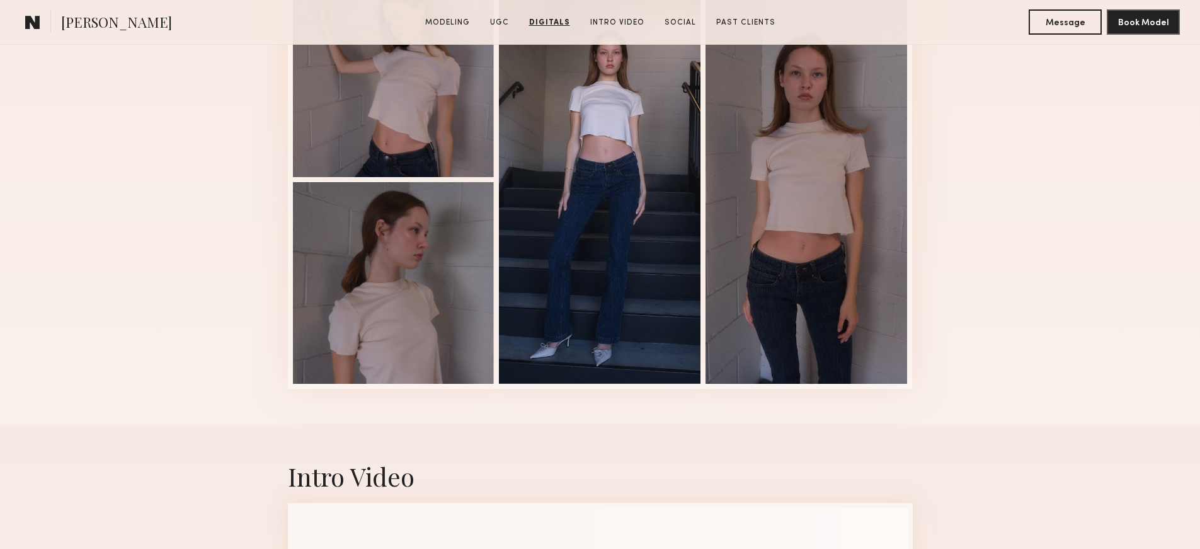
scroll to position [3029, 0]
click at [815, 165] on div at bounding box center [807, 179] width 202 height 408
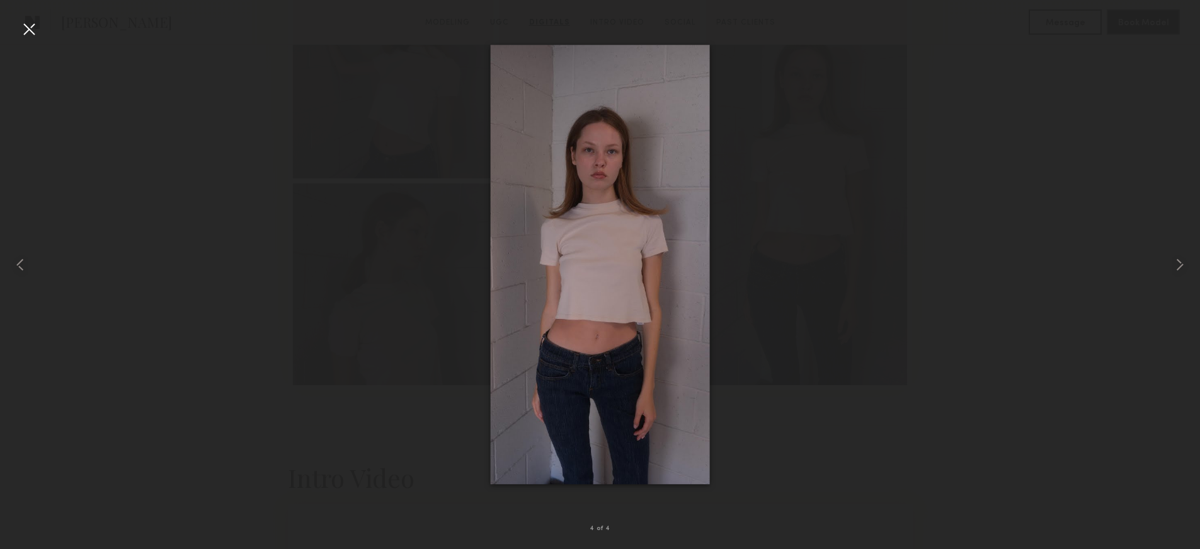
drag, startPoint x: 49, startPoint y: 30, endPoint x: 23, endPoint y: 31, distance: 25.2
click at [49, 30] on div at bounding box center [600, 264] width 1200 height 488
click at [23, 31] on div at bounding box center [29, 29] width 20 height 20
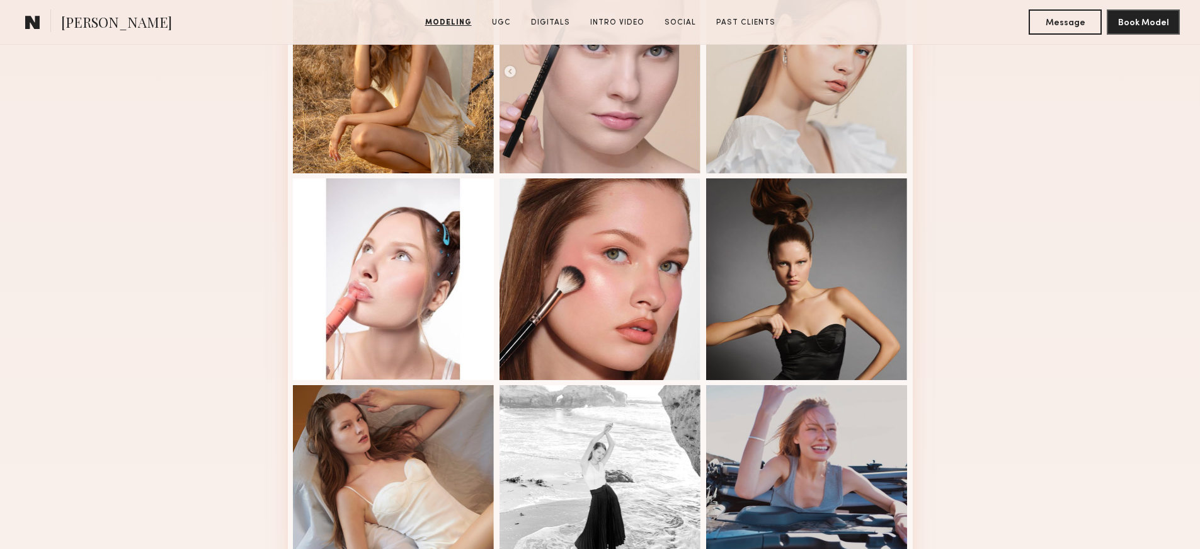
scroll to position [0, 0]
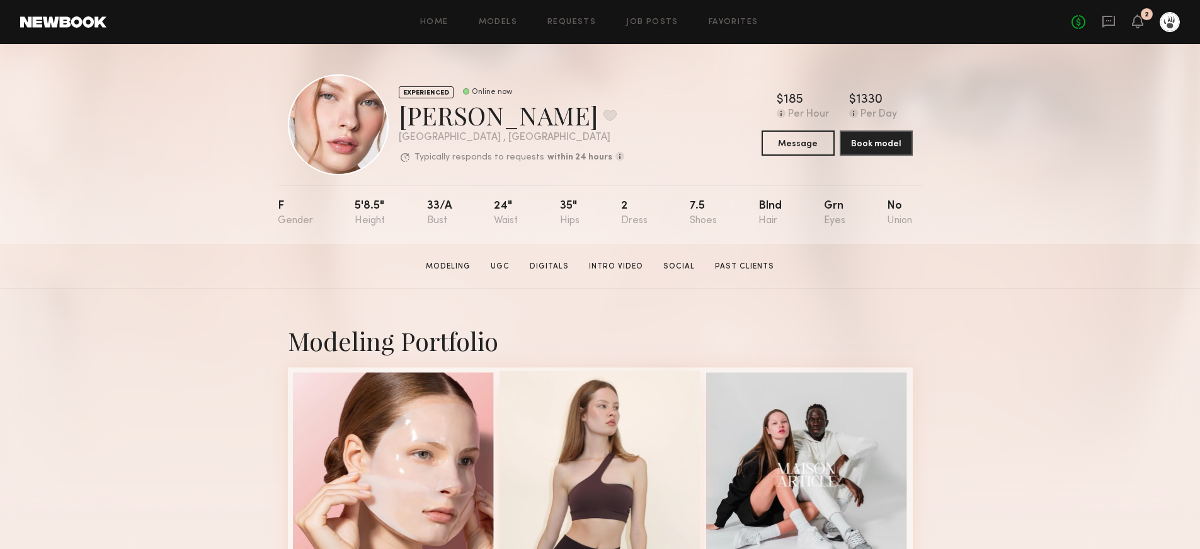
click at [588, 447] on div at bounding box center [601, 472] width 202 height 202
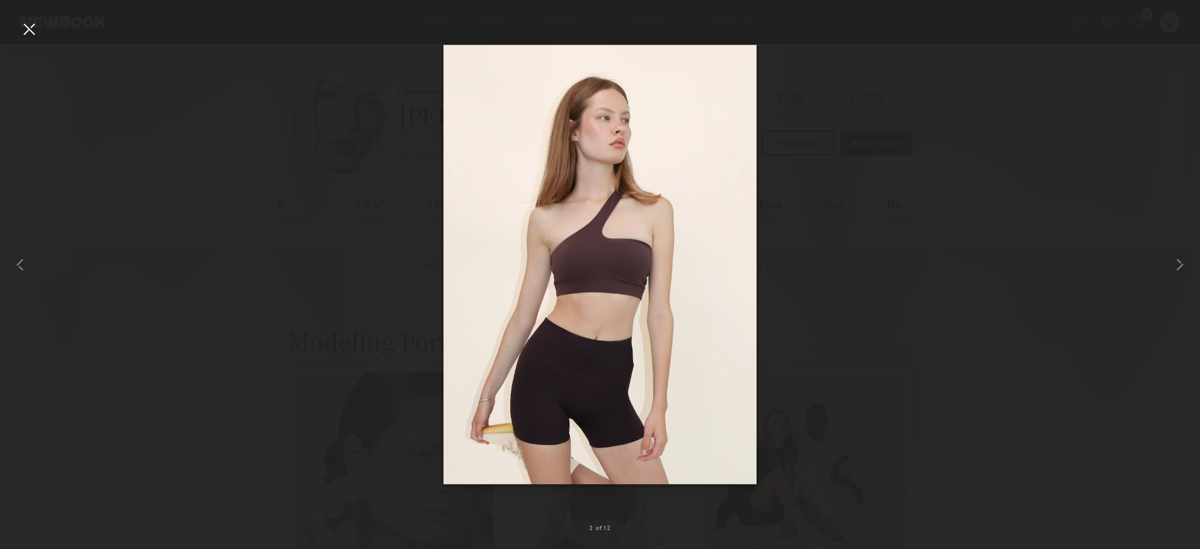
click at [33, 34] on div at bounding box center [29, 29] width 20 height 20
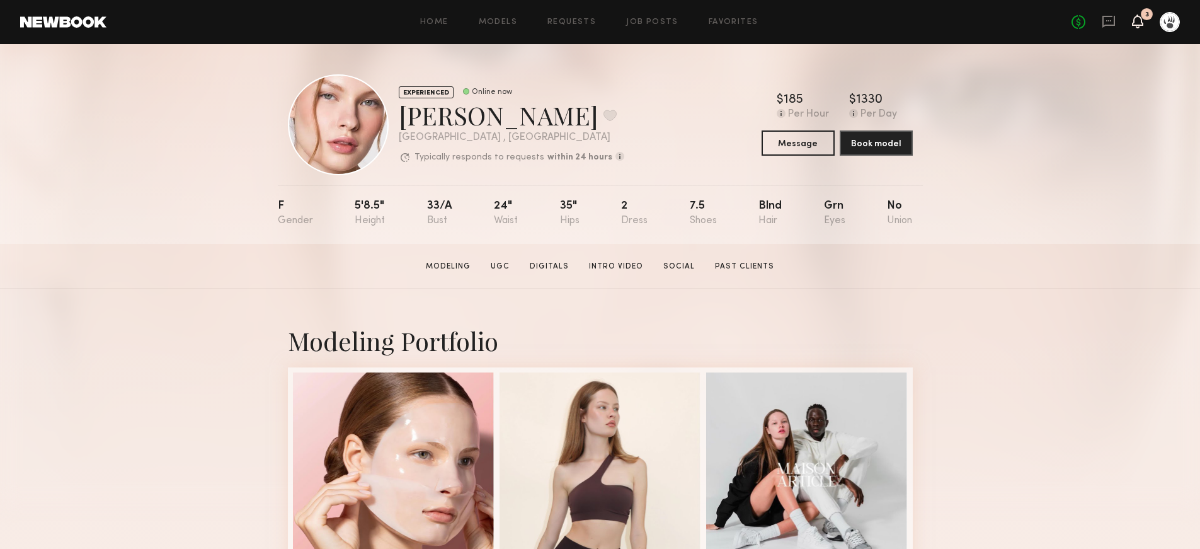
click at [1140, 18] on icon at bounding box center [1138, 20] width 10 height 9
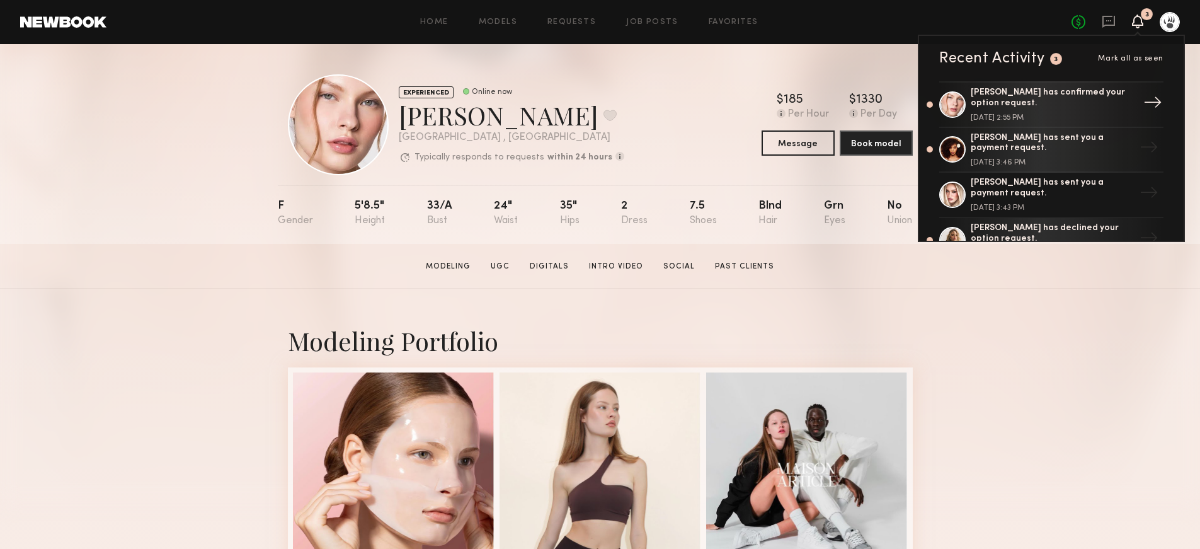
click at [1042, 96] on div "[PERSON_NAME] has confirmed your option request." at bounding box center [1053, 98] width 164 height 21
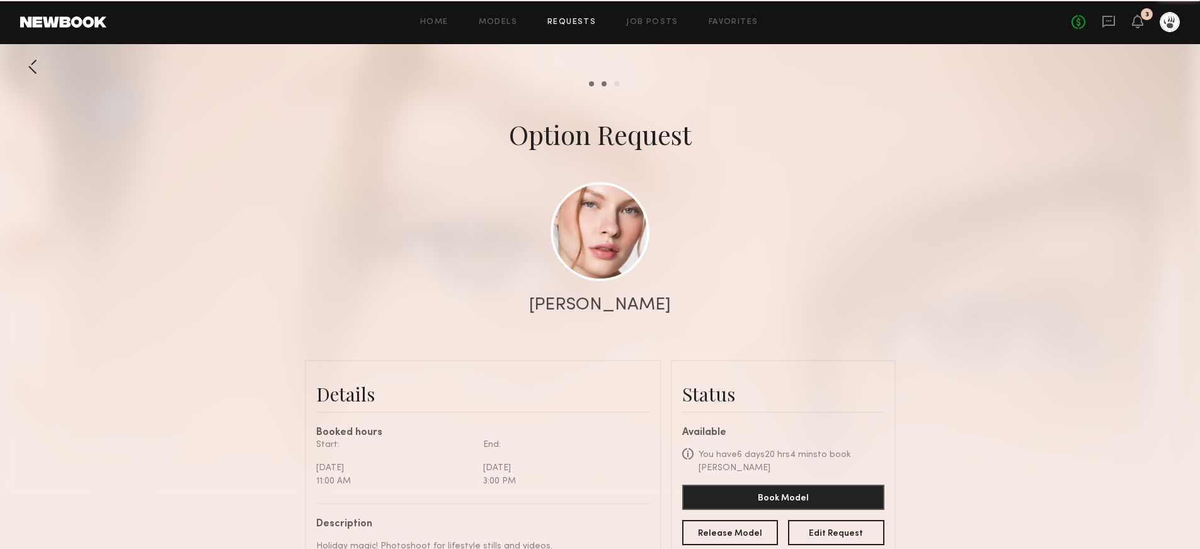
scroll to position [169, 0]
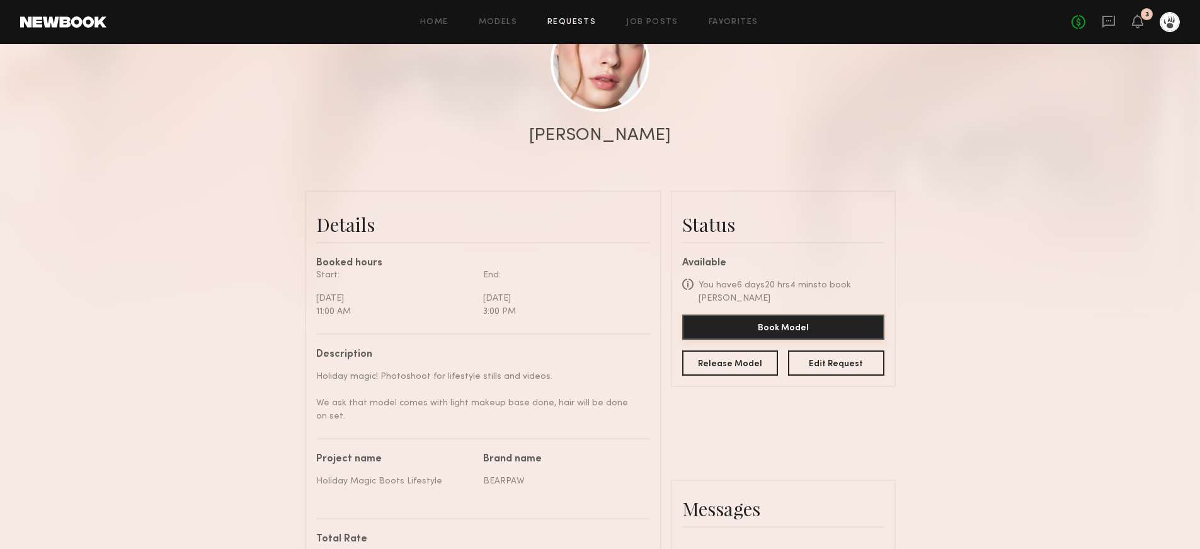
click at [788, 328] on button "Book Model" at bounding box center [783, 326] width 202 height 25
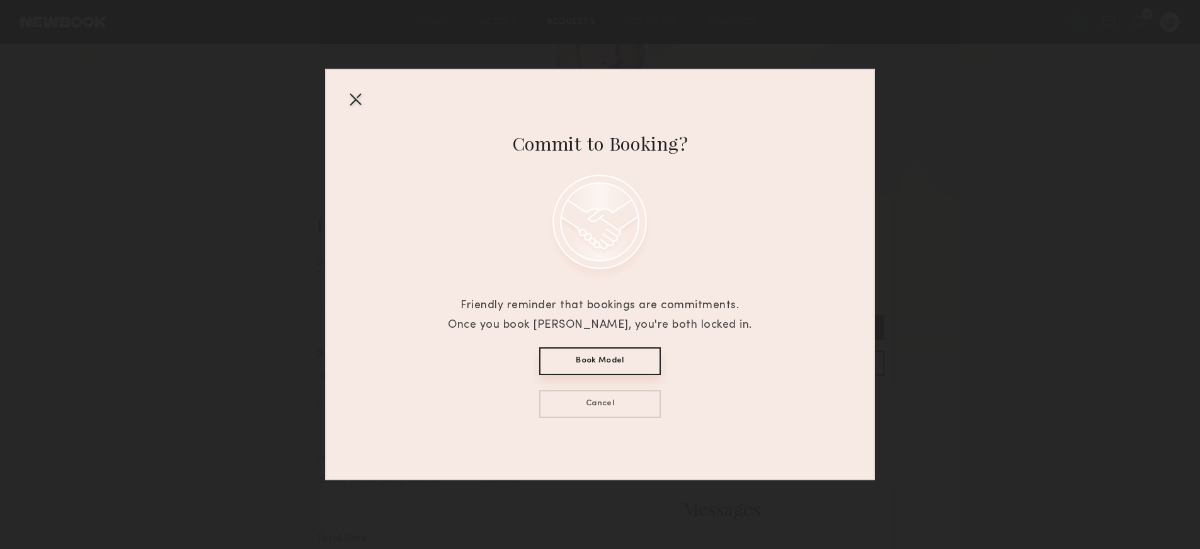
click at [647, 364] on button "Book Model" at bounding box center [600, 361] width 122 height 28
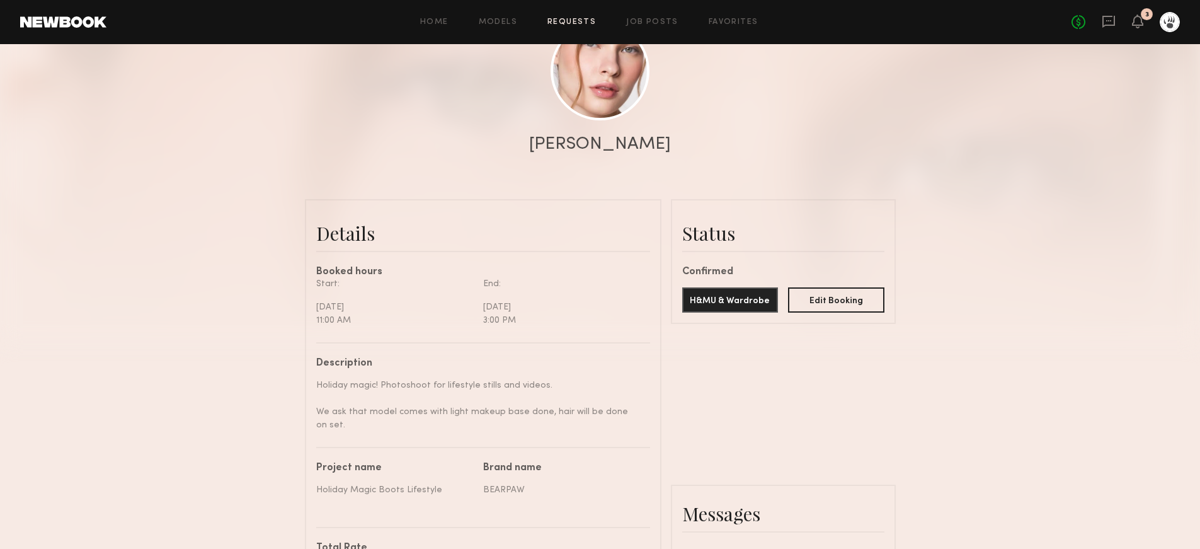
scroll to position [0, 0]
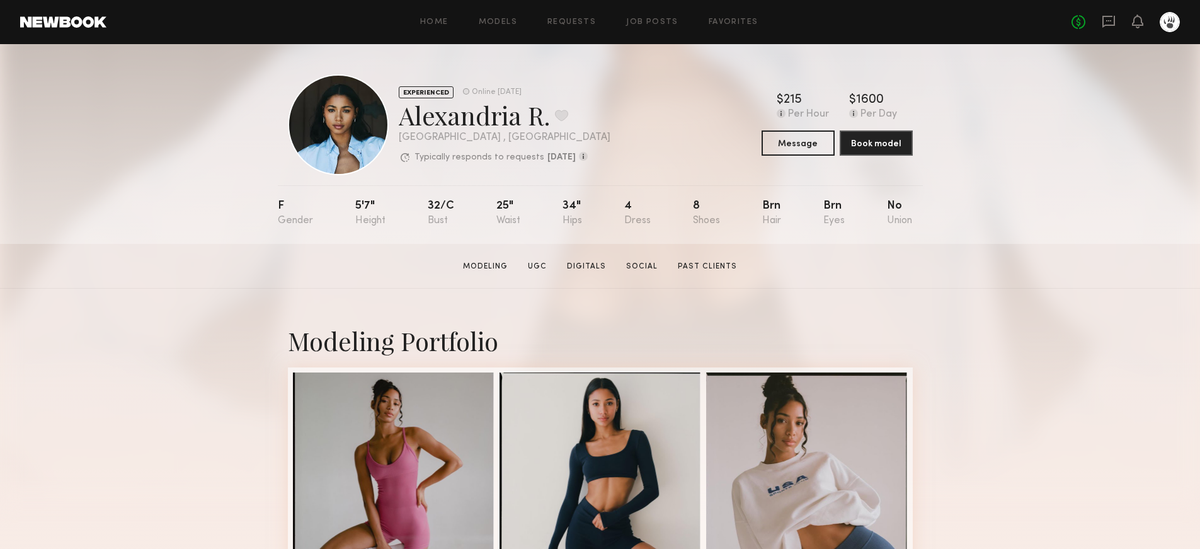
scroll to position [29, 0]
